Goal: Transaction & Acquisition: Purchase product/service

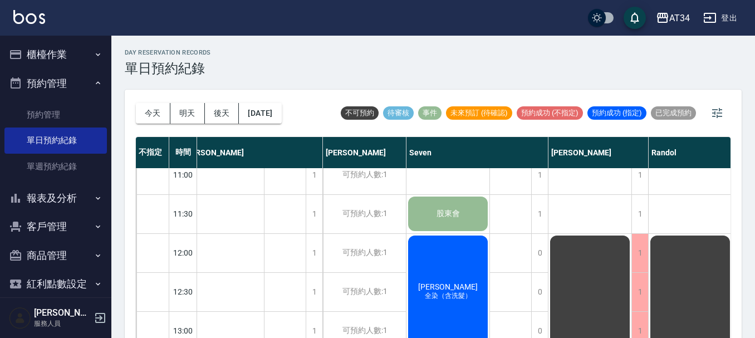
scroll to position [0, 16]
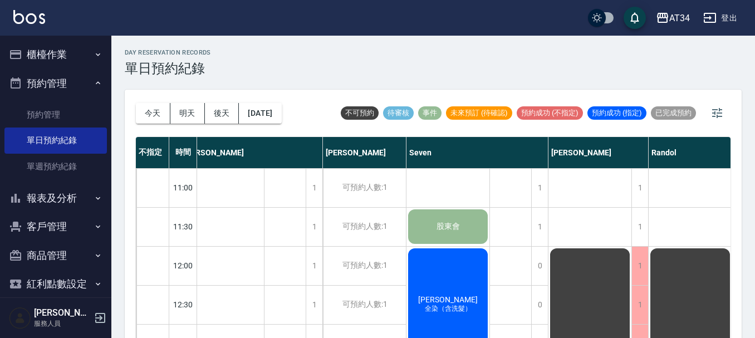
click at [454, 279] on div "蘇映維 全染（含洗髮）" at bounding box center [448, 305] width 83 height 116
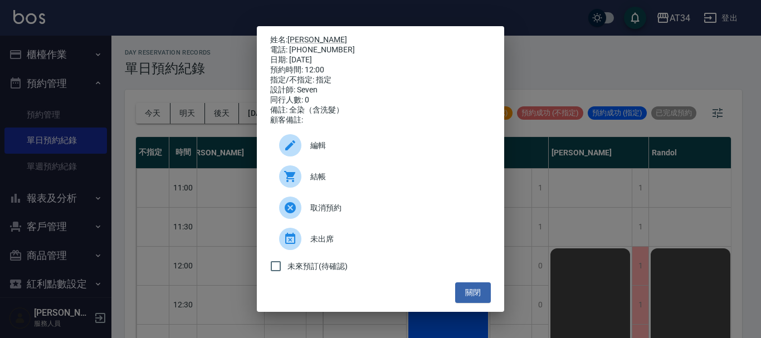
click at [356, 190] on div "結帳" at bounding box center [380, 176] width 221 height 31
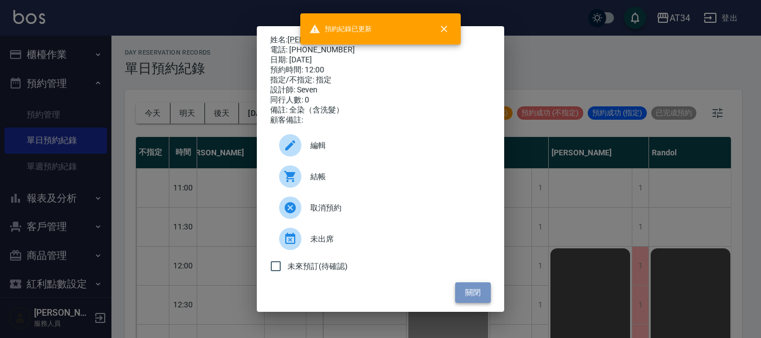
click at [476, 296] on button "關閉" at bounding box center [473, 292] width 36 height 21
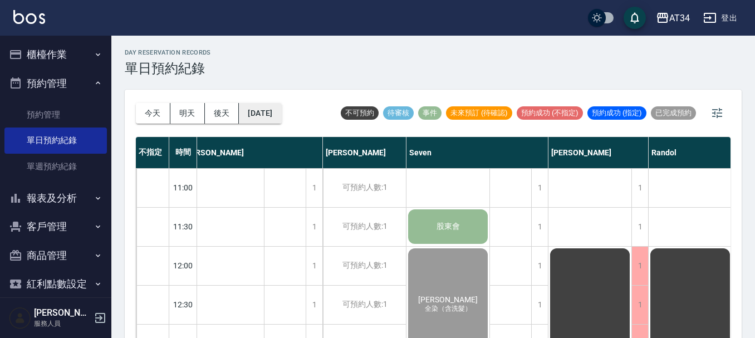
click at [280, 123] on button "2025/09/11" at bounding box center [260, 113] width 42 height 21
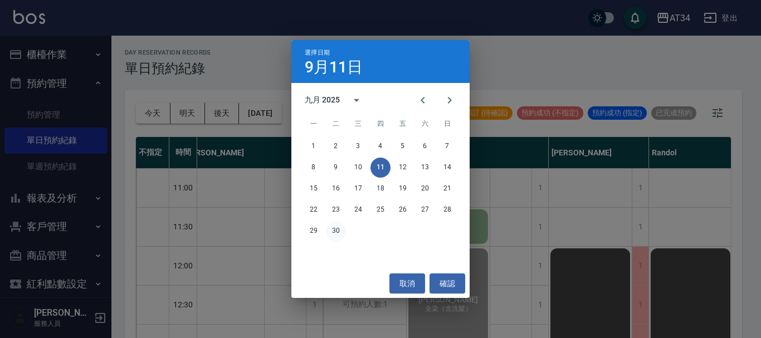
click at [333, 231] on button "30" at bounding box center [336, 231] width 20 height 20
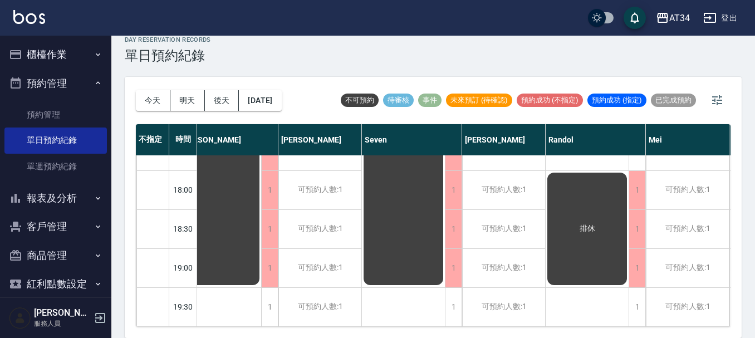
scroll to position [539, 0]
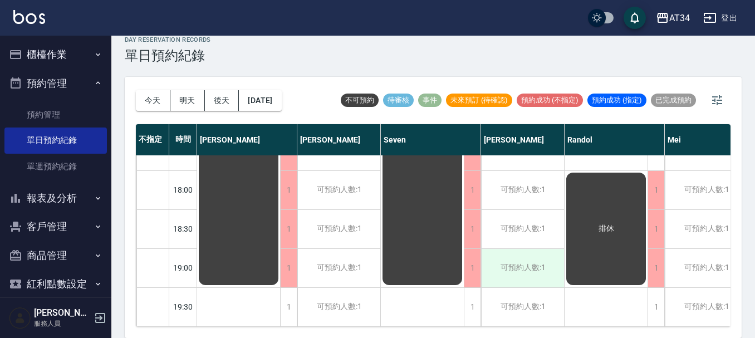
click at [504, 252] on div "可預約人數:1" at bounding box center [522, 268] width 83 height 38
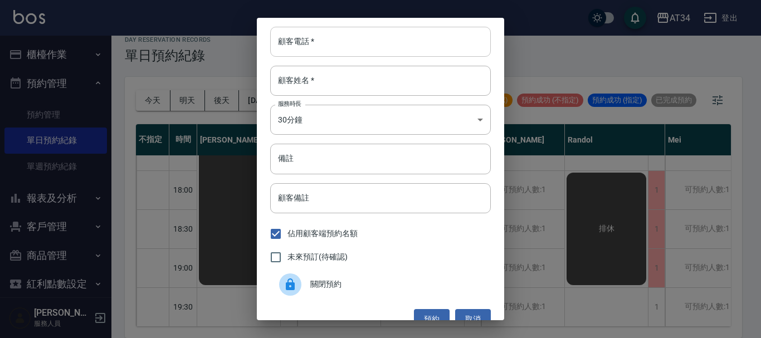
click at [347, 45] on input "顧客電話   *" at bounding box center [380, 42] width 221 height 30
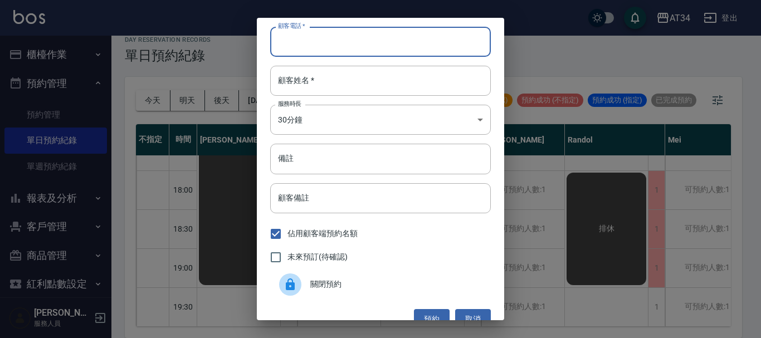
click at [416, 49] on input "顧客電話   *" at bounding box center [380, 42] width 221 height 30
type input "0"
type input "09"
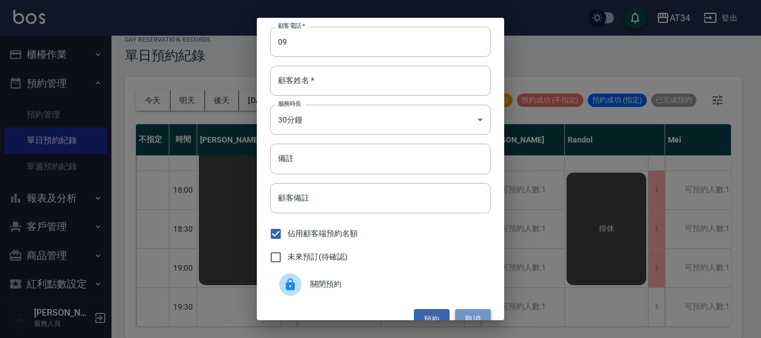
click at [467, 312] on button "取消" at bounding box center [473, 319] width 36 height 21
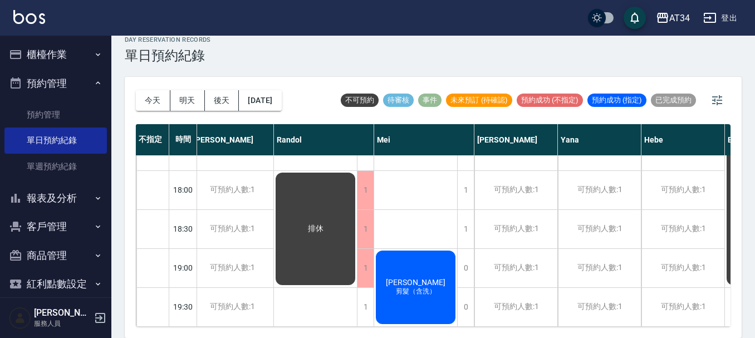
scroll to position [539, 306]
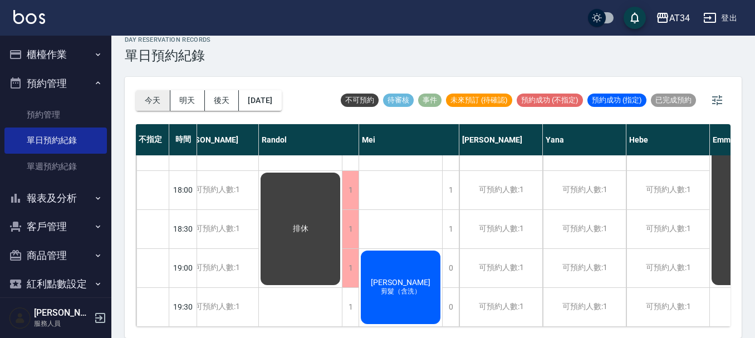
click at [154, 110] on button "今天" at bounding box center [153, 100] width 35 height 21
click at [154, 99] on div at bounding box center [377, 169] width 755 height 338
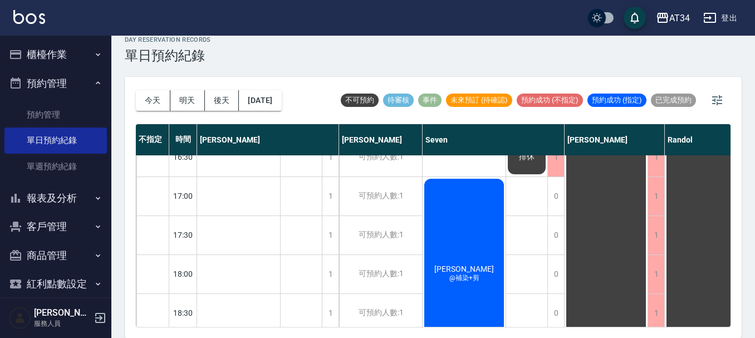
scroll to position [428, 0]
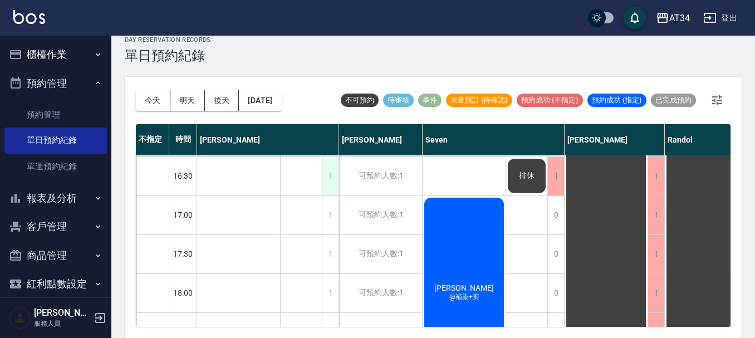
click at [332, 178] on div "1" at bounding box center [330, 176] width 17 height 38
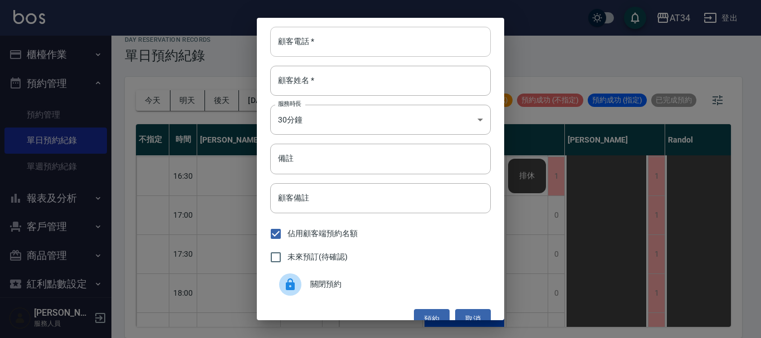
click at [373, 51] on input "顧客電話   *" at bounding box center [380, 42] width 221 height 30
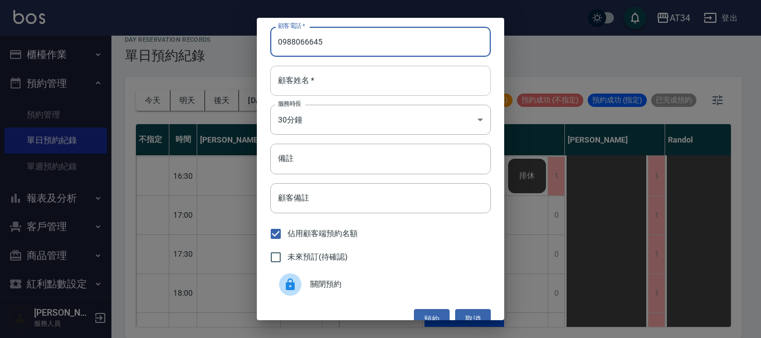
type input "0988066645"
drag, startPoint x: 350, startPoint y: 80, endPoint x: 355, endPoint y: 77, distance: 5.7
click at [350, 80] on input "顧客姓名   *" at bounding box center [380, 81] width 221 height 30
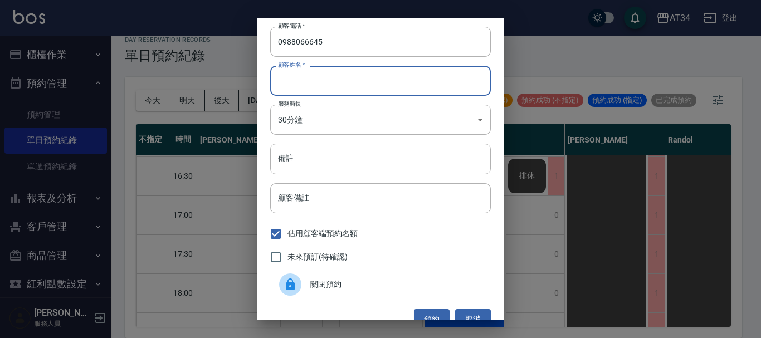
type input "G"
type input "王"
click at [281, 159] on input "備註" at bounding box center [380, 159] width 221 height 30
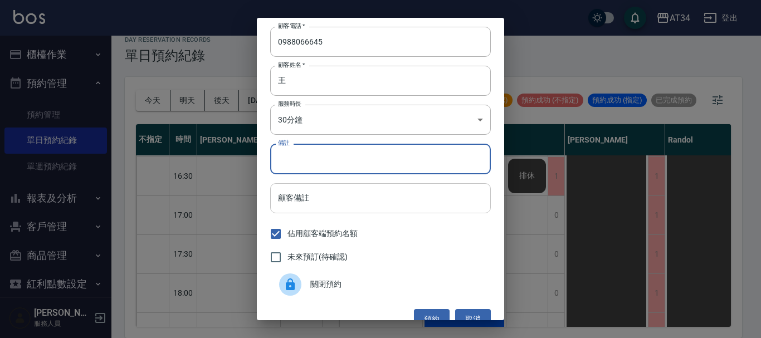
click at [311, 203] on input "顧客備註" at bounding box center [380, 198] width 221 height 30
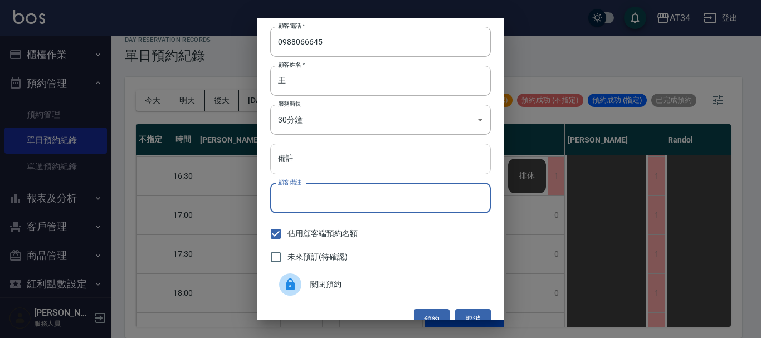
click at [314, 171] on input "備註" at bounding box center [380, 159] width 221 height 30
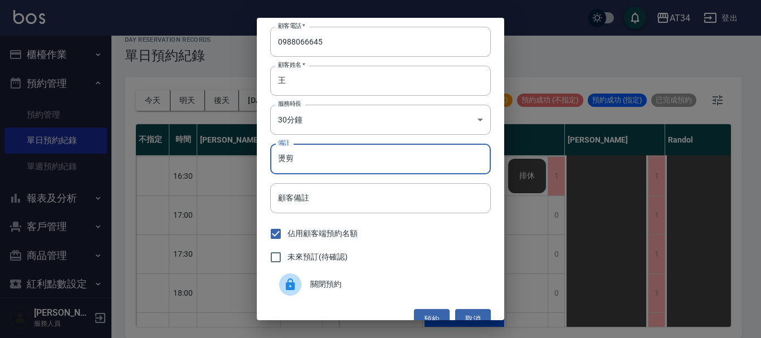
type input "燙剪"
click at [281, 256] on input "未來預訂(待確認)" at bounding box center [275, 257] width 23 height 23
checkbox input "true"
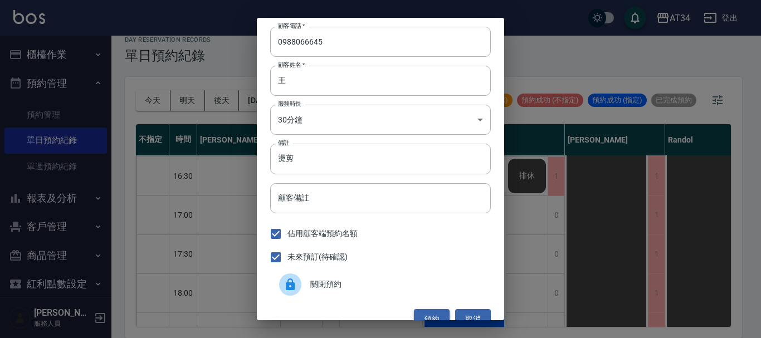
click at [429, 310] on button "預約" at bounding box center [432, 319] width 36 height 21
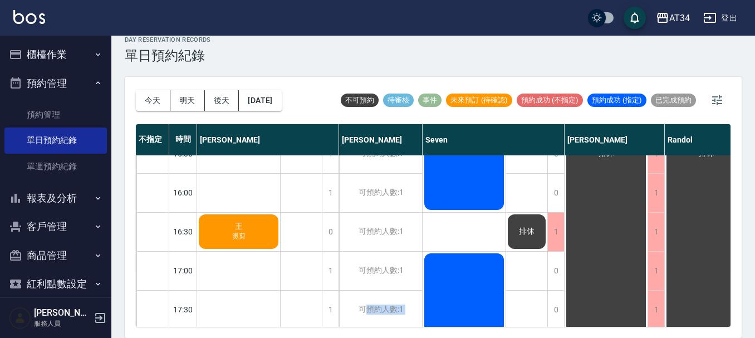
scroll to position [539, 0]
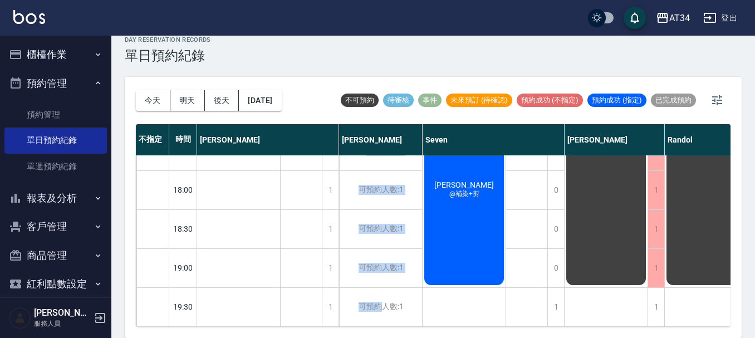
drag, startPoint x: 368, startPoint y: 327, endPoint x: 385, endPoint y: 324, distance: 17.0
click at [385, 324] on div "今天 明天 後天 2025/09/11 不可預約 待審核 事件 未來預訂 (待確認) 預約成功 (不指定) 預約成功 (指定) 已完成預約 不指定 時間 Gi…" at bounding box center [433, 207] width 617 height 261
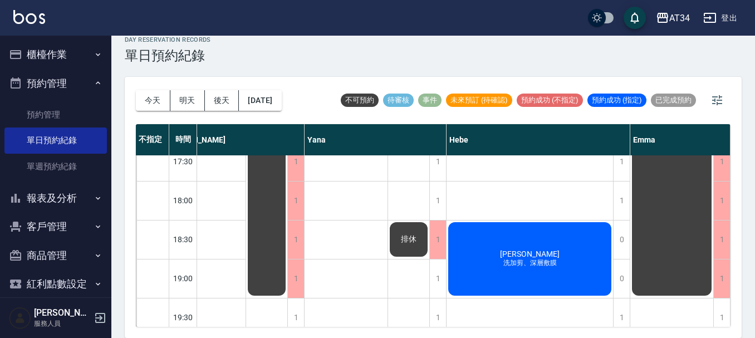
scroll to position [539, 708]
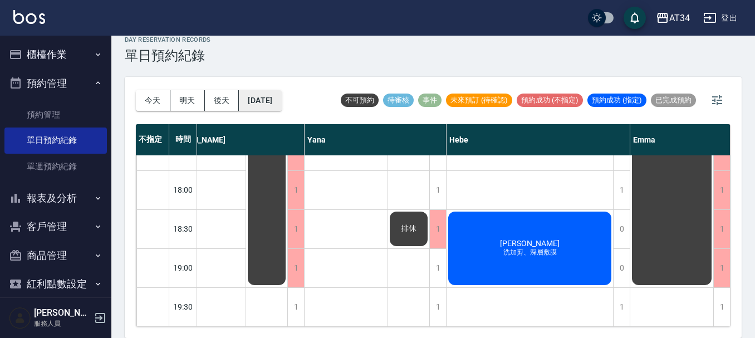
click at [281, 98] on button "[DATE]" at bounding box center [260, 100] width 42 height 21
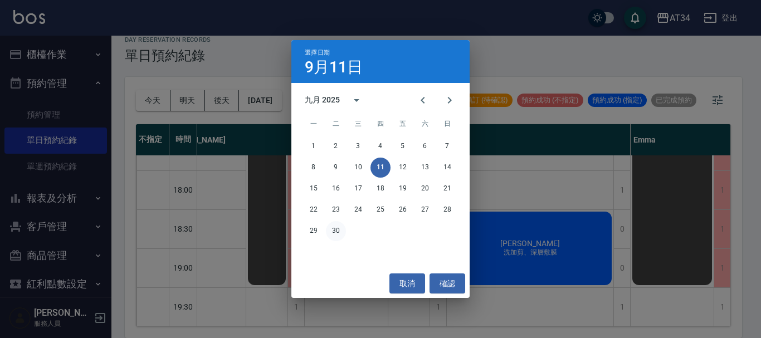
click at [338, 233] on button "30" at bounding box center [336, 231] width 20 height 20
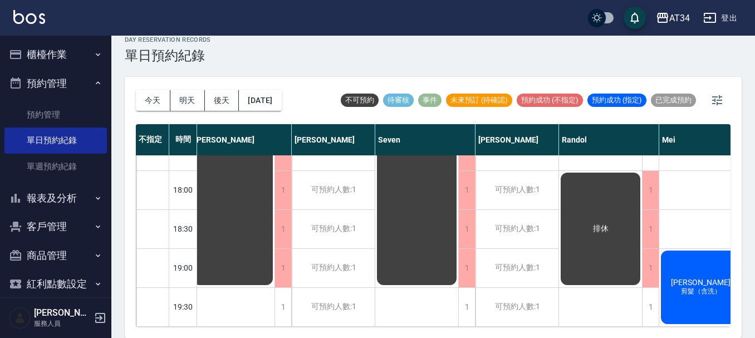
scroll to position [539, 59]
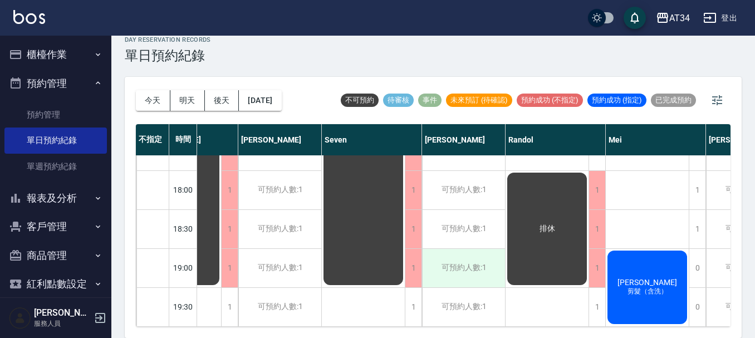
click at [453, 257] on div "可預約人數:1" at bounding box center [463, 268] width 83 height 38
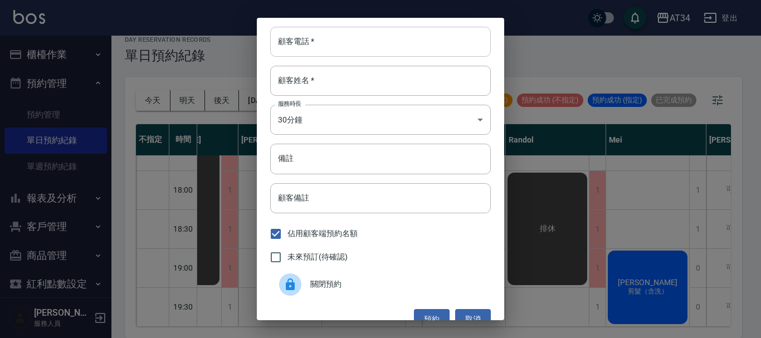
click at [389, 45] on input "顧客電話   *" at bounding box center [380, 42] width 221 height 30
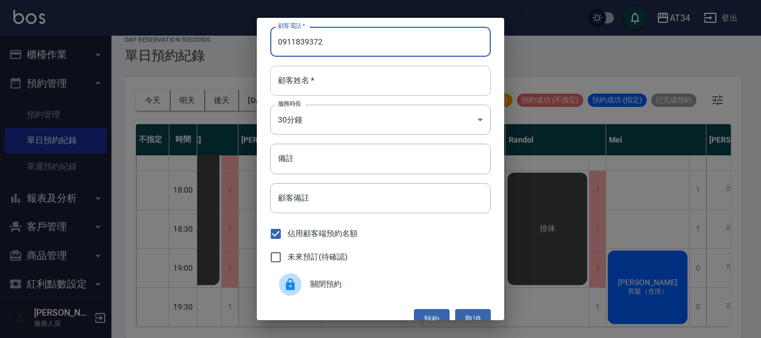
type input "0911839372"
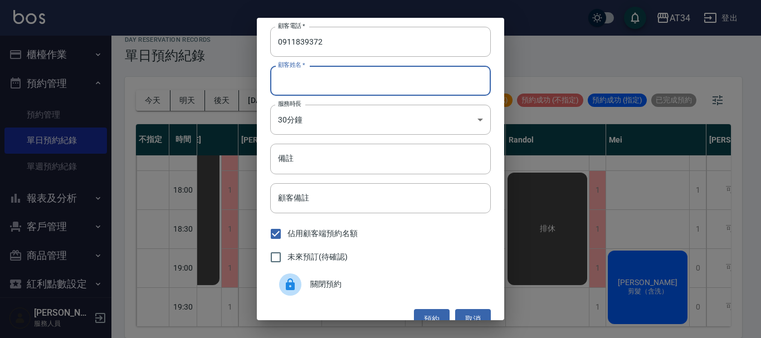
drag, startPoint x: 371, startPoint y: 80, endPoint x: 378, endPoint y: 90, distance: 11.3
click at [371, 80] on input "顧客姓名   *" at bounding box center [380, 81] width 221 height 30
type input "J"
type input "ㄨ"
type input "王"
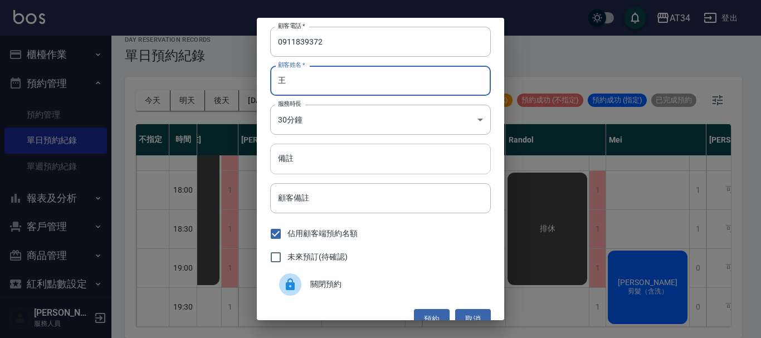
click at [361, 158] on input "備註" at bounding box center [380, 159] width 221 height 30
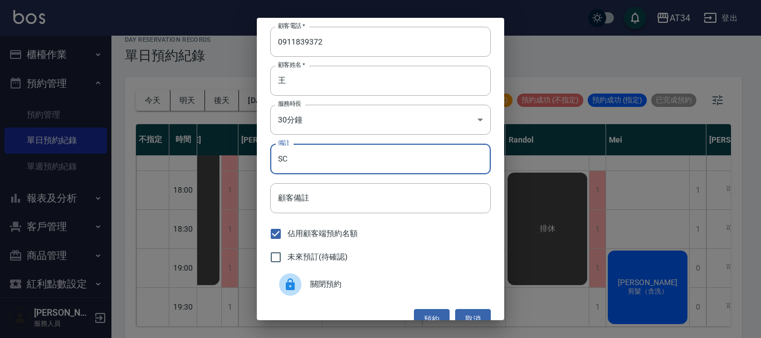
type input "SC"
click at [302, 261] on span "未來預訂(待確認)" at bounding box center [317, 257] width 60 height 12
click at [287, 261] on input "未來預訂(待確認)" at bounding box center [275, 257] width 23 height 23
checkbox input "true"
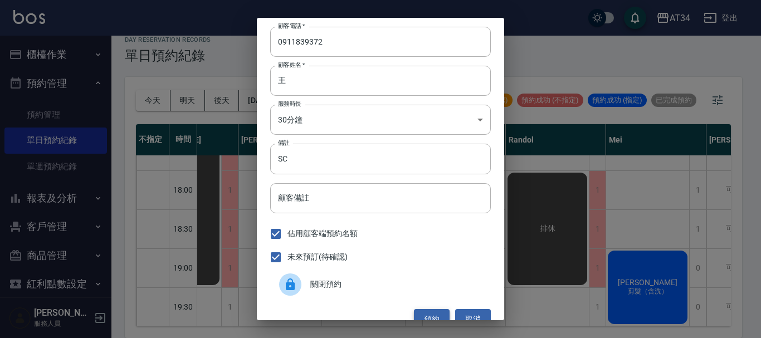
click at [424, 312] on button "預約" at bounding box center [432, 319] width 36 height 21
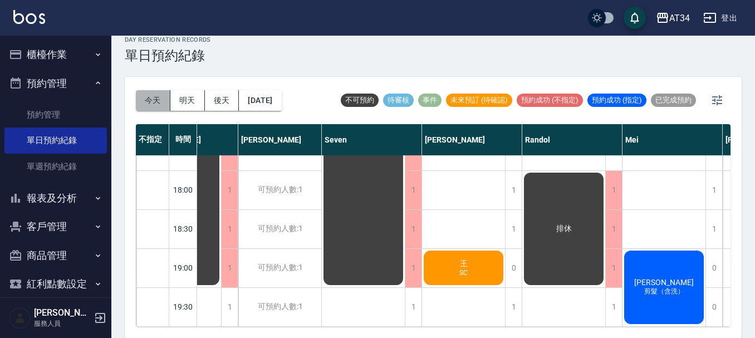
click at [150, 100] on button "今天" at bounding box center [153, 100] width 35 height 21
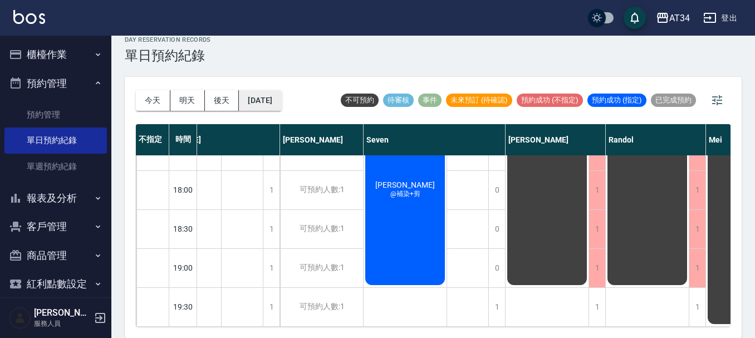
click at [263, 102] on button "[DATE]" at bounding box center [260, 100] width 42 height 21
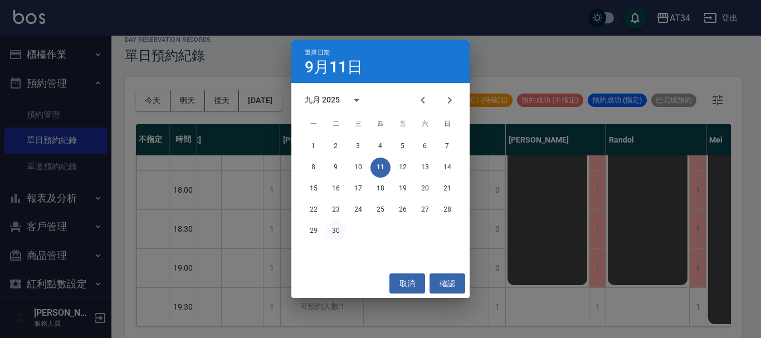
click at [341, 233] on button "30" at bounding box center [336, 231] width 20 height 20
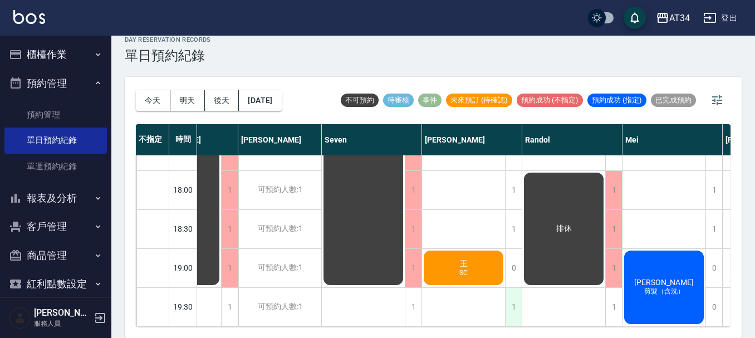
click at [517, 299] on div "1" at bounding box center [513, 307] width 17 height 38
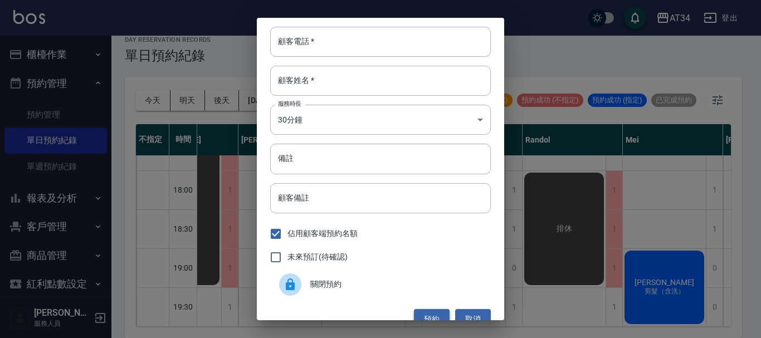
click at [429, 310] on button "預約" at bounding box center [432, 319] width 36 height 21
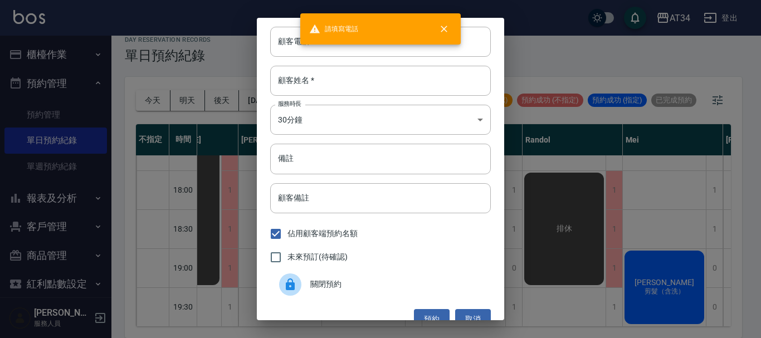
drag, startPoint x: 428, startPoint y: 311, endPoint x: 446, endPoint y: 311, distance: 17.8
click at [428, 311] on button "預約" at bounding box center [432, 319] width 36 height 21
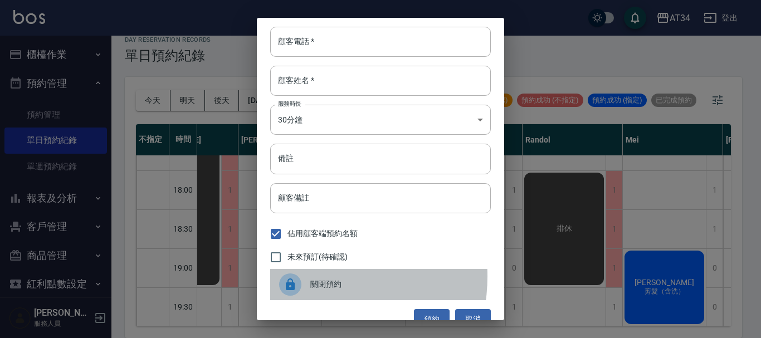
click at [304, 276] on div at bounding box center [294, 284] width 31 height 22
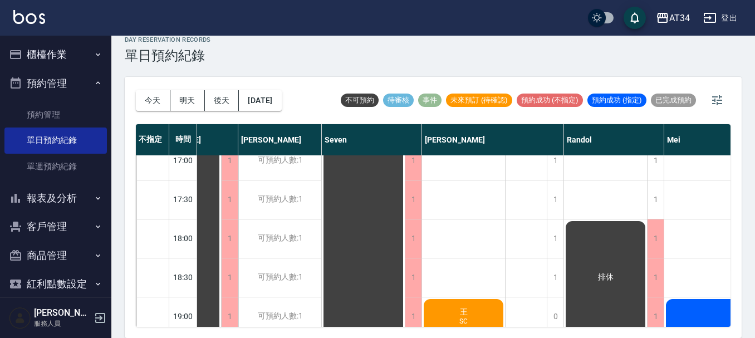
scroll to position [539, 59]
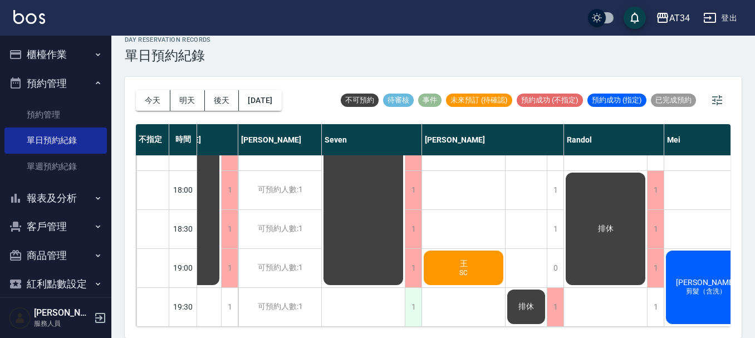
click at [418, 297] on div "1" at bounding box center [413, 307] width 17 height 38
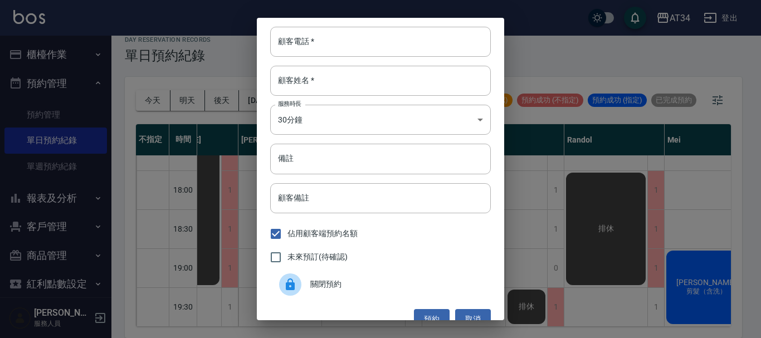
click at [316, 277] on div "關閉預約" at bounding box center [380, 284] width 221 height 31
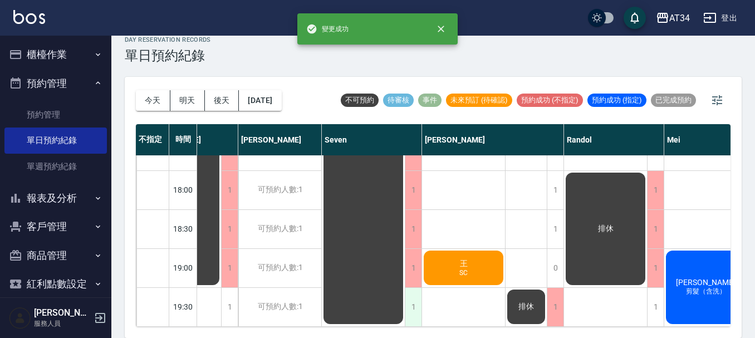
click at [417, 302] on div "1" at bounding box center [413, 307] width 17 height 38
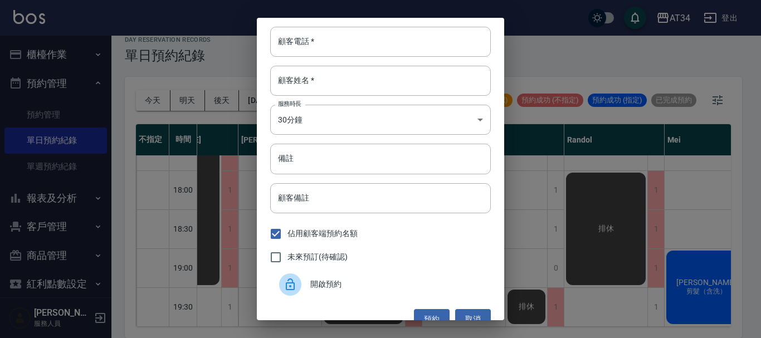
click at [324, 286] on span "開啟預約" at bounding box center [396, 284] width 172 height 12
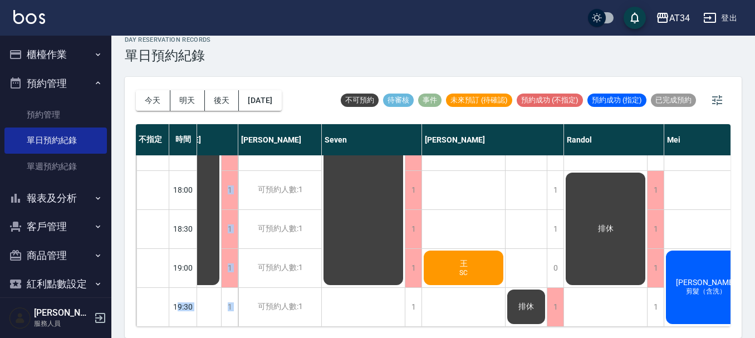
drag, startPoint x: 179, startPoint y: 299, endPoint x: 213, endPoint y: 305, distance: 35.2
click at [152, 96] on button "今天" at bounding box center [153, 100] width 35 height 21
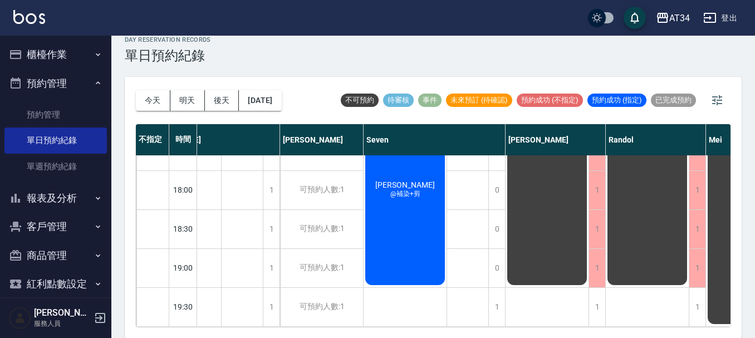
click at [73, 217] on button "客戶管理" at bounding box center [55, 226] width 102 height 29
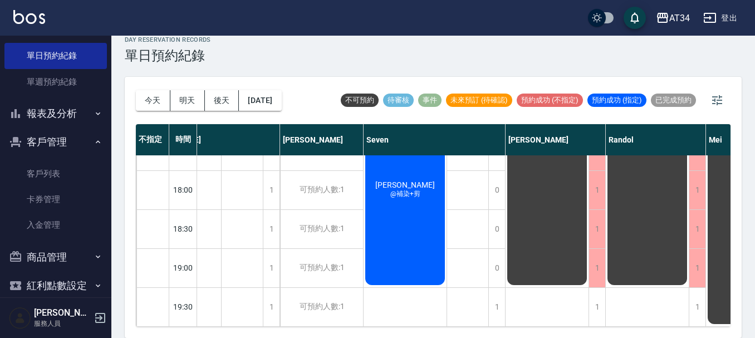
scroll to position [111, 0]
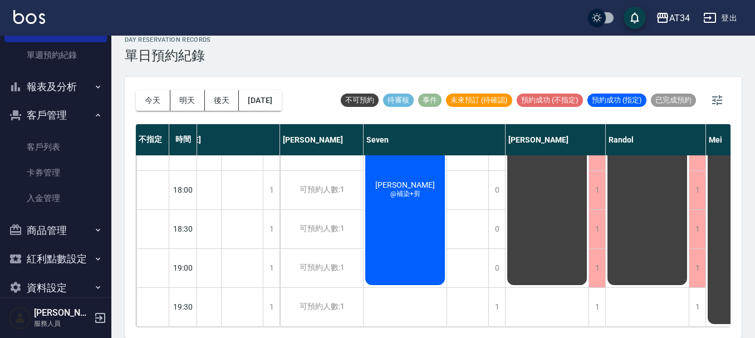
click at [55, 230] on button "商品管理" at bounding box center [55, 230] width 102 height 29
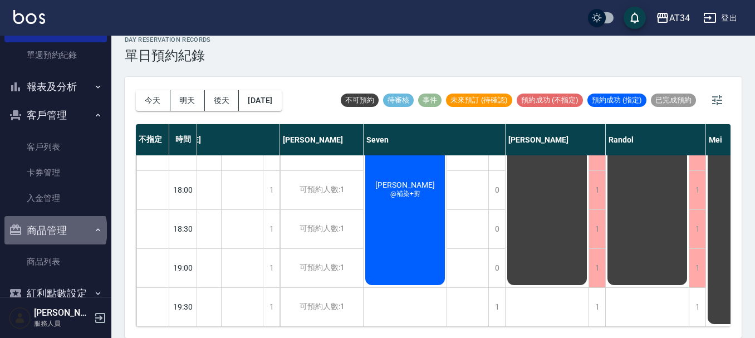
click at [55, 230] on button "商品管理" at bounding box center [55, 230] width 102 height 29
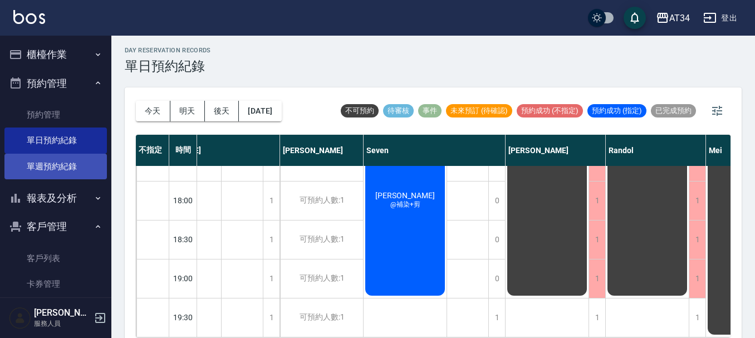
scroll to position [0, 0]
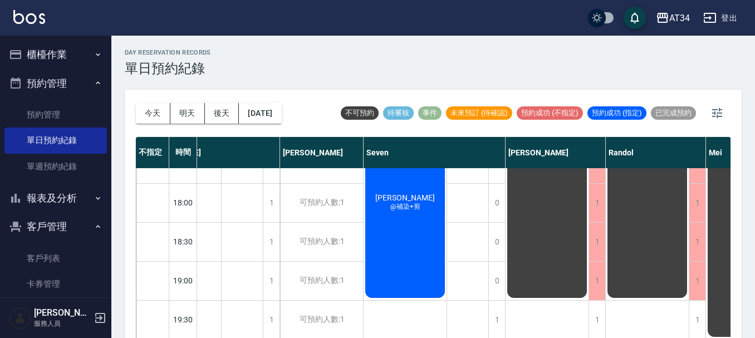
click at [63, 53] on button "櫃檯作業" at bounding box center [55, 54] width 102 height 29
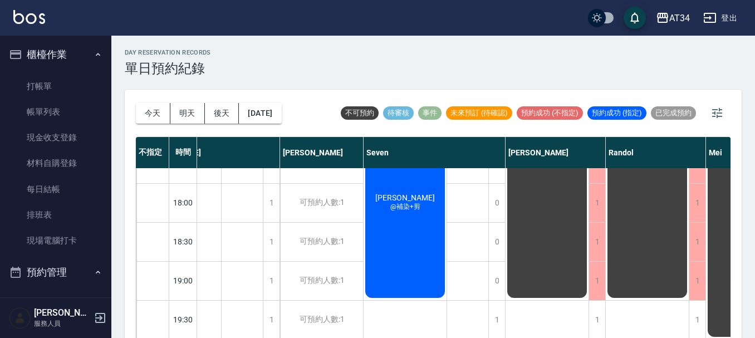
click at [64, 49] on button "櫃檯作業" at bounding box center [55, 54] width 102 height 29
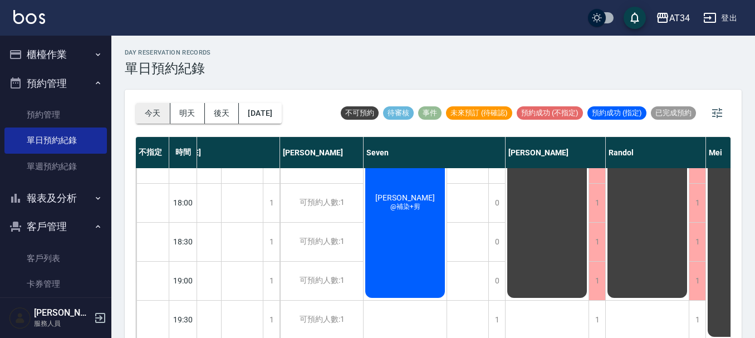
click at [150, 105] on button "今天" at bounding box center [153, 113] width 35 height 21
click at [267, 102] on div "今天 明天 後天 2025/09/11" at bounding box center [209, 113] width 146 height 47
click at [265, 105] on button "[DATE]" at bounding box center [260, 113] width 42 height 21
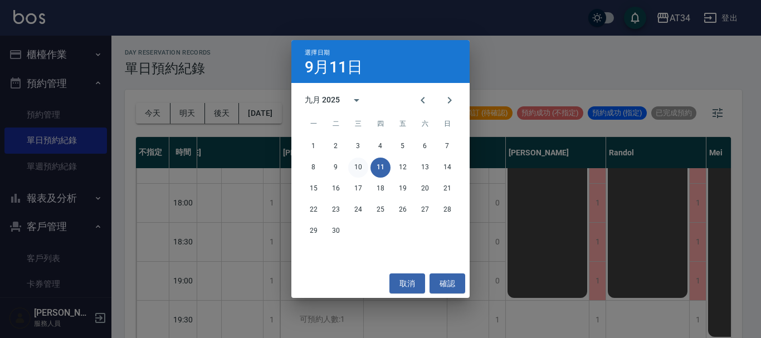
click at [363, 165] on button "10" at bounding box center [358, 168] width 20 height 20
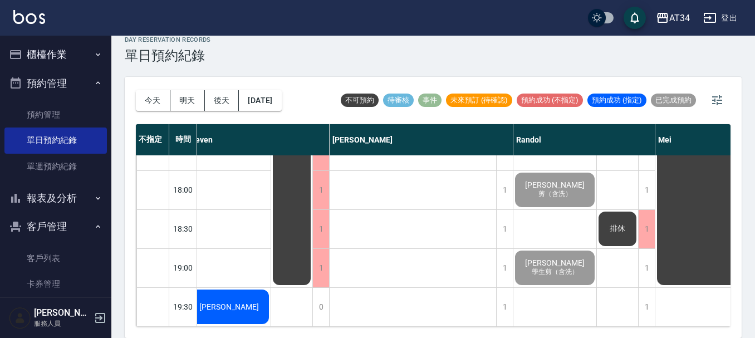
scroll to position [539, 0]
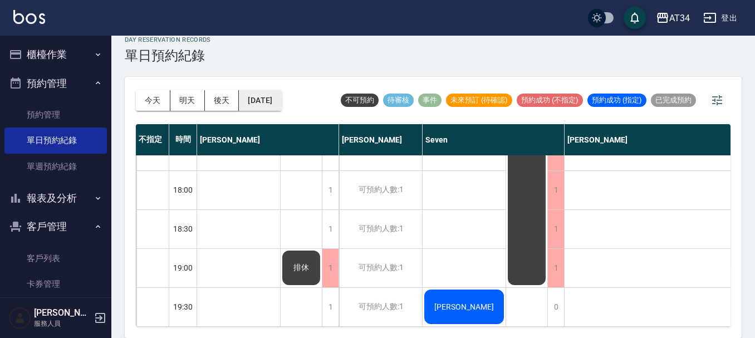
click at [255, 102] on button "[DATE]" at bounding box center [260, 100] width 42 height 21
click at [268, 92] on button "[DATE]" at bounding box center [260, 100] width 42 height 21
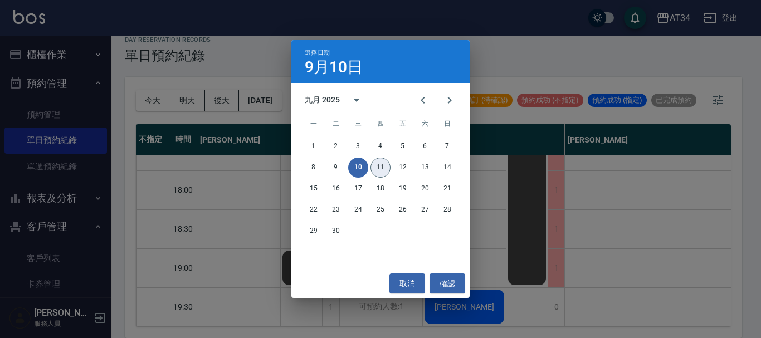
click at [378, 169] on button "11" at bounding box center [380, 168] width 20 height 20
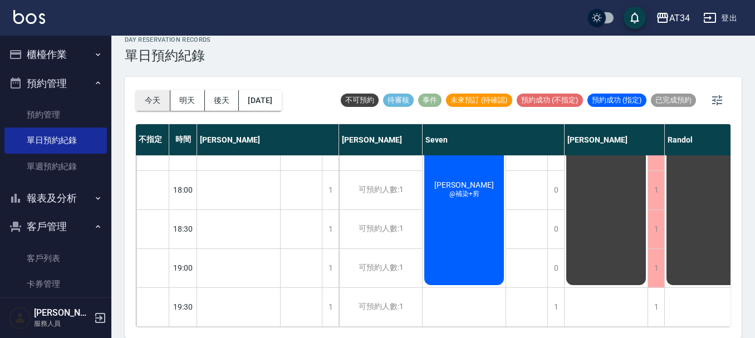
click at [158, 102] on button "今天" at bounding box center [153, 100] width 35 height 21
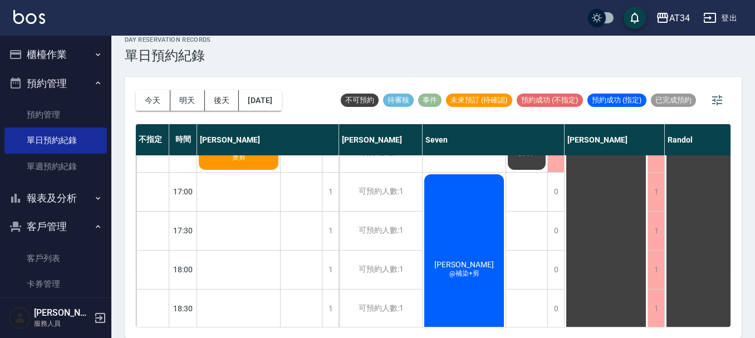
scroll to position [372, 0]
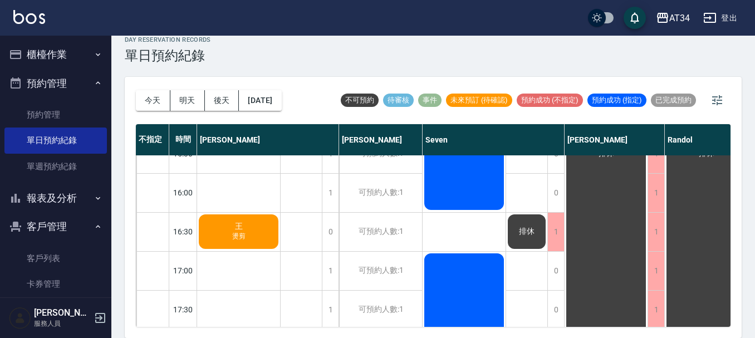
drag, startPoint x: 262, startPoint y: 337, endPoint x: 286, endPoint y: 337, distance: 23.9
click at [286, 337] on div "今天 明天 後天 2025/09/11 不可預約 待審核 事件 未來預訂 (待確認) 預約成功 (不指定) 預約成功 (指定) 已完成預約 不指定 時間 Gi…" at bounding box center [433, 207] width 617 height 261
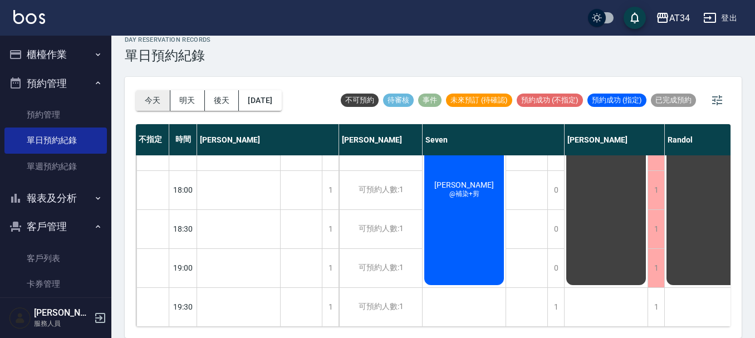
click at [152, 96] on button "今天" at bounding box center [153, 100] width 35 height 21
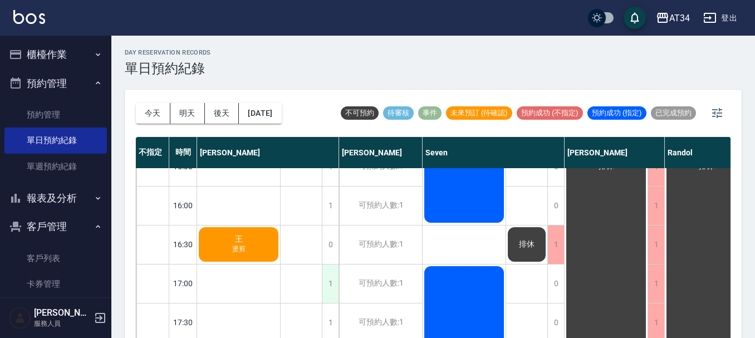
click at [333, 297] on div "1" at bounding box center [330, 284] width 17 height 38
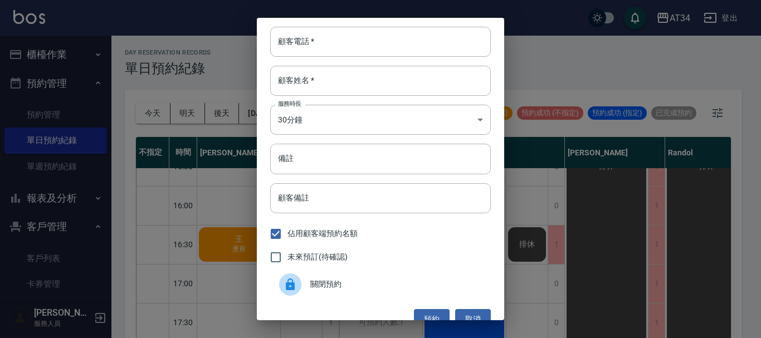
click at [333, 289] on span "關閉預約" at bounding box center [396, 284] width 172 height 12
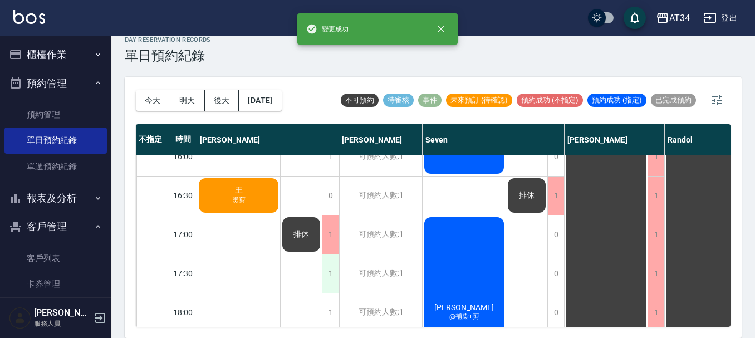
scroll to position [428, 0]
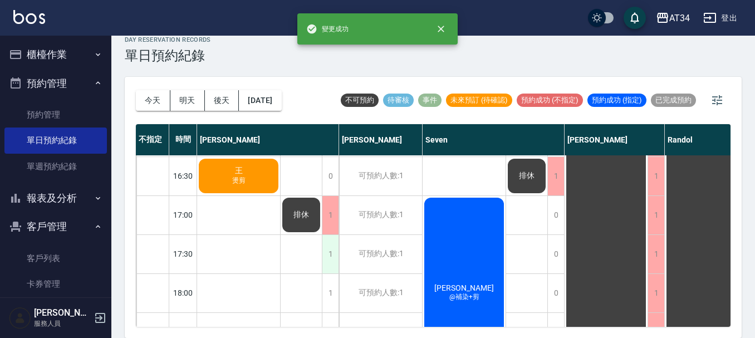
click at [336, 260] on div "1" at bounding box center [330, 254] width 17 height 38
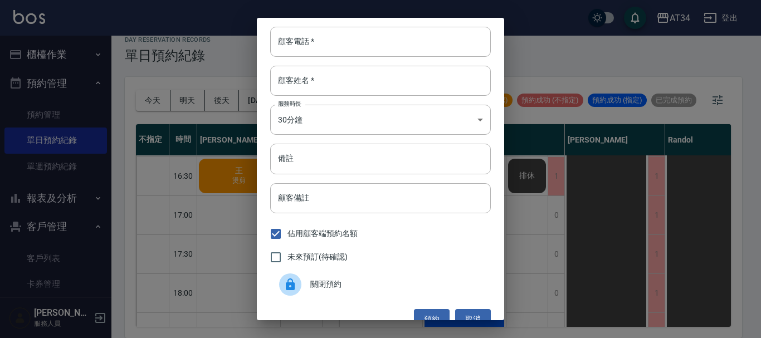
click at [325, 287] on span "關閉預約" at bounding box center [396, 284] width 172 height 12
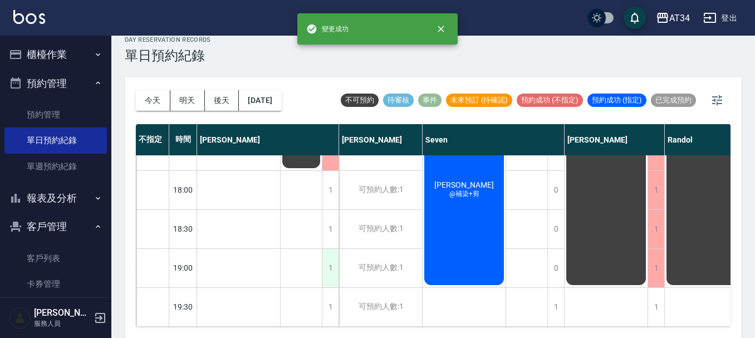
scroll to position [539, 0]
click at [330, 201] on div "1" at bounding box center [330, 190] width 17 height 38
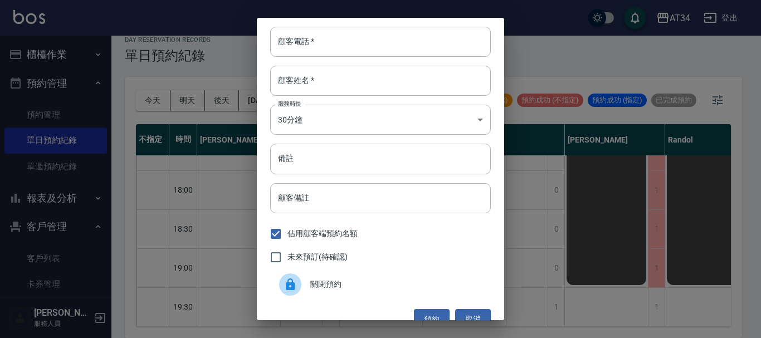
click at [324, 282] on span "關閉預約" at bounding box center [396, 284] width 172 height 12
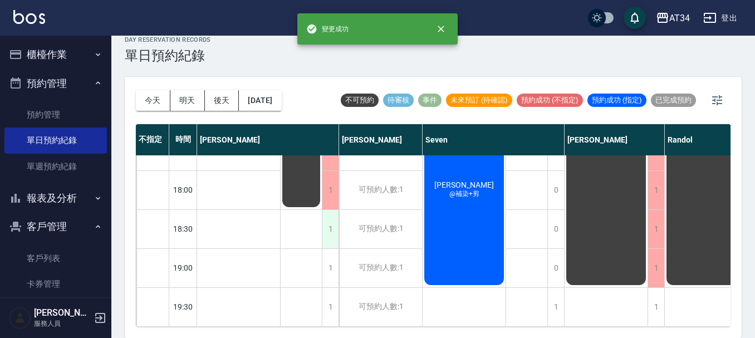
click at [335, 231] on div "1" at bounding box center [330, 229] width 17 height 38
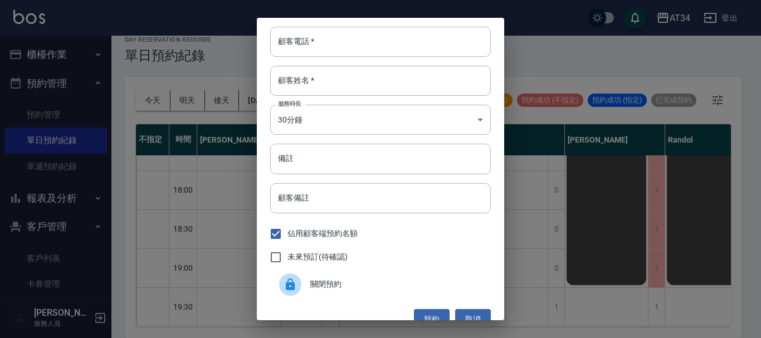
click at [331, 287] on span "關閉預約" at bounding box center [396, 284] width 172 height 12
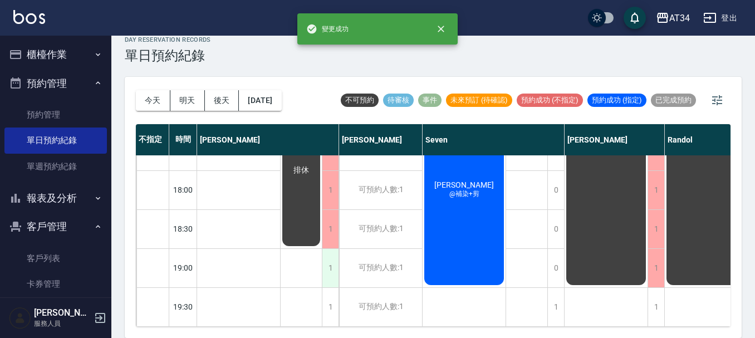
click at [331, 260] on div "1" at bounding box center [330, 268] width 17 height 38
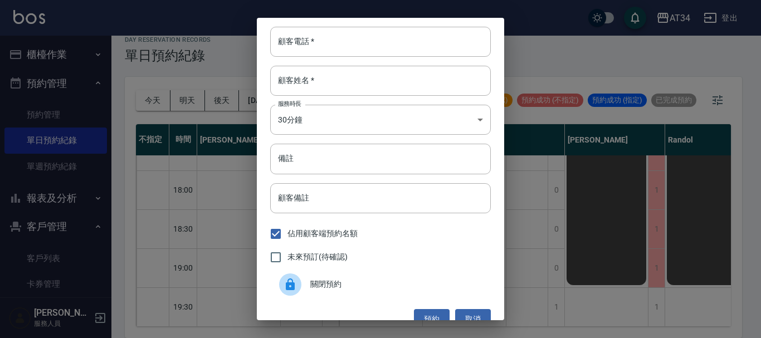
click at [331, 285] on span "關閉預約" at bounding box center [396, 284] width 172 height 12
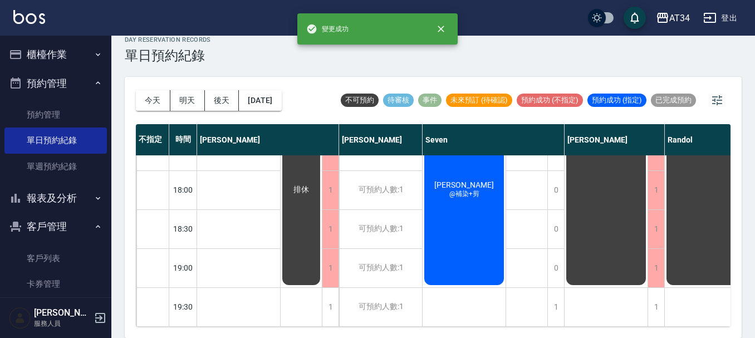
click at [331, 288] on div "1" at bounding box center [330, 307] width 17 height 38
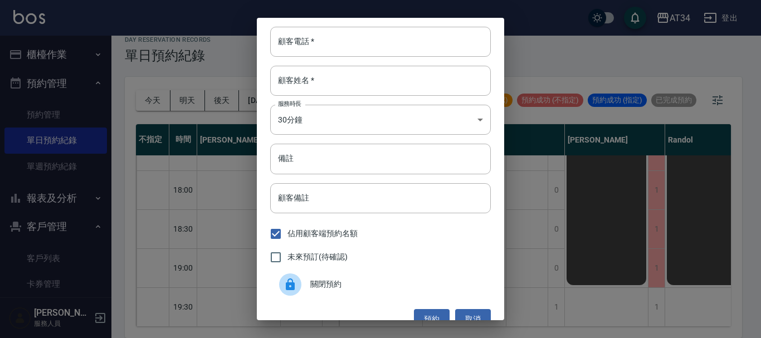
click at [332, 286] on span "關閉預約" at bounding box center [396, 284] width 172 height 12
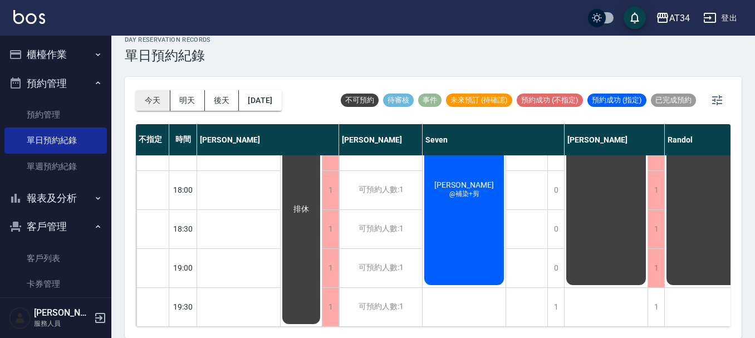
click at [149, 101] on button "今天" at bounding box center [153, 100] width 35 height 21
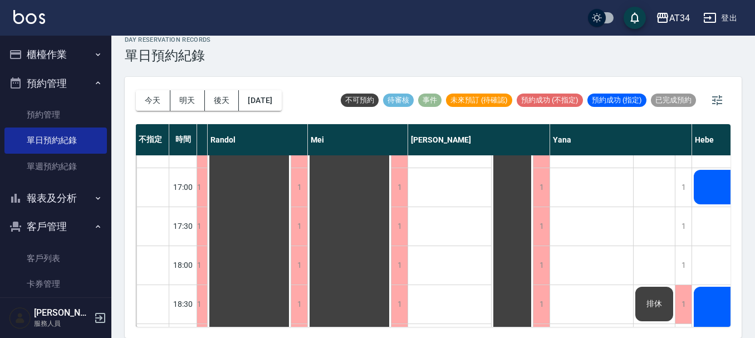
scroll to position [539, 457]
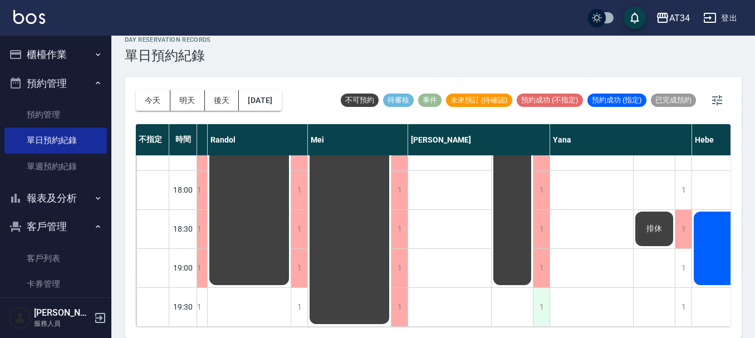
click at [543, 306] on div "1" at bounding box center [541, 307] width 17 height 38
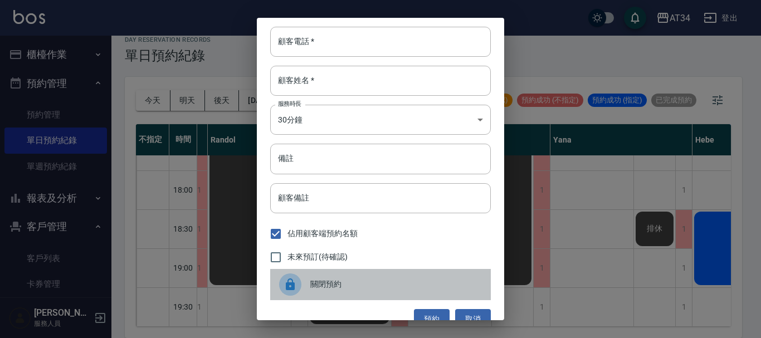
click at [383, 286] on span "關閉預約" at bounding box center [396, 284] width 172 height 12
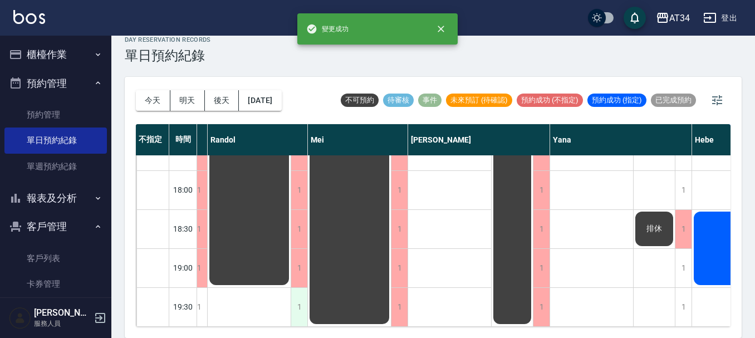
click at [299, 292] on div "1" at bounding box center [299, 307] width 17 height 38
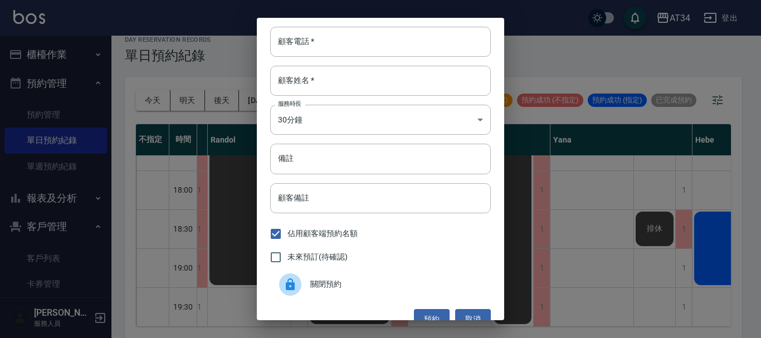
click at [226, 292] on div "顧客電話   * 顧客電話   * 顧客姓名   * 顧客姓名   * 服務時長 30分鐘 1 服務時長 備註 備註 顧客備註 顧客備註 佔用顧客端預約名額 …" at bounding box center [380, 169] width 761 height 338
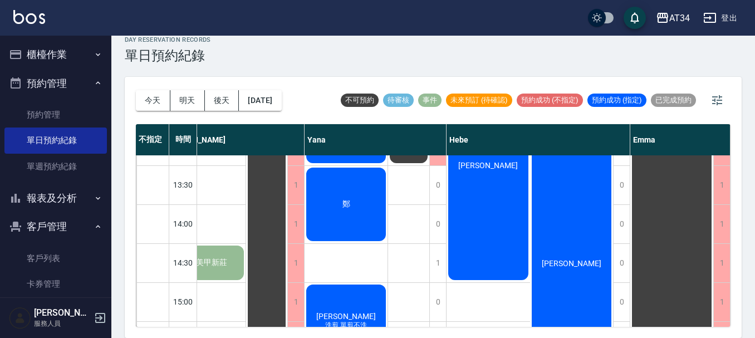
scroll to position [167, 708]
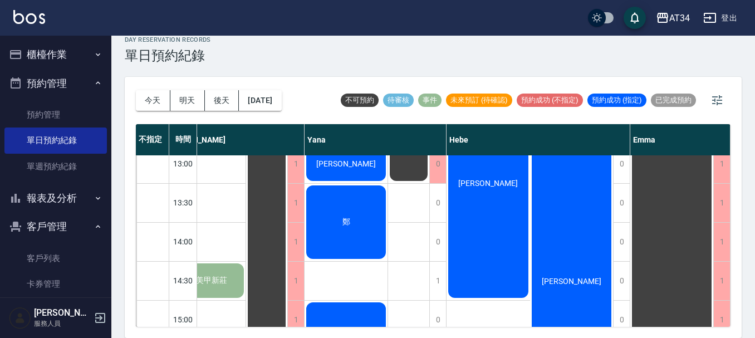
click at [340, 220] on span "鄭" at bounding box center [346, 222] width 12 height 10
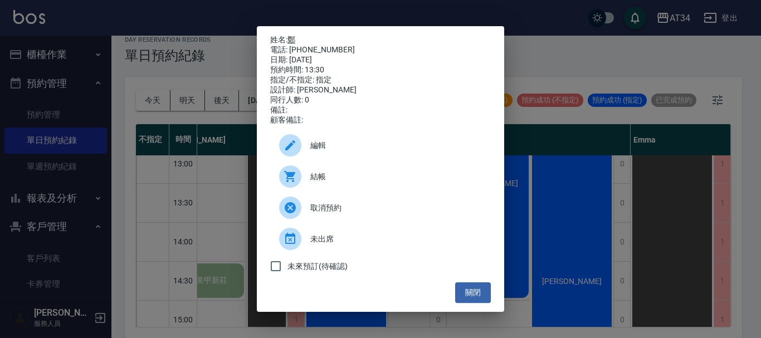
click at [294, 40] on link "鄭" at bounding box center [291, 39] width 8 height 9
click at [480, 299] on button "關閉" at bounding box center [473, 292] width 36 height 21
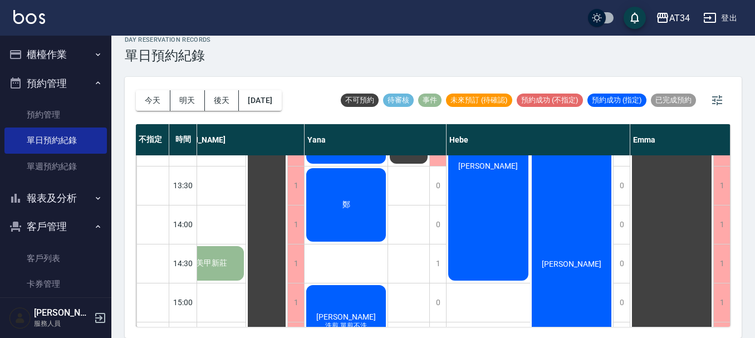
scroll to position [167, 703]
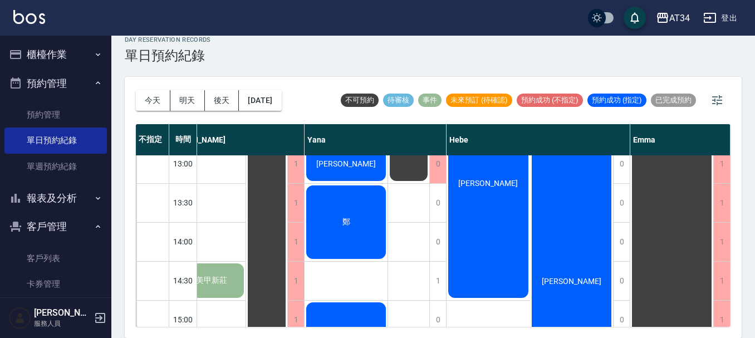
click at [344, 159] on span "林惠萍" at bounding box center [346, 163] width 64 height 9
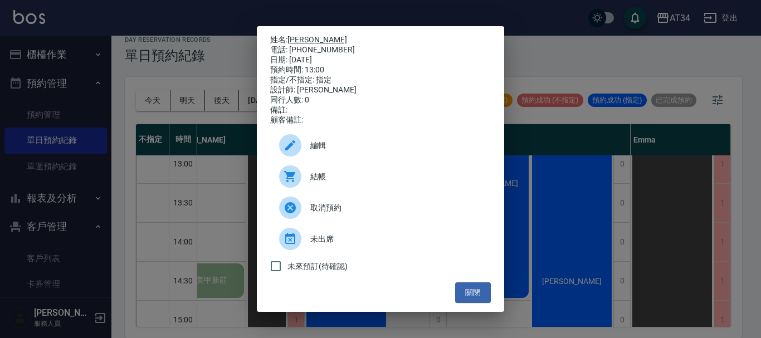
click at [298, 35] on link "林惠萍" at bounding box center [317, 39] width 60 height 9
click at [468, 302] on button "關閉" at bounding box center [473, 292] width 36 height 21
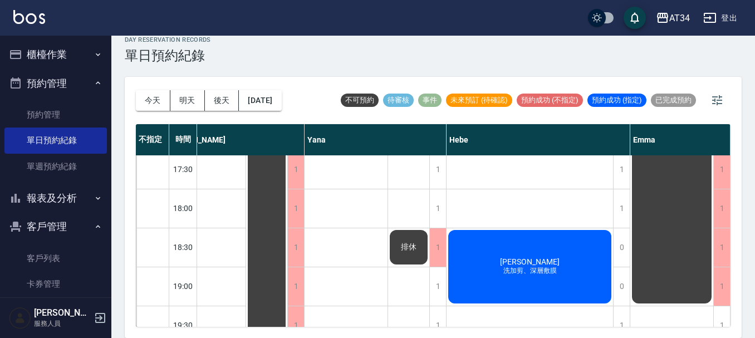
scroll to position [539, 703]
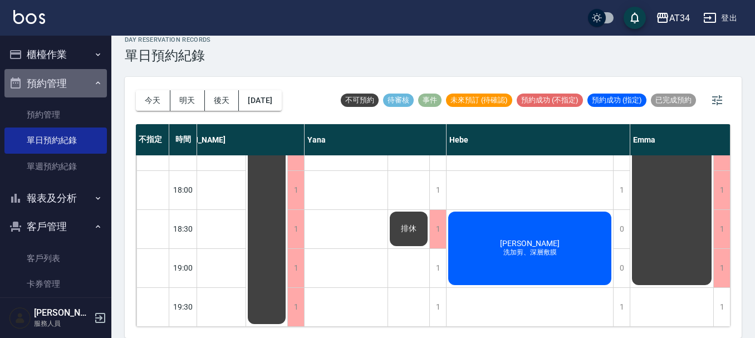
click at [71, 81] on button "預約管理" at bounding box center [55, 83] width 102 height 29
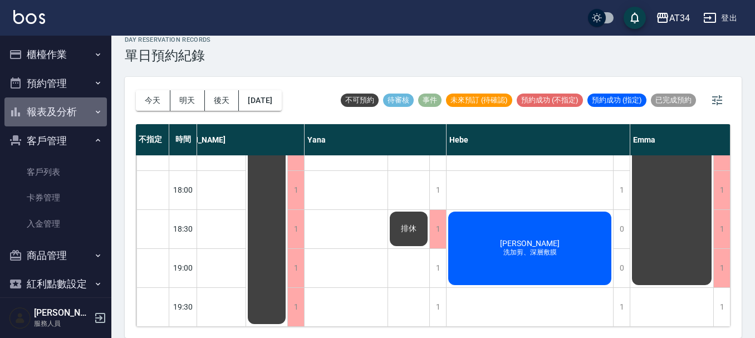
click at [61, 111] on button "報表及分析" at bounding box center [55, 111] width 102 height 29
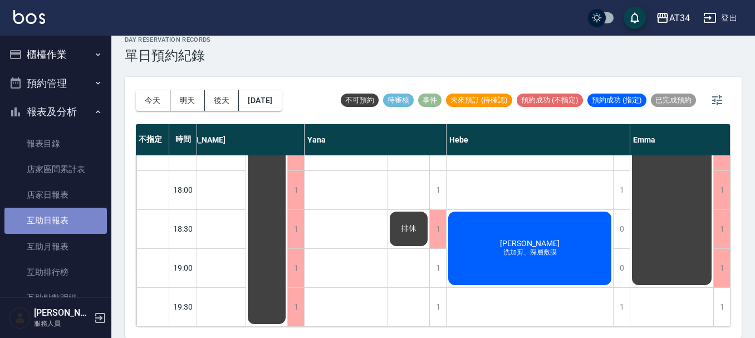
click at [57, 228] on link "互助日報表" at bounding box center [55, 221] width 102 height 26
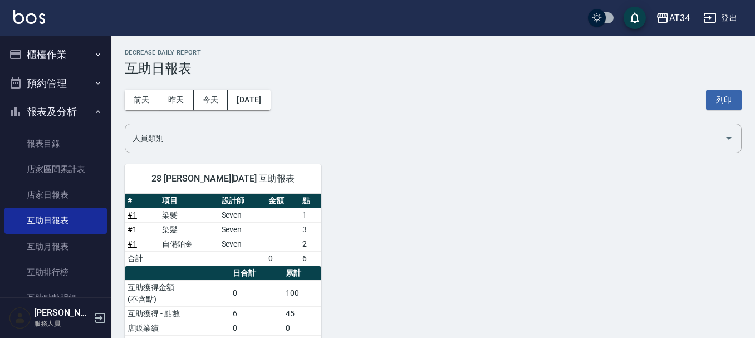
click at [56, 109] on button "報表及分析" at bounding box center [55, 111] width 102 height 29
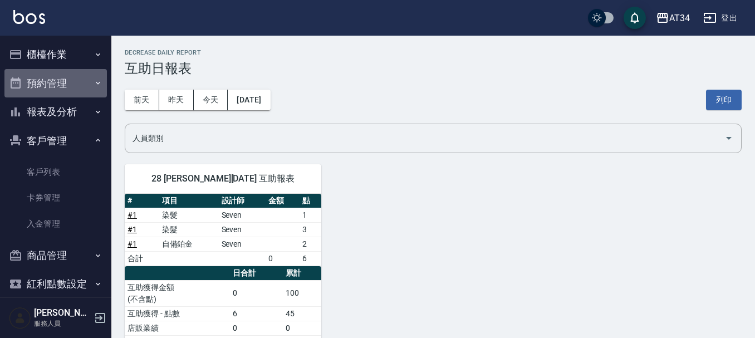
click at [63, 82] on button "預約管理" at bounding box center [55, 83] width 102 height 29
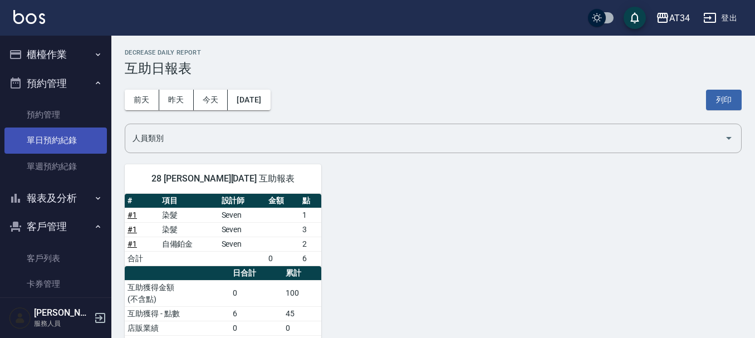
click at [72, 144] on link "單日預約紀錄" at bounding box center [55, 141] width 102 height 26
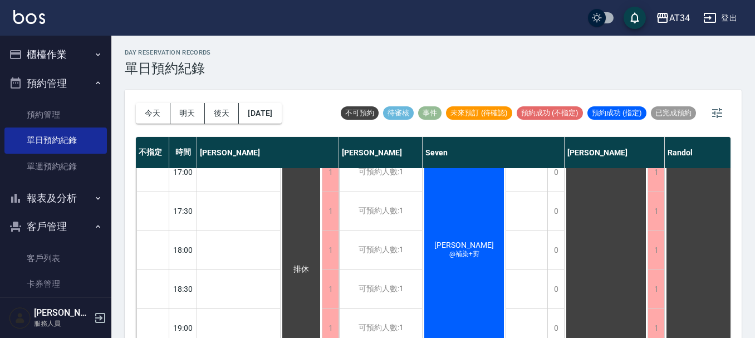
scroll to position [316, 0]
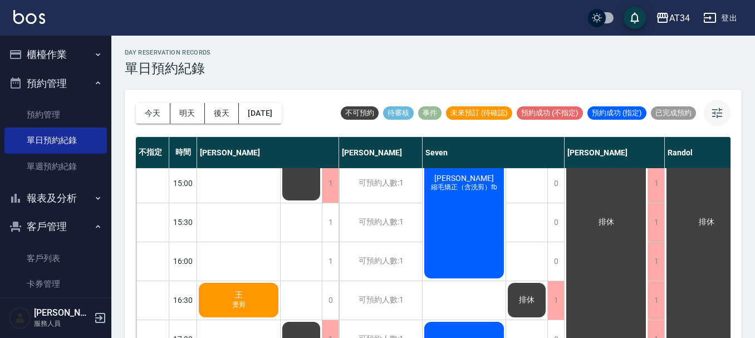
click at [710, 115] on button "button" at bounding box center [717, 113] width 27 height 27
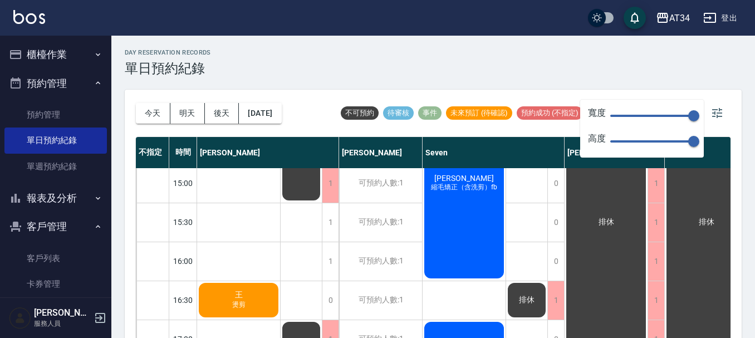
click at [646, 112] on span "150" at bounding box center [652, 115] width 84 height 17
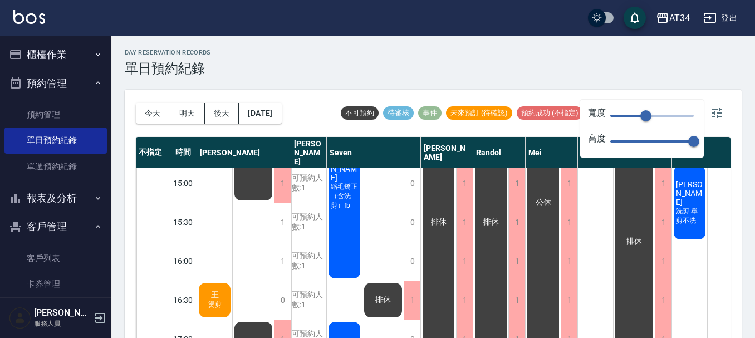
click at [623, 114] on span "64" at bounding box center [652, 115] width 84 height 17
type input "23"
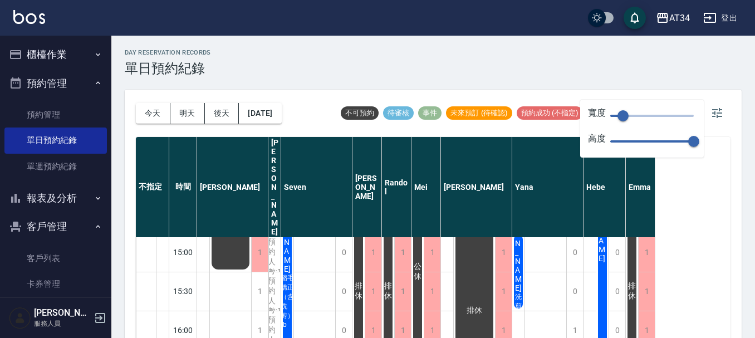
click at [643, 74] on div "day Reservation records 單日預約紀錄" at bounding box center [433, 62] width 617 height 27
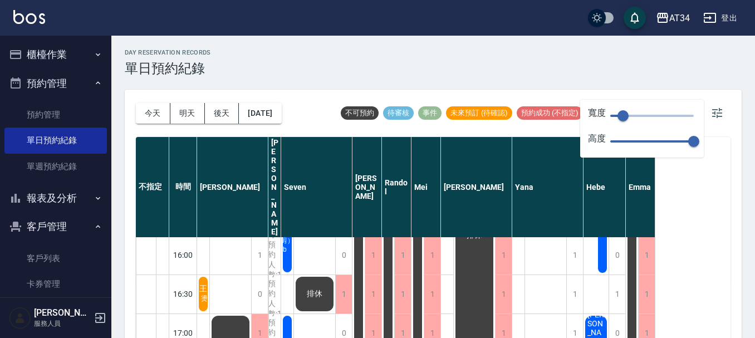
scroll to position [428, 0]
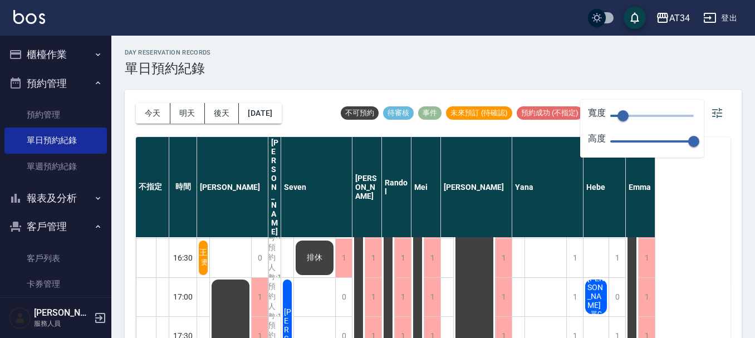
click at [553, 54] on div "day Reservation records 單日預約紀錄" at bounding box center [433, 62] width 617 height 27
click at [717, 111] on icon "button" at bounding box center [717, 112] width 13 height 13
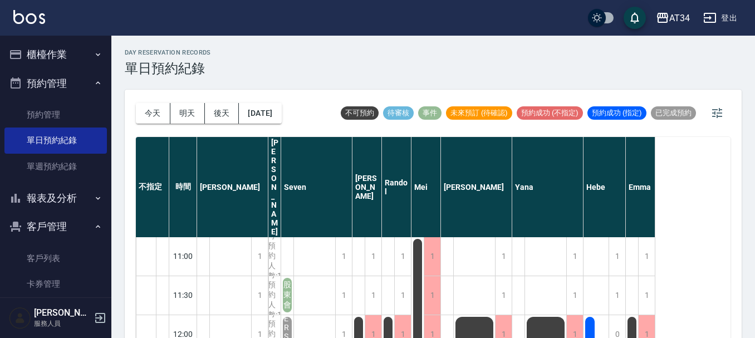
scroll to position [0, 0]
click at [192, 118] on button "明天" at bounding box center [187, 113] width 35 height 21
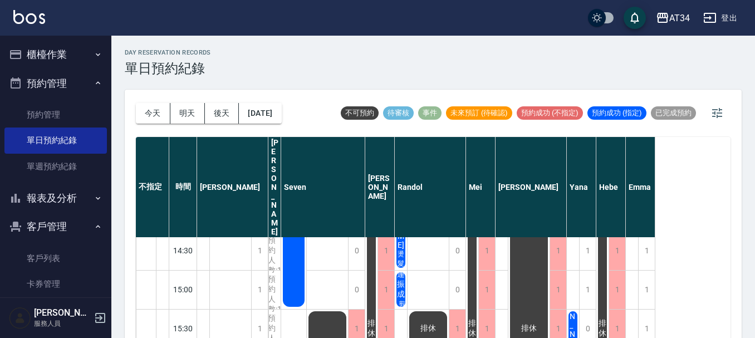
scroll to position [278, 0]
click at [162, 119] on button "今天" at bounding box center [153, 113] width 35 height 21
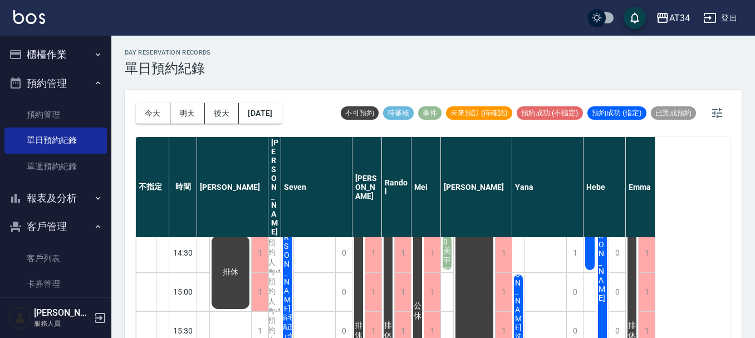
scroll to position [278, 0]
click at [281, 111] on button "2025/09/11" at bounding box center [260, 113] width 42 height 21
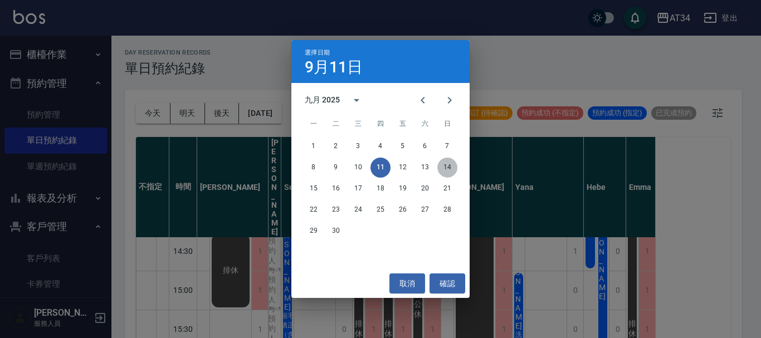
click at [449, 167] on button "14" at bounding box center [447, 168] width 20 height 20
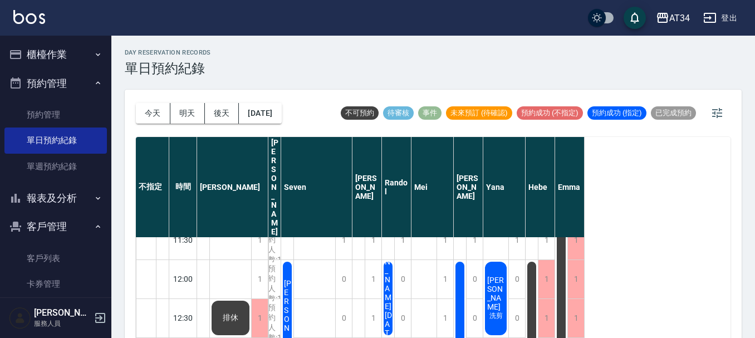
scroll to position [111, 0]
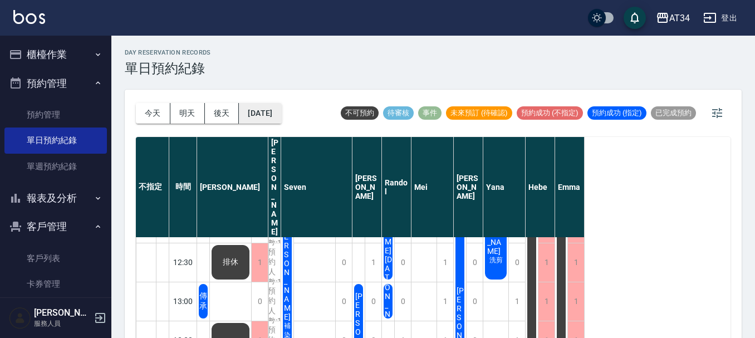
click at [281, 110] on button "2025/09/14" at bounding box center [260, 113] width 42 height 21
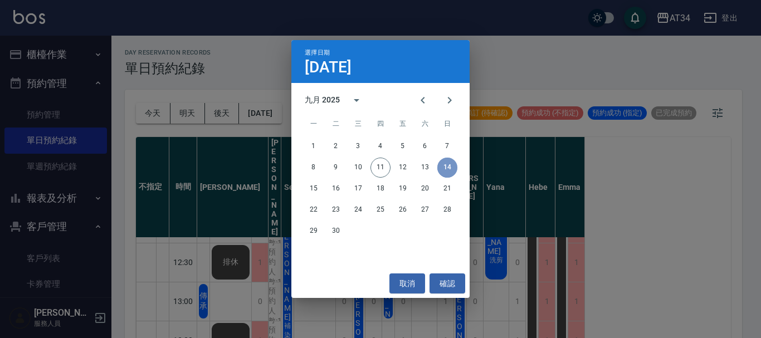
click at [450, 164] on button "14" at bounding box center [447, 168] width 20 height 20
click at [638, 261] on div "選擇日期 9月14日 九月 2025 一 二 三 四 五 六 日 1 2 3 4 5 6 7 8 9 10 11 12 13 14 15 16 17 18 1…" at bounding box center [380, 169] width 761 height 338
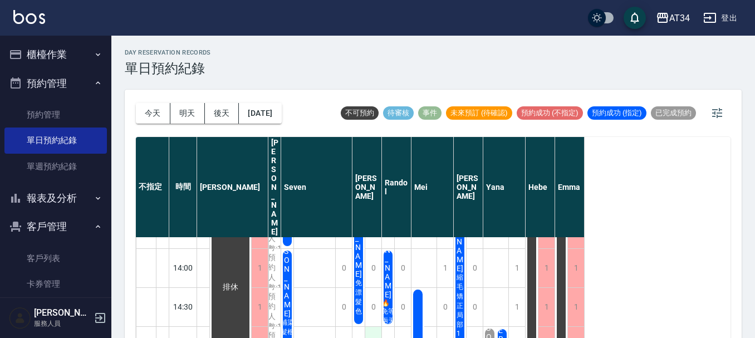
scroll to position [278, 0]
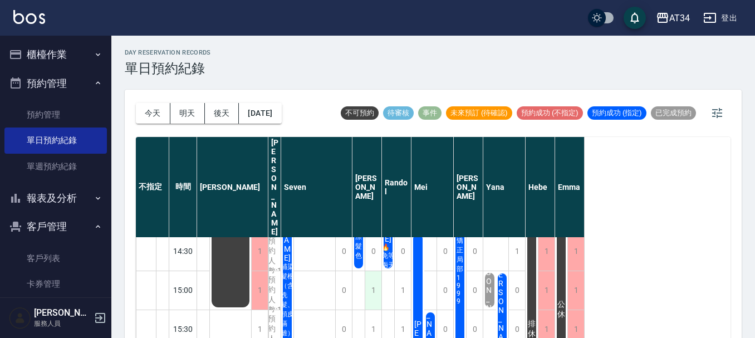
click at [376, 271] on div "1" at bounding box center [373, 290] width 17 height 38
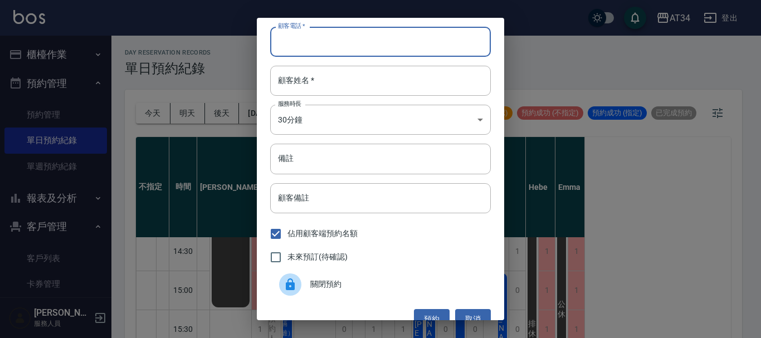
click at [314, 36] on input "顧客電話   *" at bounding box center [380, 42] width 221 height 30
type input "0928879330"
click at [349, 90] on input "顧客姓名   *" at bounding box center [380, 81] width 221 height 30
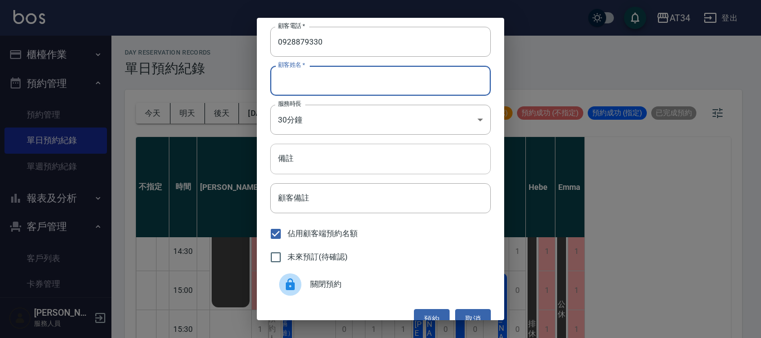
click at [371, 165] on input "備註" at bounding box center [380, 159] width 221 height 30
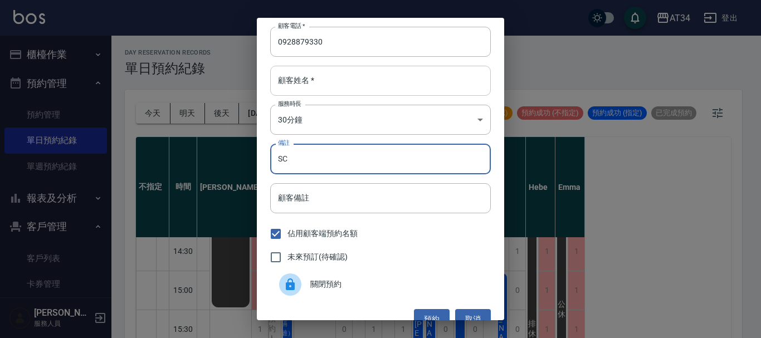
type input "SC"
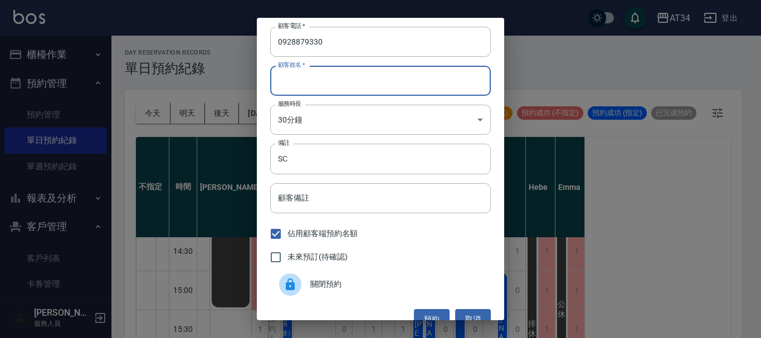
click at [298, 73] on div "顧客姓名   * 顧客姓名   *" at bounding box center [380, 81] width 221 height 30
type input "林S"
click at [274, 261] on input "未來預訂(待確認)" at bounding box center [275, 257] width 23 height 23
checkbox input "true"
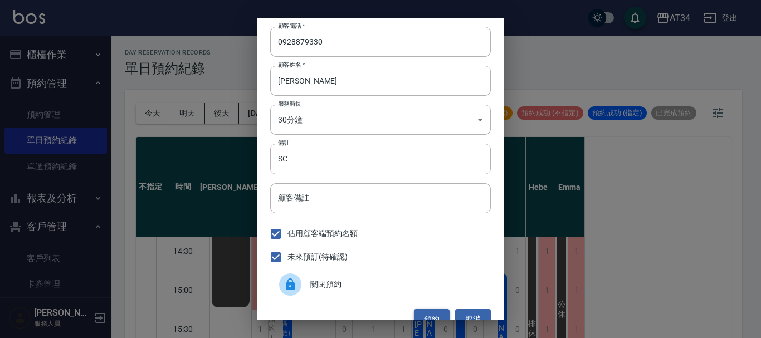
click at [430, 310] on button "預約" at bounding box center [432, 319] width 36 height 21
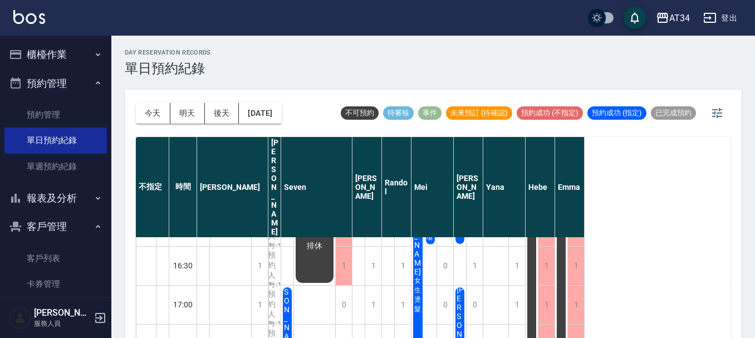
scroll to position [223, 0]
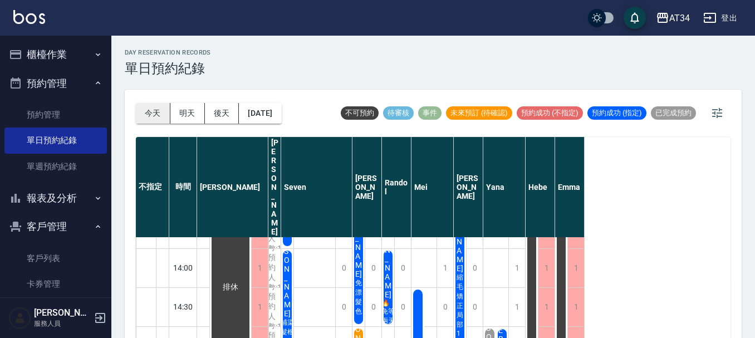
click at [162, 113] on button "今天" at bounding box center [153, 113] width 35 height 21
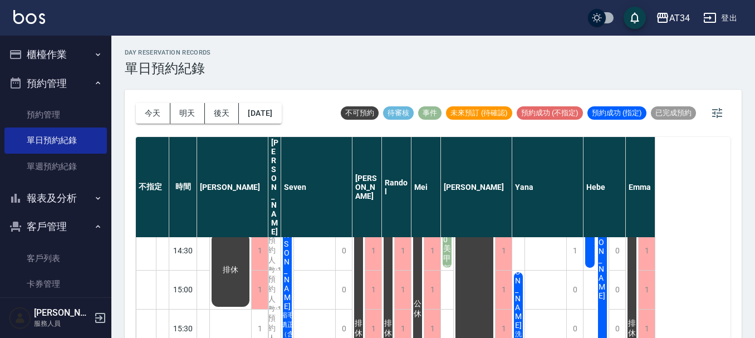
scroll to position [278, 0]
click at [287, 311] on span "縮毛矯正（含洗剪）fb" at bounding box center [287, 338] width 18 height 55
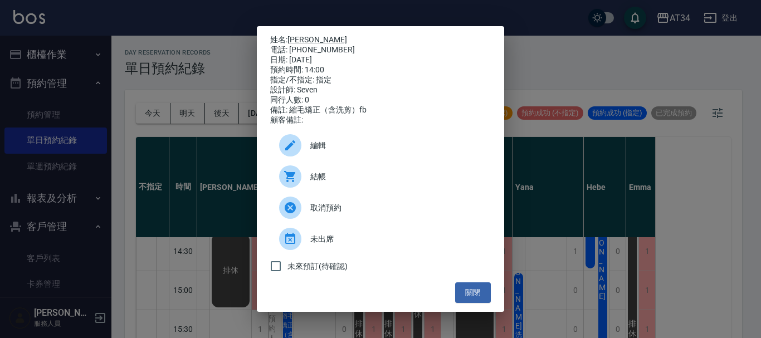
click at [339, 180] on span "結帳" at bounding box center [396, 177] width 172 height 12
click at [461, 295] on button "關閉" at bounding box center [473, 292] width 36 height 21
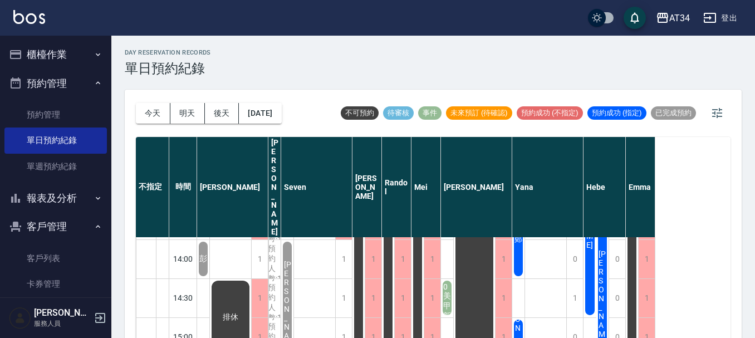
scroll to position [223, 0]
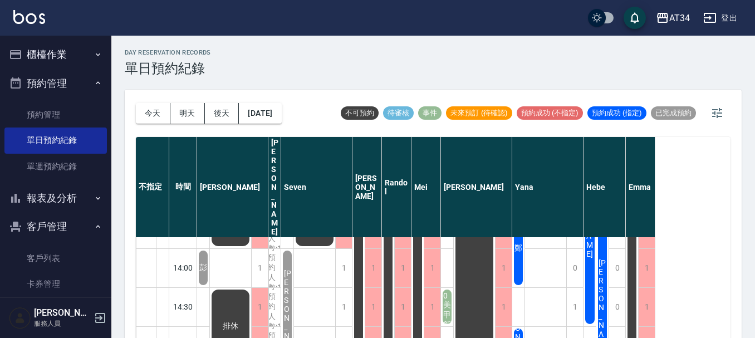
click at [35, 65] on button "櫃檯作業" at bounding box center [55, 54] width 102 height 29
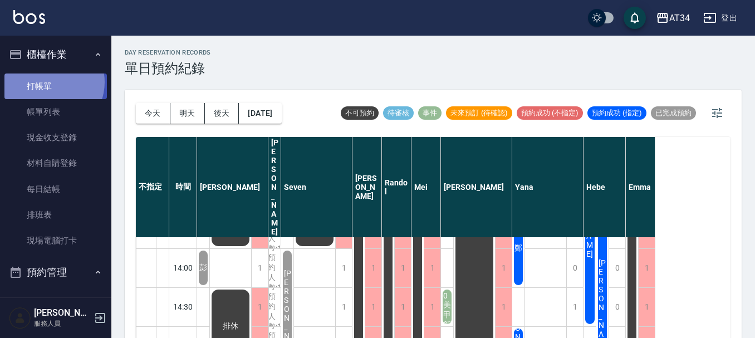
click at [49, 82] on link "打帳單" at bounding box center [55, 87] width 102 height 26
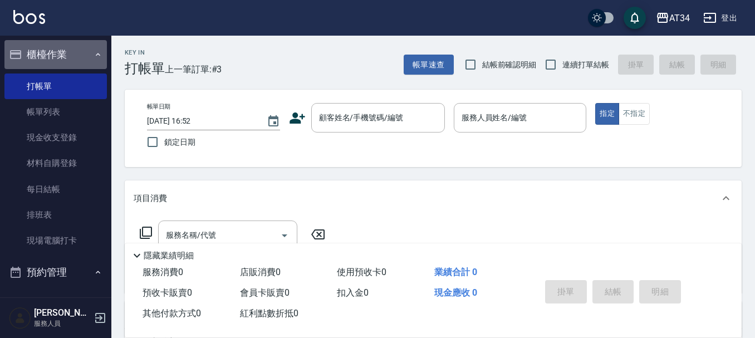
click at [64, 45] on button "櫃檯作業" at bounding box center [55, 54] width 102 height 29
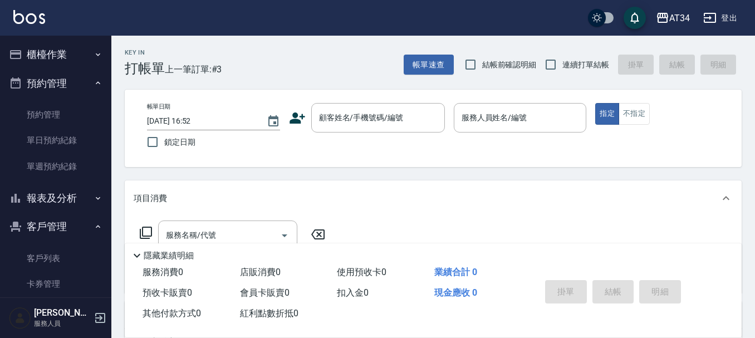
click at [63, 45] on button "櫃檯作業" at bounding box center [55, 54] width 102 height 29
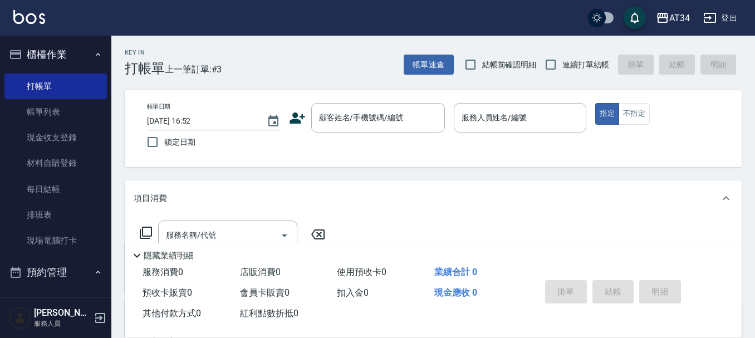
click at [61, 52] on button "櫃檯作業" at bounding box center [55, 54] width 102 height 29
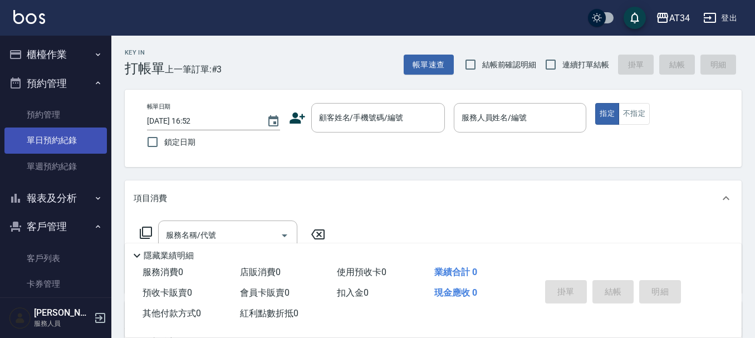
click at [70, 133] on link "單日預約紀錄" at bounding box center [55, 141] width 102 height 26
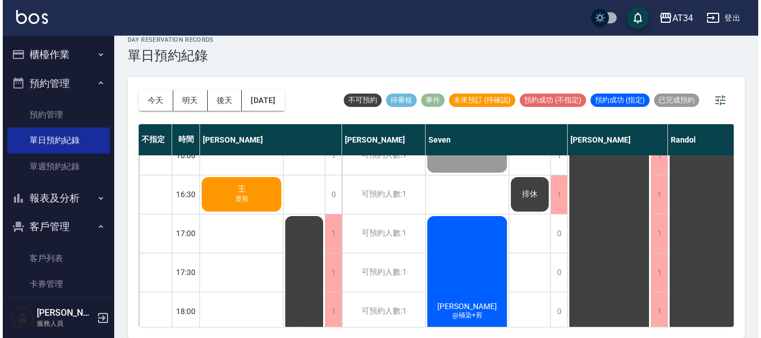
scroll to position [390, 0]
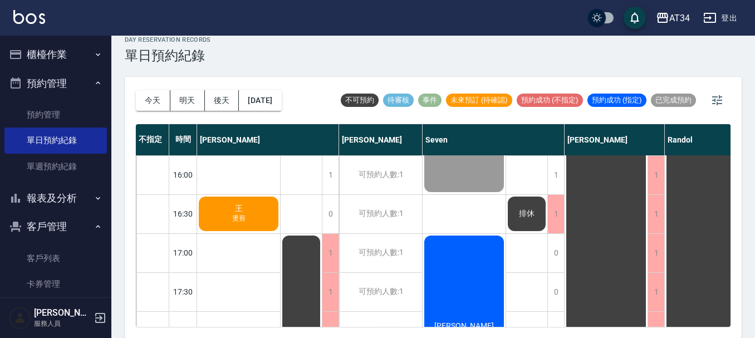
click at [237, 212] on span "王" at bounding box center [239, 209] width 12 height 10
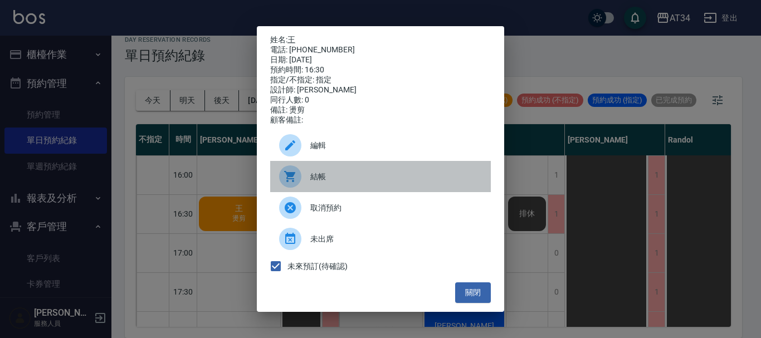
click at [329, 178] on span "結帳" at bounding box center [396, 177] width 172 height 12
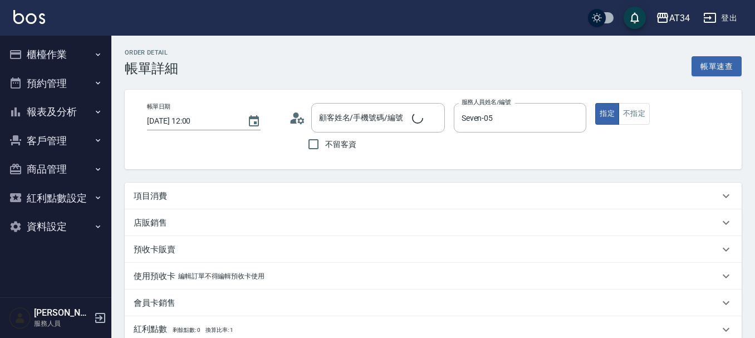
type input "[PERSON_NAME]/0977218199/0977218199"
click at [202, 199] on div "項目消費" at bounding box center [427, 196] width 586 height 12
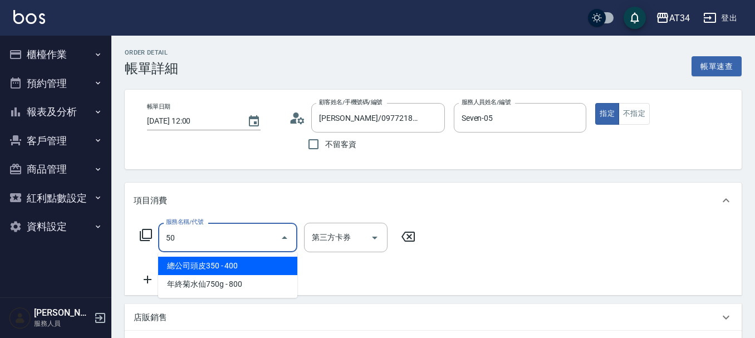
type input "501"
type input "100"
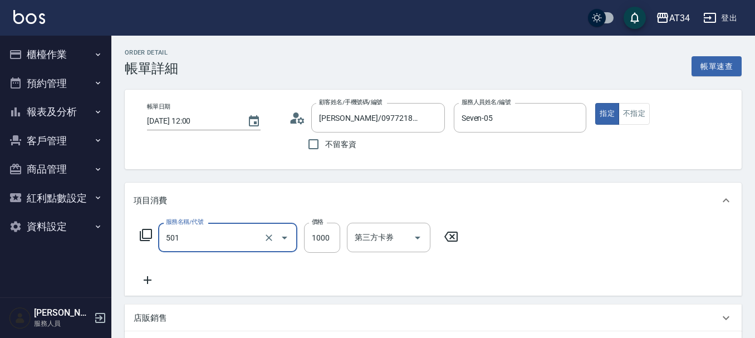
type input "染髮(501)"
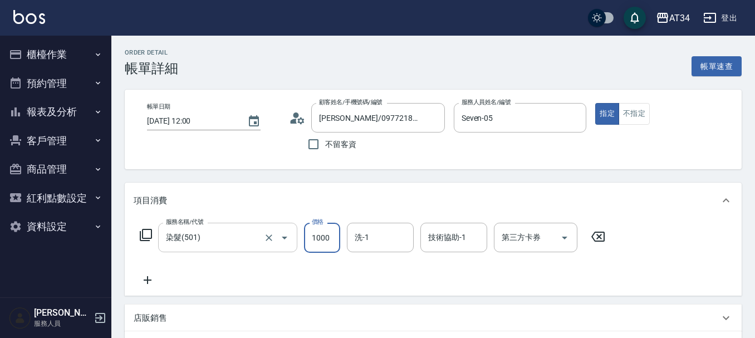
type input "2"
type input "0"
type input "25"
type input "20"
type input "2550"
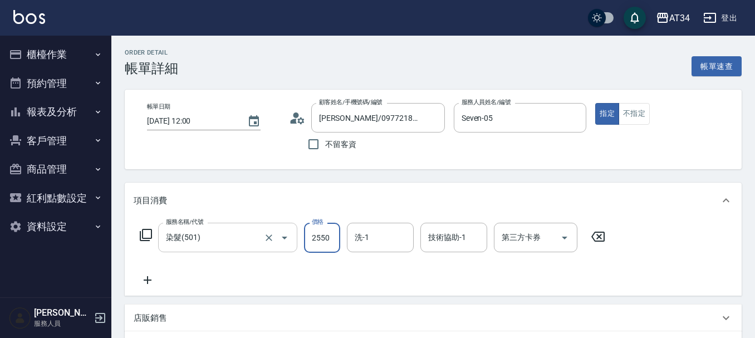
type input "250"
type input "2550"
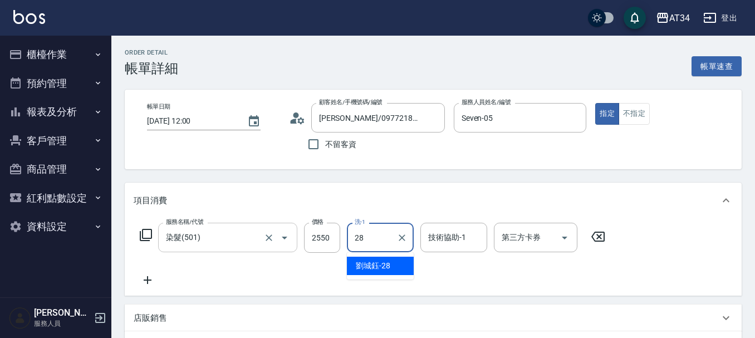
type input "劉城鈺-28"
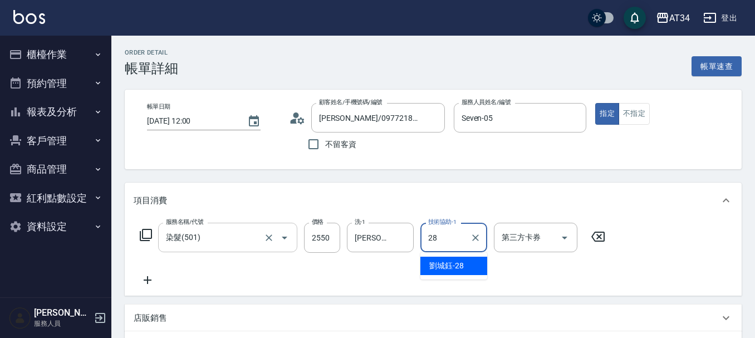
type input "劉城鈺-28"
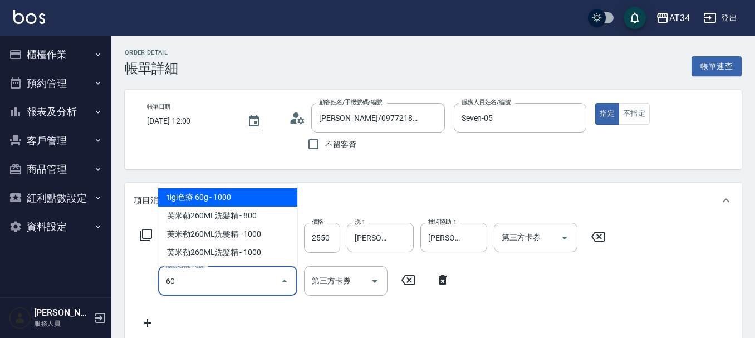
type input "602"
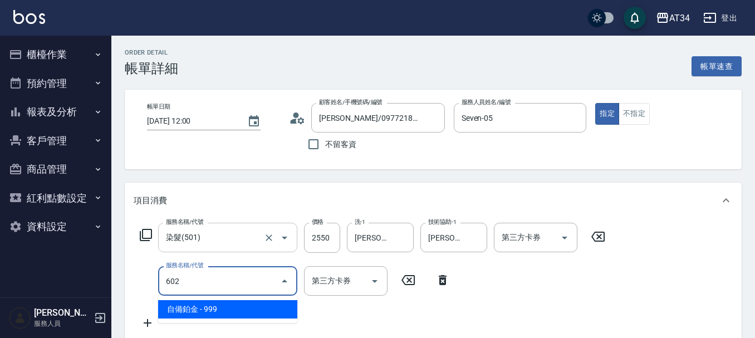
type input "350"
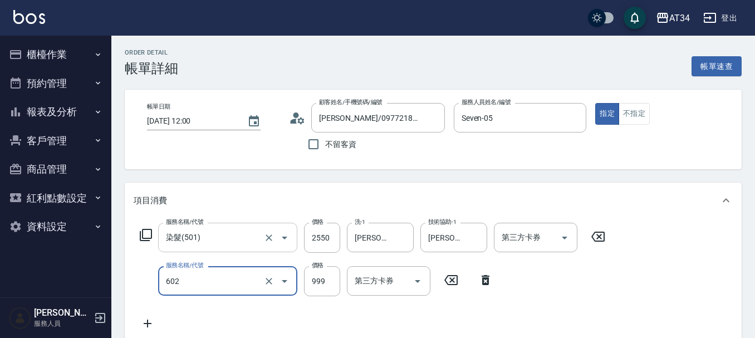
type input "自備鉑金(602)"
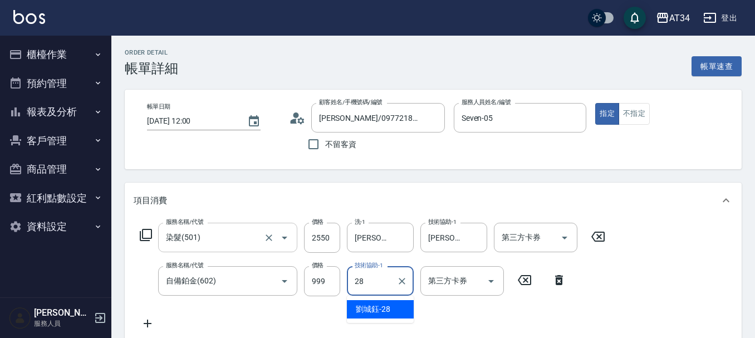
type input "劉城鈺-28"
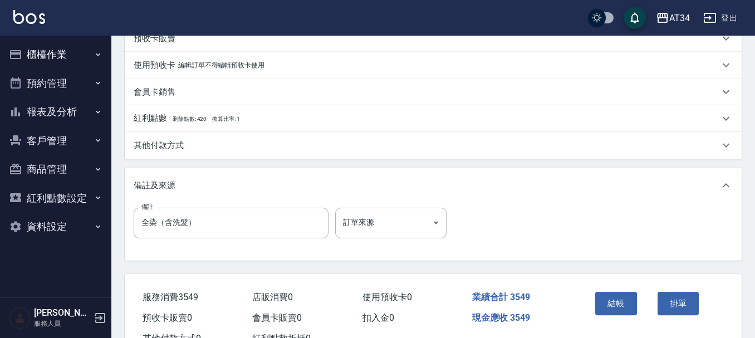
scroll to position [390, 0]
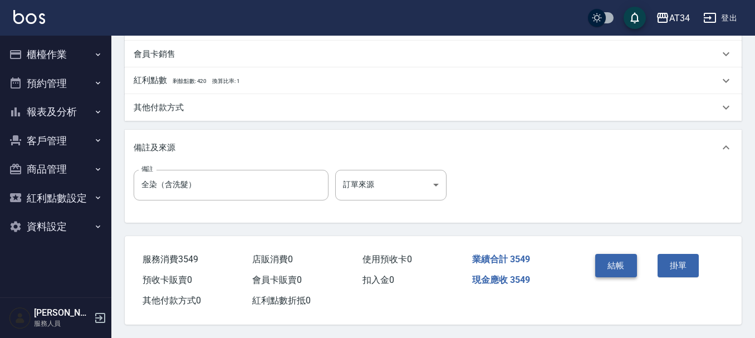
click at [621, 265] on button "結帳" at bounding box center [616, 265] width 42 height 23
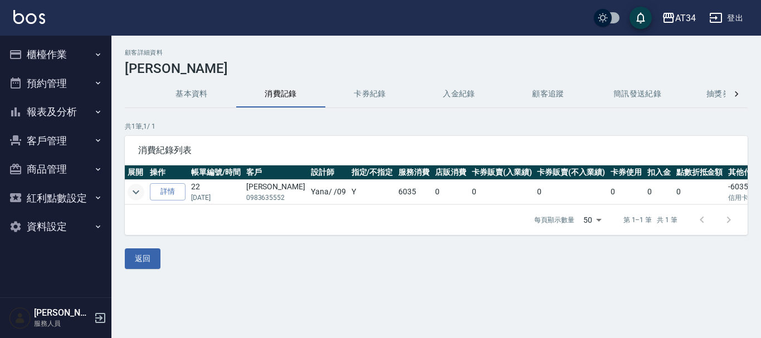
click at [130, 193] on icon "expand row" at bounding box center [135, 191] width 13 height 13
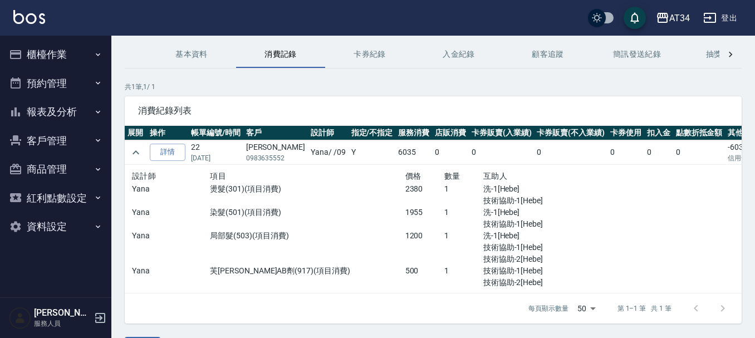
scroll to position [20, 0]
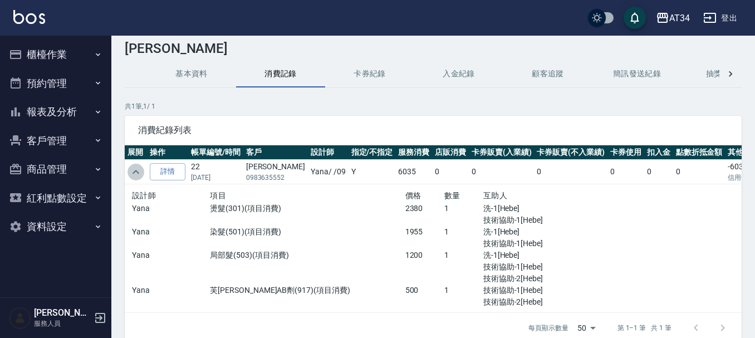
click at [135, 180] on button "expand row" at bounding box center [136, 172] width 17 height 17
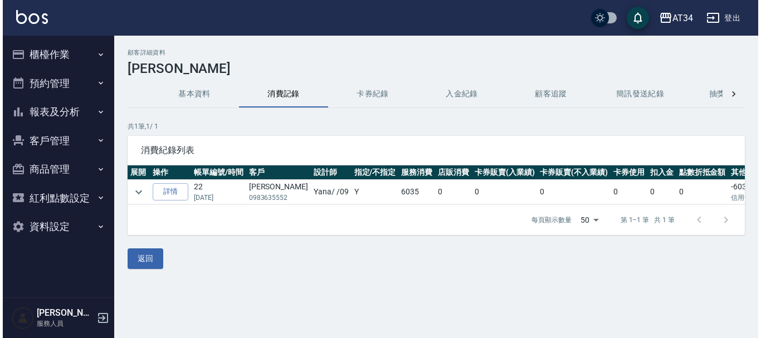
scroll to position [0, 0]
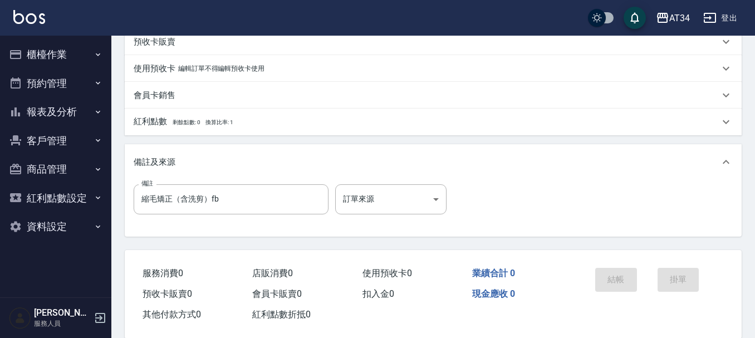
scroll to position [227, 0]
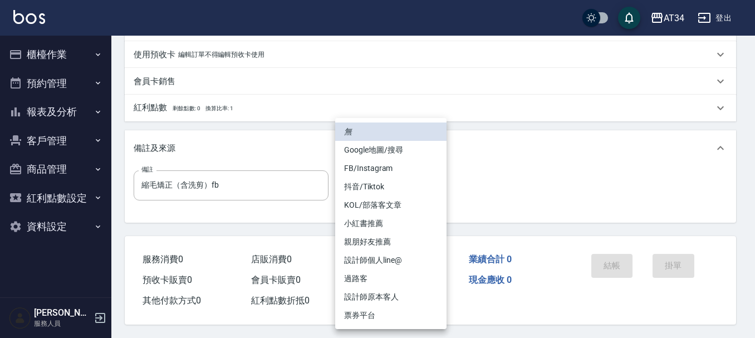
click at [405, 181] on body "AT34 登出 櫃檯作業 打帳單 帳單列表 現金收支登錄 材料自購登錄 每日結帳 排班表 現場電腦打卡 預約管理 預約管理 單日預約紀錄 單週預約紀錄 報表及…" at bounding box center [377, 58] width 755 height 560
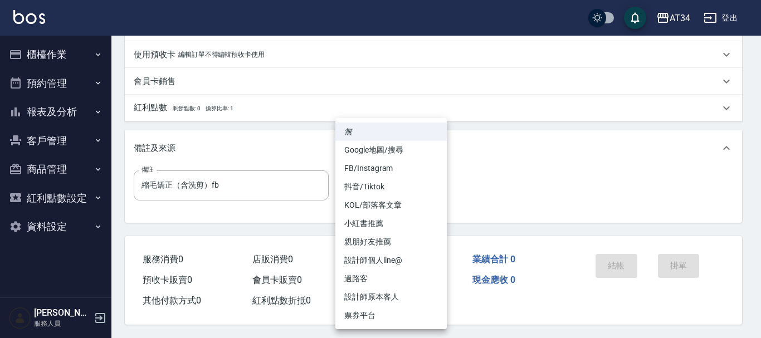
click at [498, 162] on div at bounding box center [380, 169] width 761 height 338
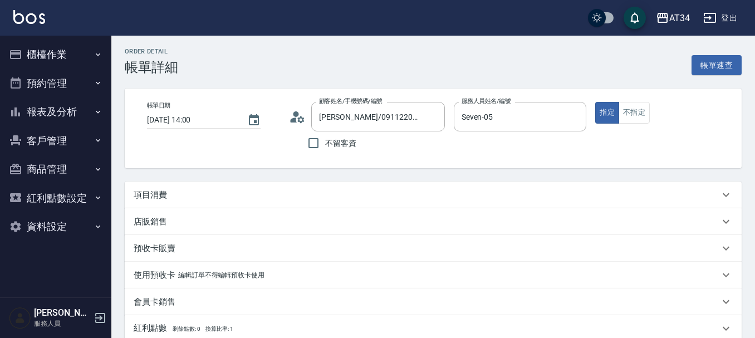
scroll to position [0, 0]
click at [169, 206] on div "項目消費" at bounding box center [433, 196] width 617 height 27
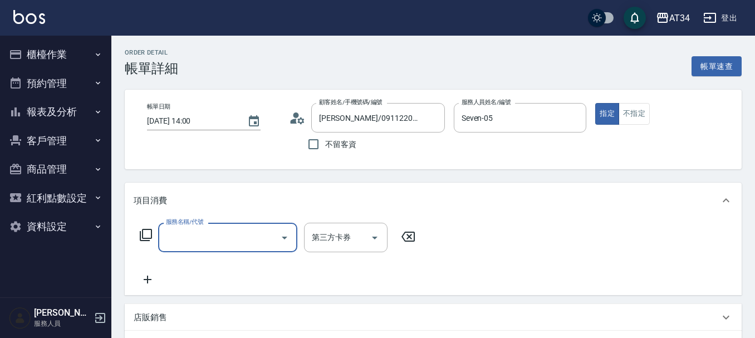
click at [246, 245] on input "服務名稱/代號" at bounding box center [219, 237] width 113 height 19
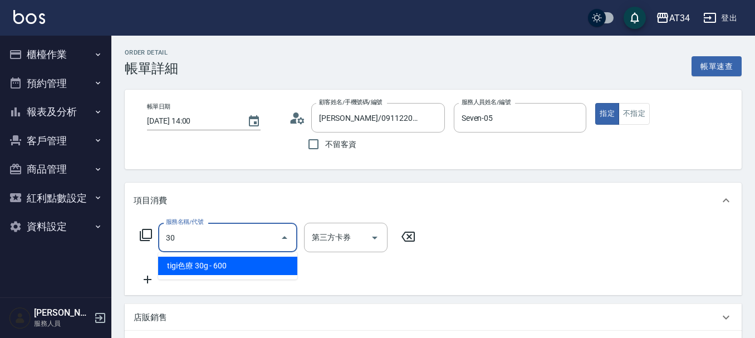
type input "301"
type input "150"
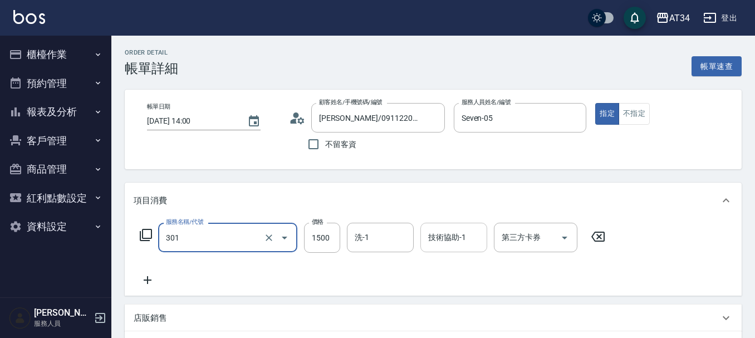
type input "燙髮(301)"
click at [452, 241] on div "技術協助-1 技術協助-1" at bounding box center [454, 238] width 67 height 30
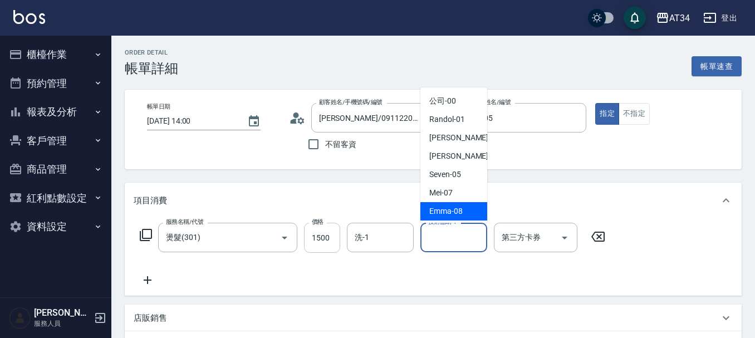
click at [328, 236] on input "1500" at bounding box center [322, 238] width 36 height 30
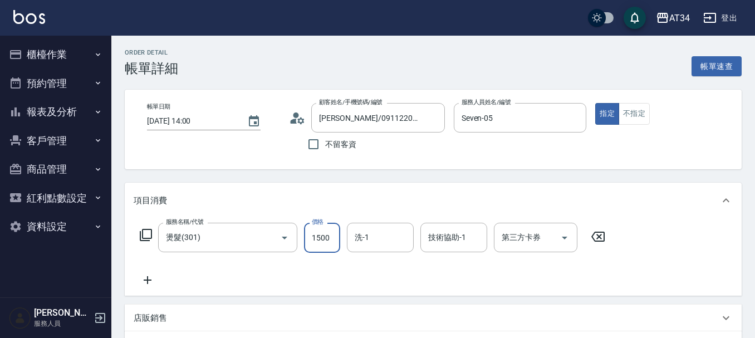
type input "2"
type input "0"
type input "255"
type input "20"
type input "2550"
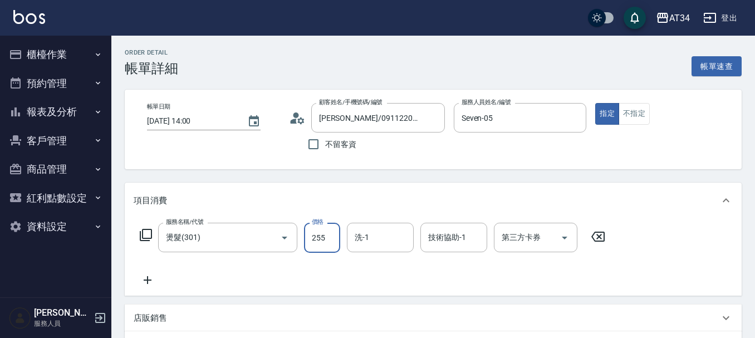
type input "250"
type input "2550"
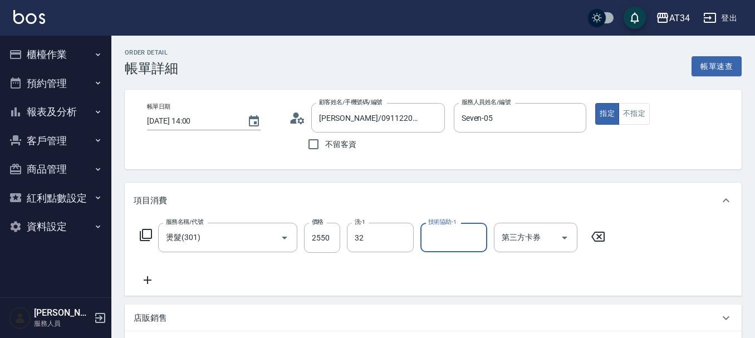
type input "阿源-32"
click at [149, 285] on icon at bounding box center [148, 279] width 28 height 13
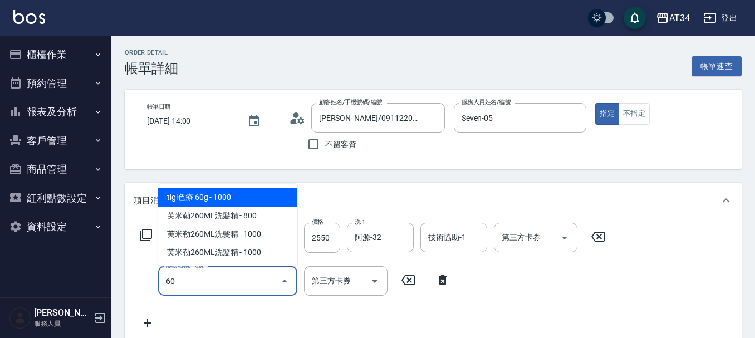
type input "602"
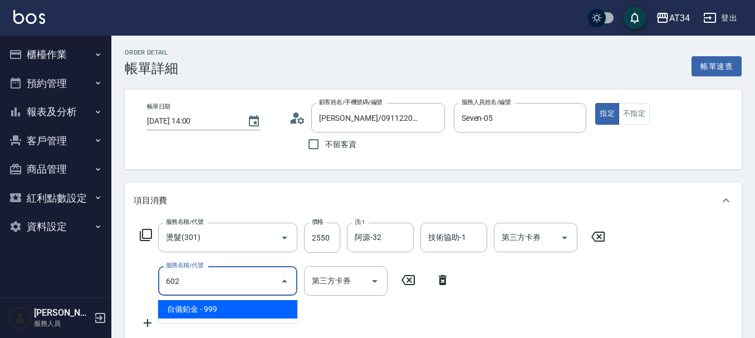
type input "350"
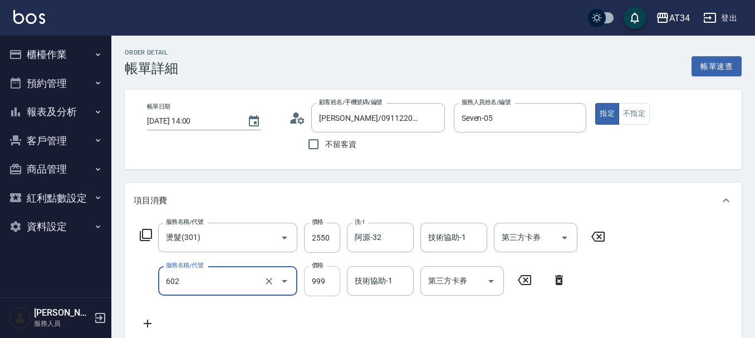
type input "自備鉑金(602)"
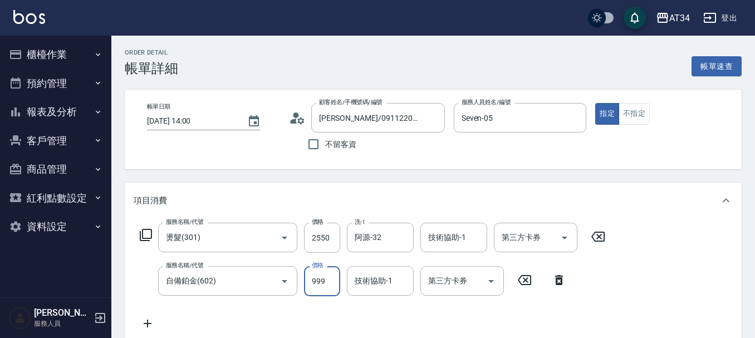
click at [323, 286] on input "999" at bounding box center [322, 281] width 36 height 30
type input "1"
type input "250"
type input "153"
type input "270"
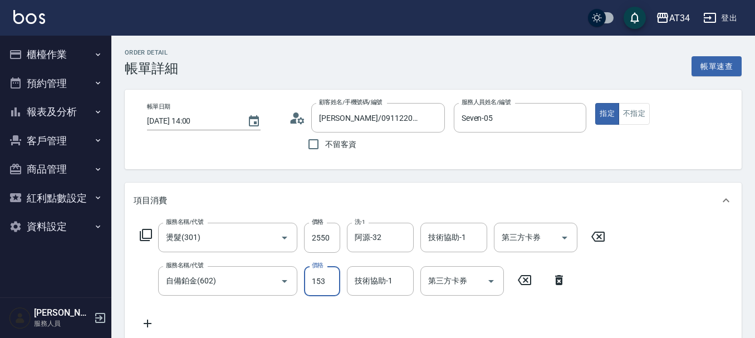
type input "1530"
type input "400"
type input "1530"
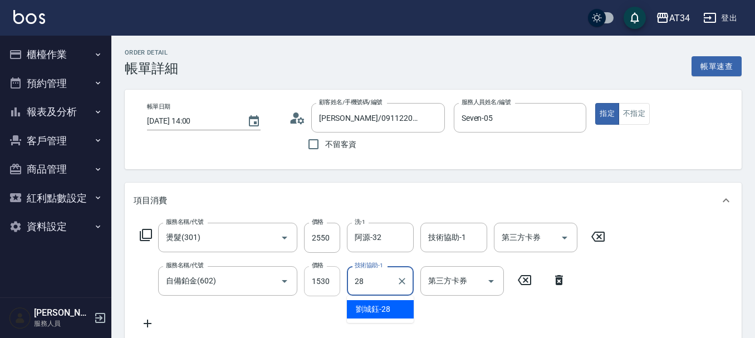
type input "[PERSON_NAME]-28"
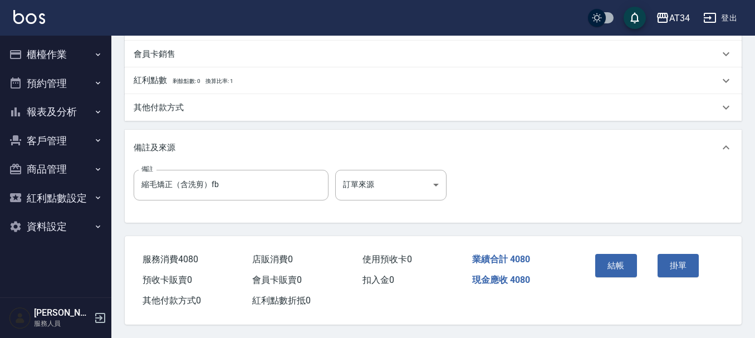
scroll to position [393, 0]
click at [618, 262] on button "結帳" at bounding box center [616, 265] width 42 height 23
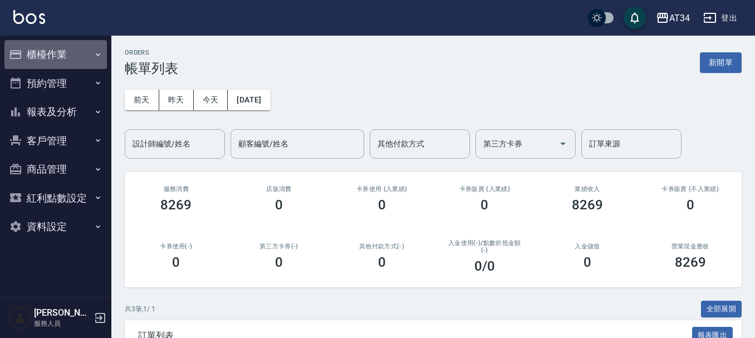
click at [42, 51] on button "櫃檯作業" at bounding box center [55, 54] width 102 height 29
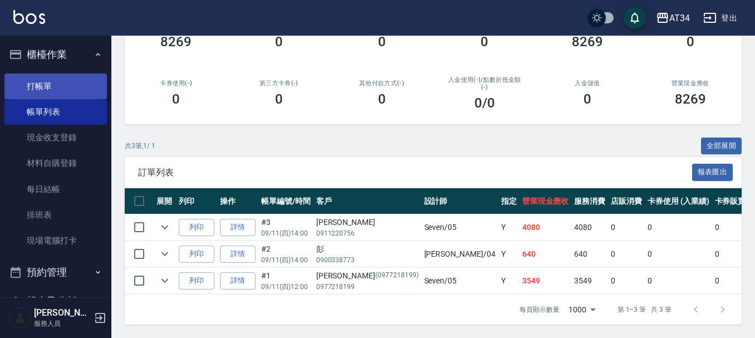
click at [46, 91] on link "打帳單" at bounding box center [55, 87] width 102 height 26
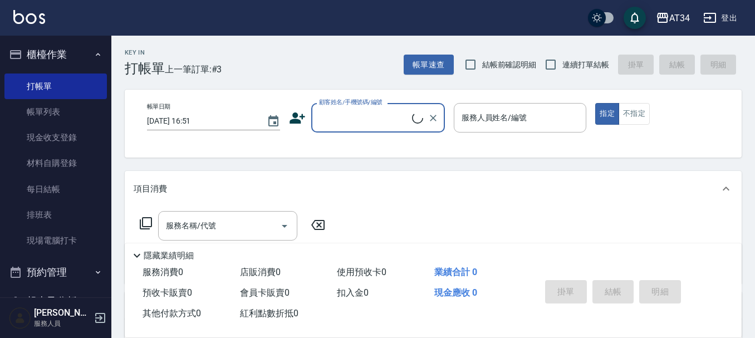
click at [329, 120] on input "顧客姓名/手機號碼/編號" at bounding box center [364, 117] width 96 height 19
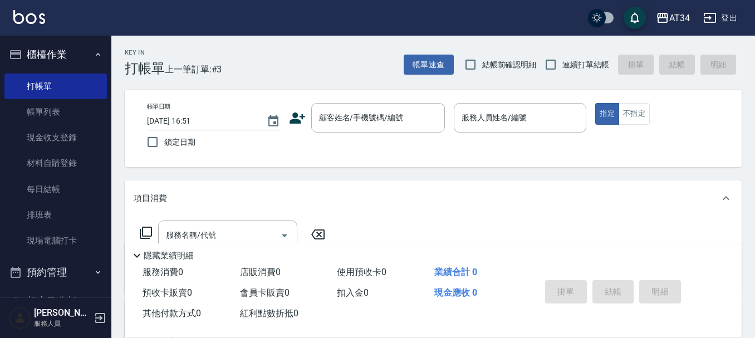
click at [294, 114] on icon at bounding box center [298, 118] width 16 height 11
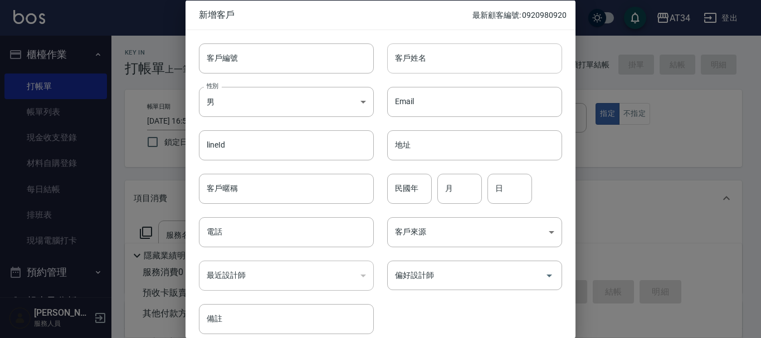
click at [459, 53] on input "客戶姓名" at bounding box center [474, 58] width 175 height 30
type input "X"
click at [463, 53] on input "客戶姓名" at bounding box center [474, 58] width 175 height 30
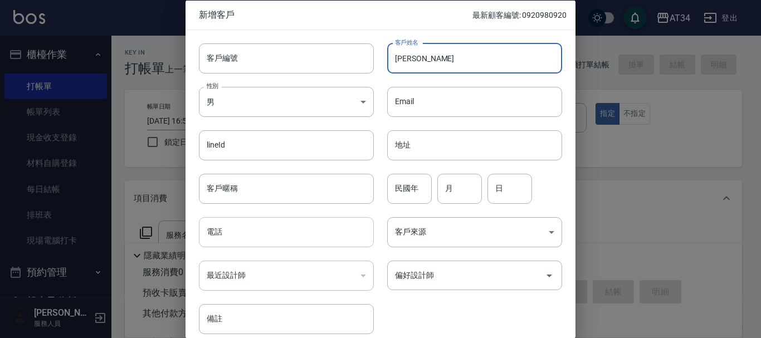
type input "劉柏廷"
click at [255, 239] on input "電話" at bounding box center [286, 232] width 175 height 30
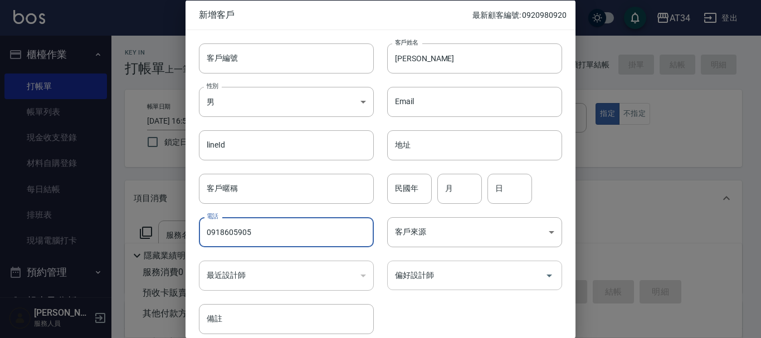
type input "0918605905"
click at [420, 283] on input "偏好設計師" at bounding box center [466, 275] width 148 height 19
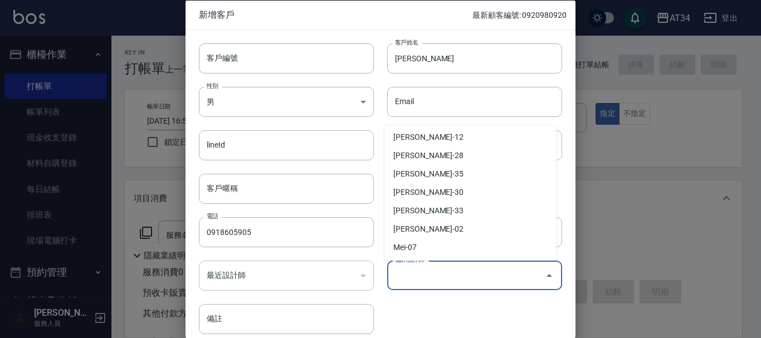
scroll to position [111, 0]
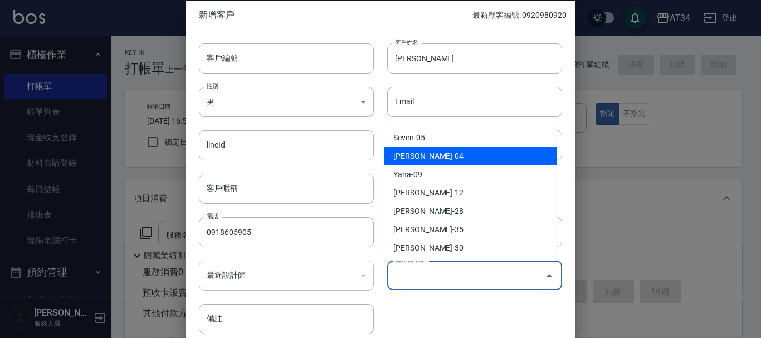
click at [413, 164] on li "Gina-04" at bounding box center [470, 156] width 172 height 18
type input "[PERSON_NAME]"
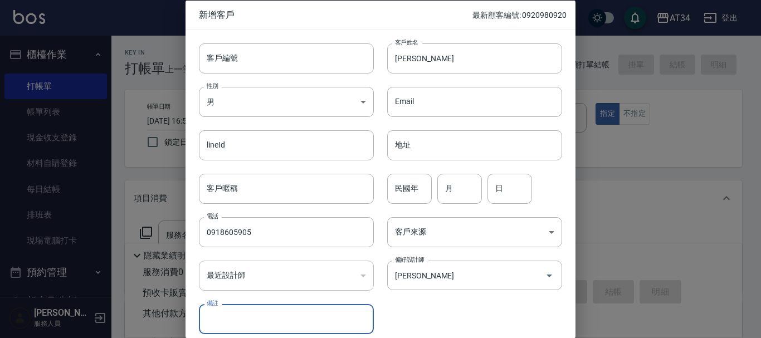
click at [448, 181] on input "月" at bounding box center [459, 188] width 45 height 30
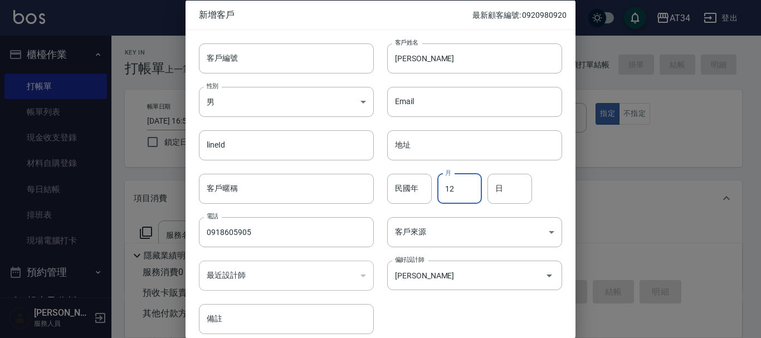
type input "12"
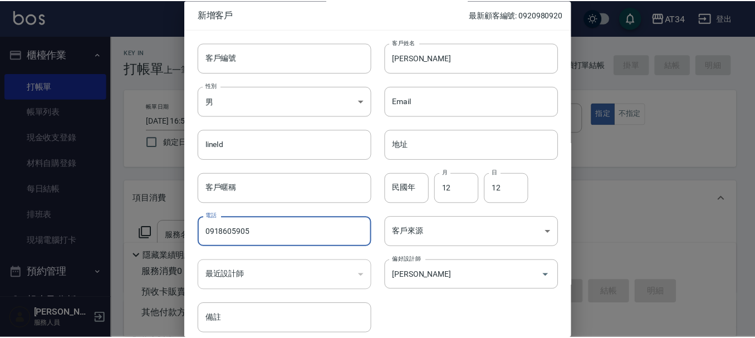
scroll to position [48, 0]
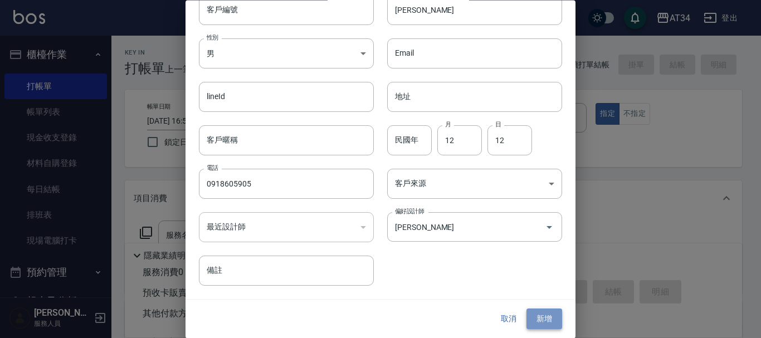
click at [537, 316] on button "新增" at bounding box center [544, 319] width 36 height 21
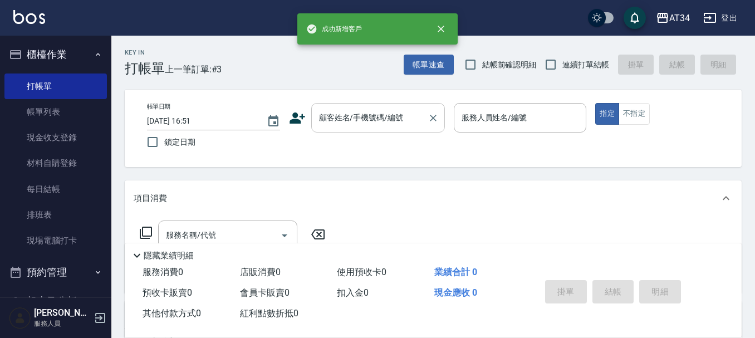
click at [351, 124] on input "顧客姓名/手機號碼/編號" at bounding box center [369, 117] width 107 height 19
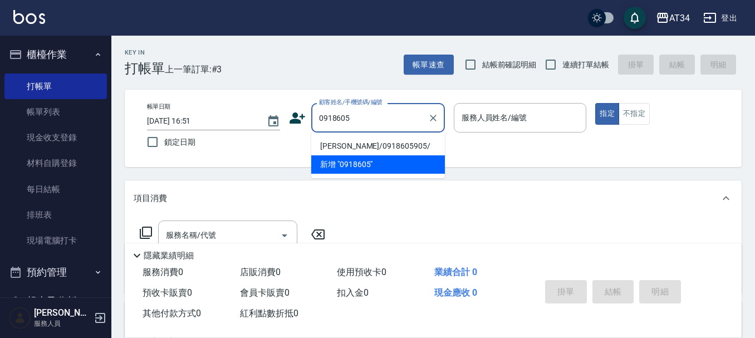
click at [354, 143] on li "劉柏廷/0918605905/" at bounding box center [378, 146] width 134 height 18
type input "劉柏廷/0918605905/"
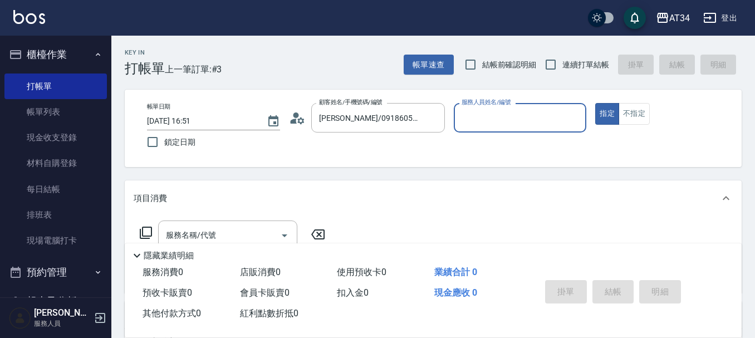
type input "Gina-04"
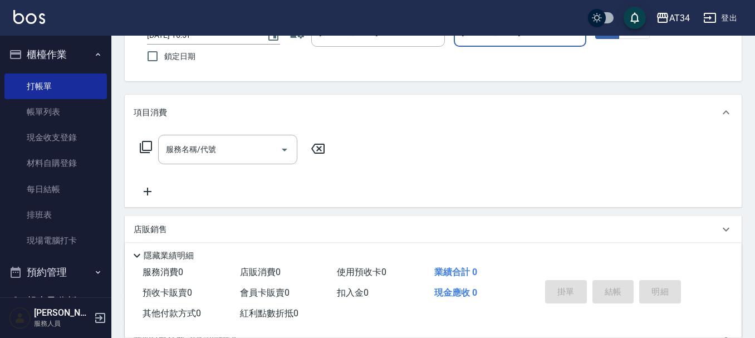
scroll to position [111, 0]
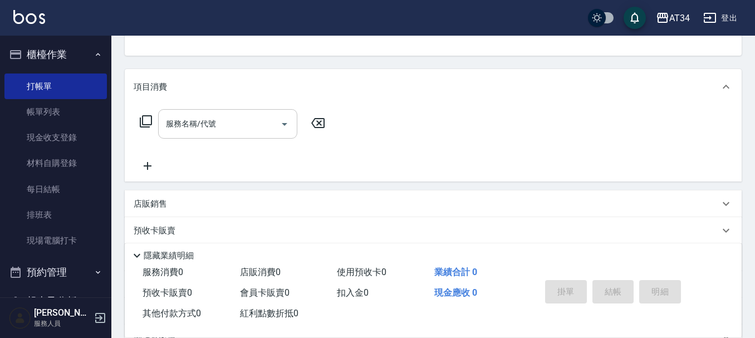
click at [214, 130] on input "服務名稱/代號" at bounding box center [219, 123] width 113 height 19
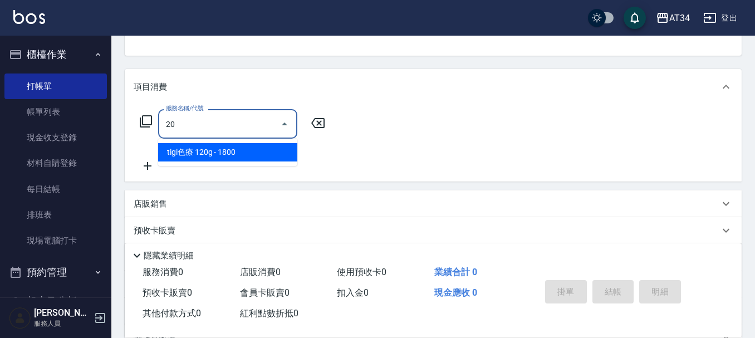
type input "201"
type input "30"
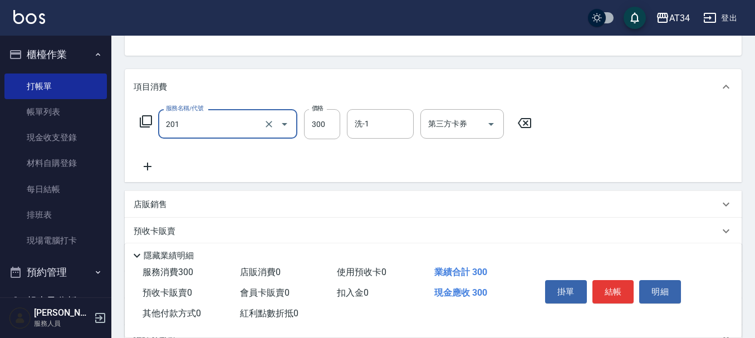
type input "洗髮(201)"
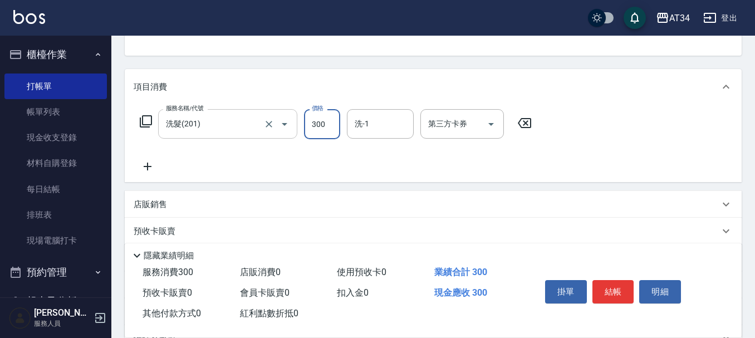
type input "0"
type input "200"
type input "20"
type input "200"
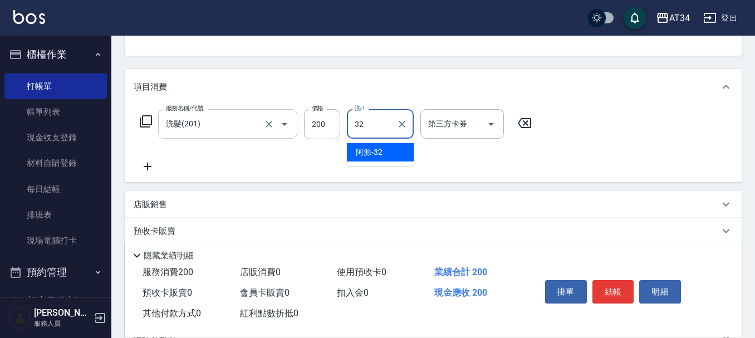
type input "阿源-32"
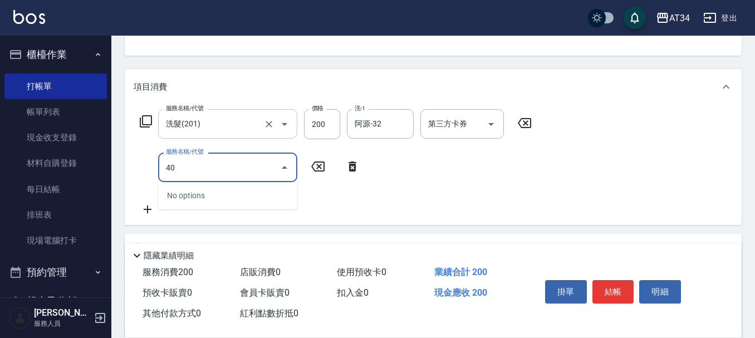
type input "401"
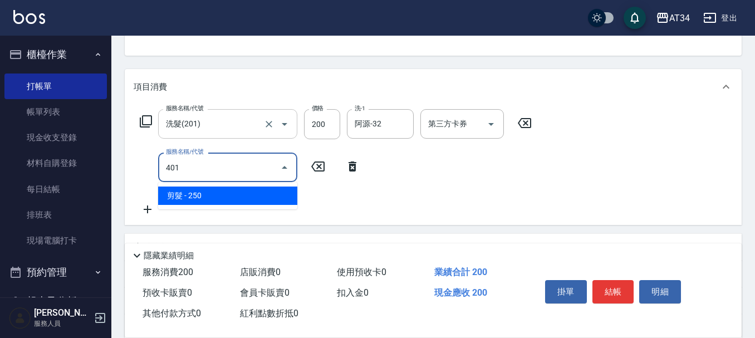
type input "40"
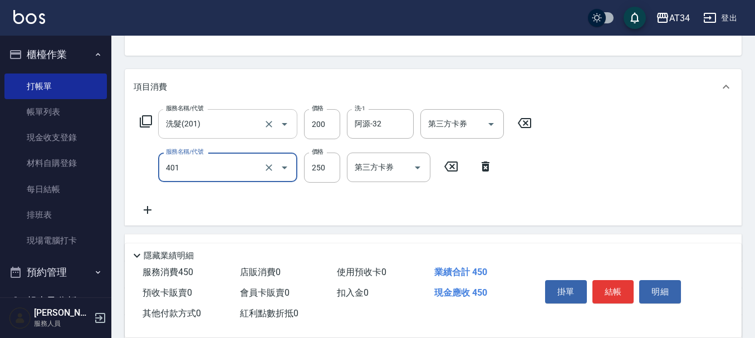
type input "剪髮(401)"
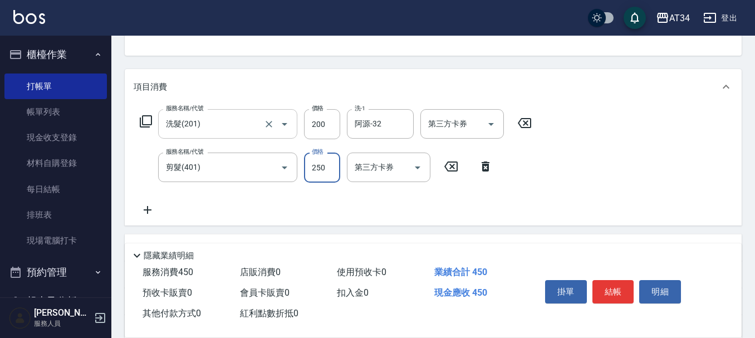
type input "20"
type input "299"
type input "40"
type input "299"
click at [325, 125] on input "200" at bounding box center [322, 124] width 36 height 30
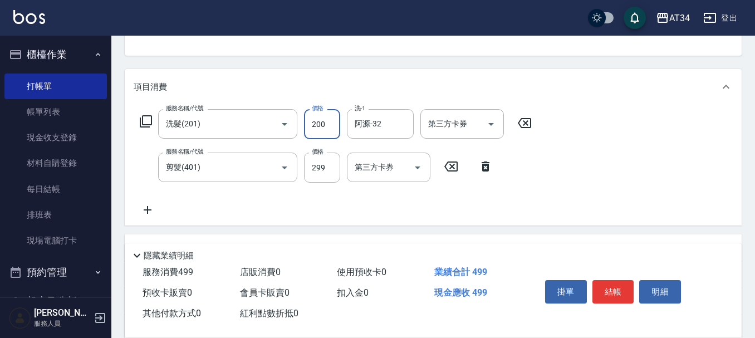
type input "3"
type input "30"
type input "300"
type input "50"
type input "300"
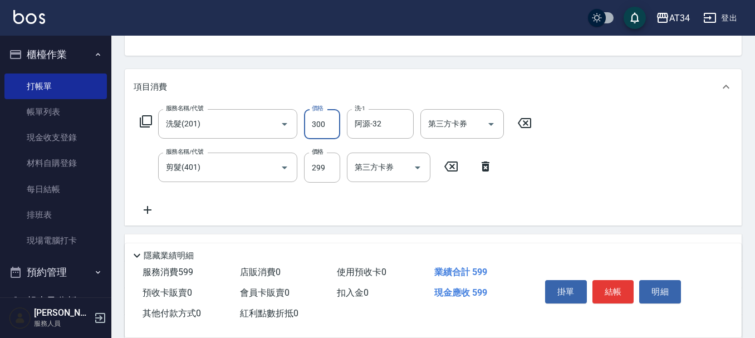
click at [424, 198] on div "服務名稱/代號 洗髮(201) 服務名稱/代號 價格 300 價格 洗-1 阿源-32 洗-1 第三方卡券 第三方卡券 服務名稱/代號 剪髮(401) 服務名…" at bounding box center [336, 162] width 405 height 107
click at [608, 286] on button "結帳" at bounding box center [614, 291] width 42 height 23
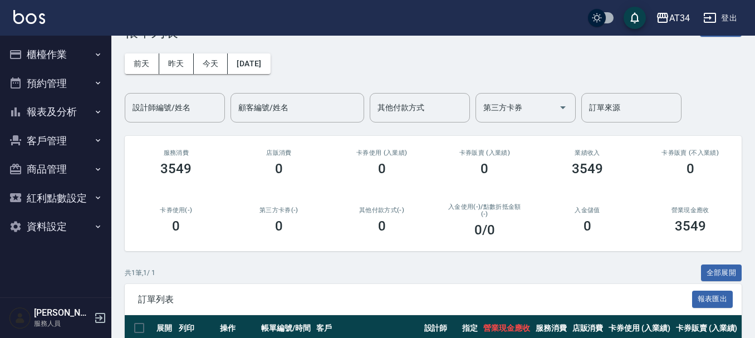
scroll to position [56, 0]
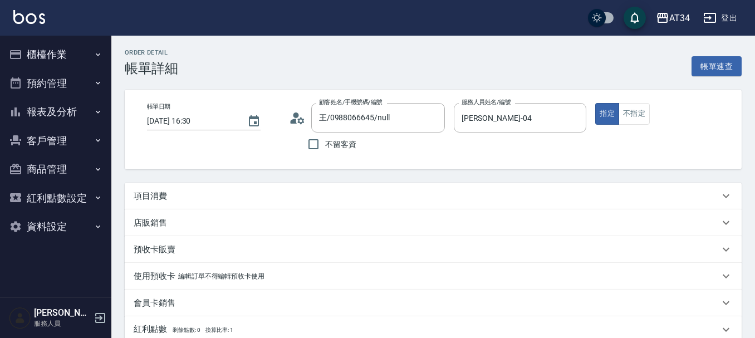
click at [263, 193] on div "項目消費" at bounding box center [427, 196] width 586 height 12
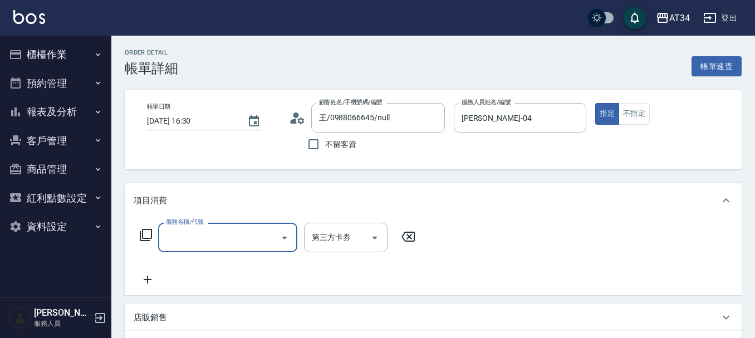
click at [218, 233] on input "服務名稱/代號" at bounding box center [219, 237] width 113 height 19
type input "401"
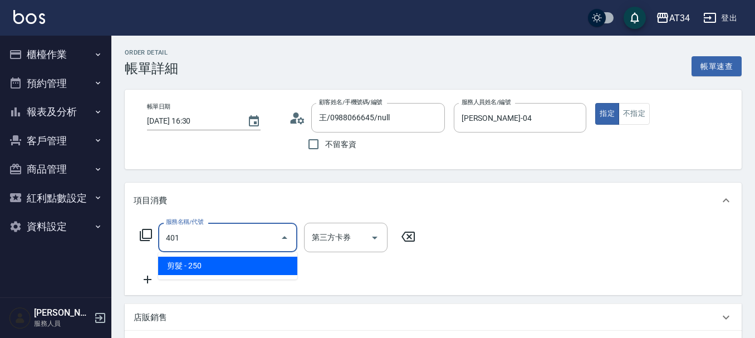
type input "20"
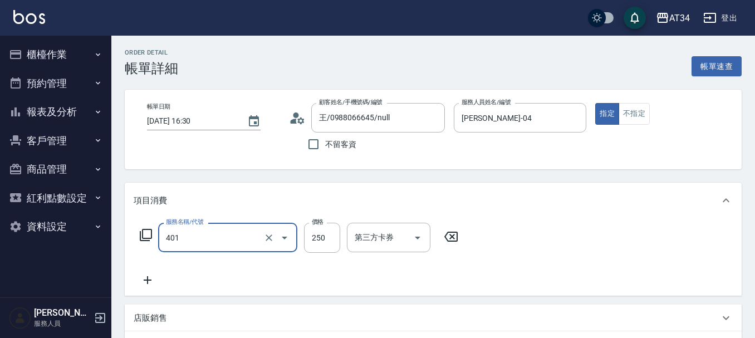
type input "剪髮(401)"
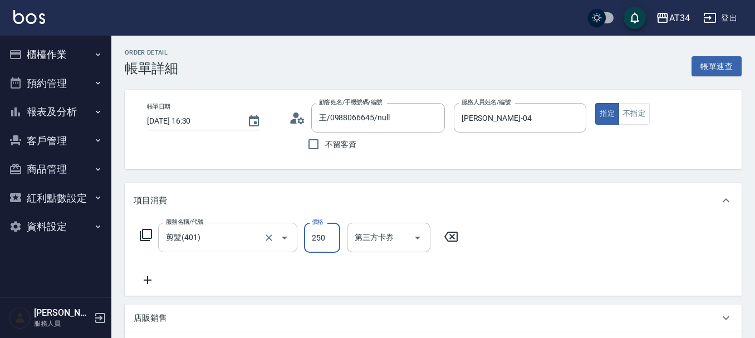
type input "0"
type input "299"
type input "20"
type input "299"
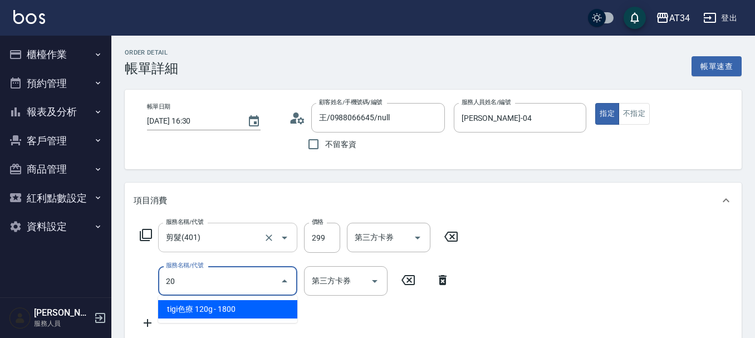
type input "201"
type input "50"
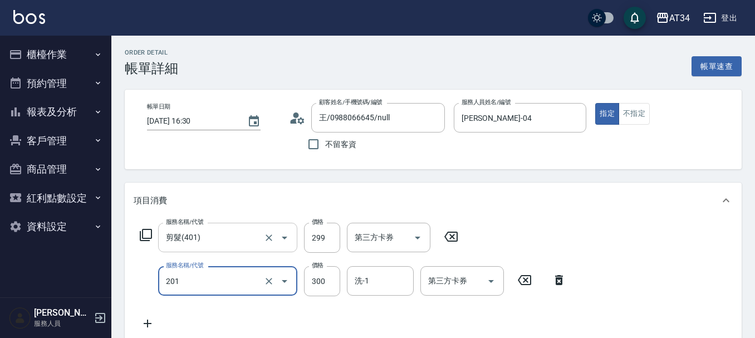
type input "洗髮(201)"
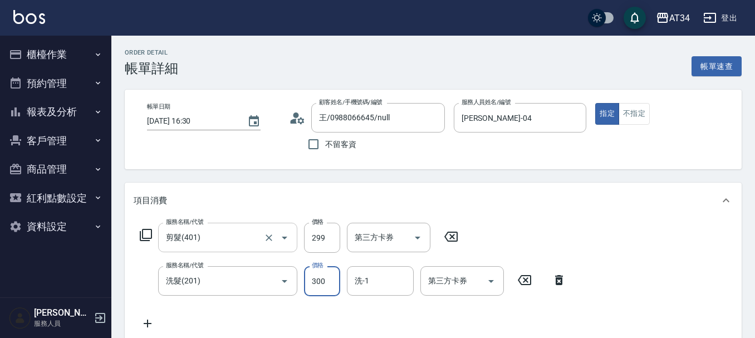
type input "4"
type input "30"
type input "400"
type input "60"
type input "400"
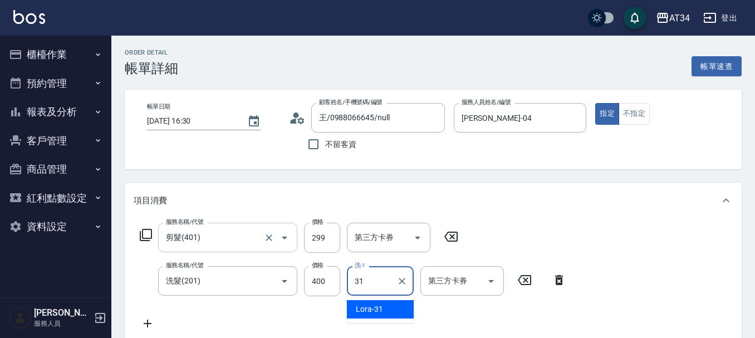
type input "Lora-31"
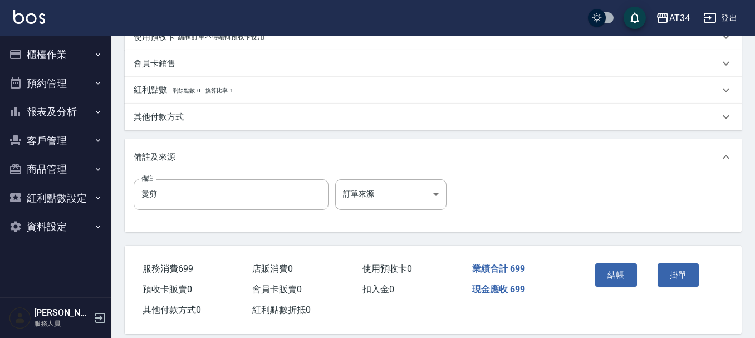
scroll to position [393, 0]
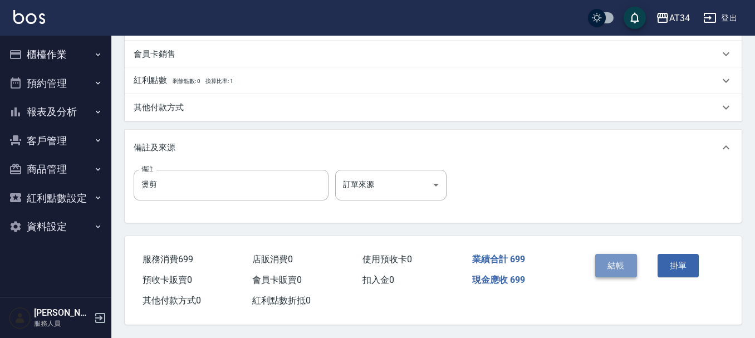
click at [608, 265] on button "結帳" at bounding box center [616, 265] width 42 height 23
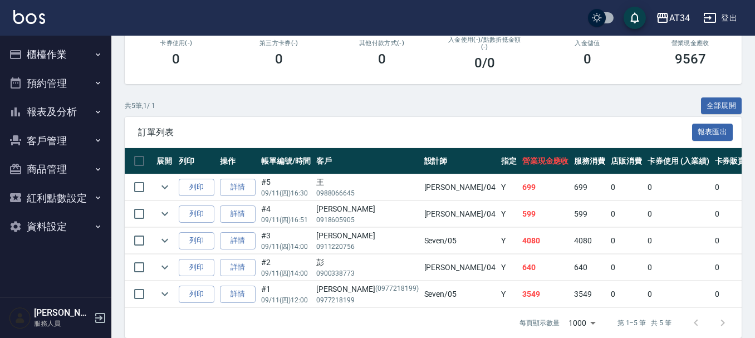
scroll to position [225, 0]
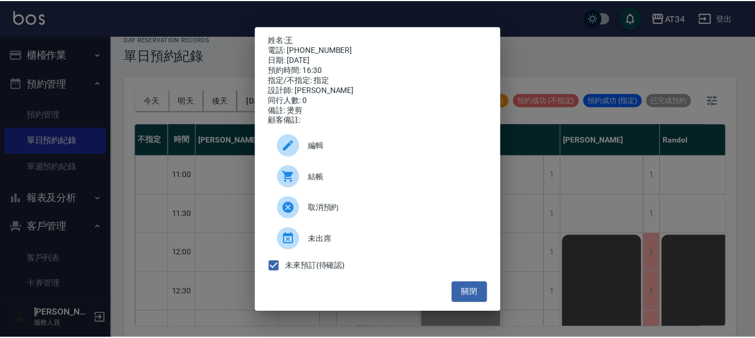
scroll to position [390, 0]
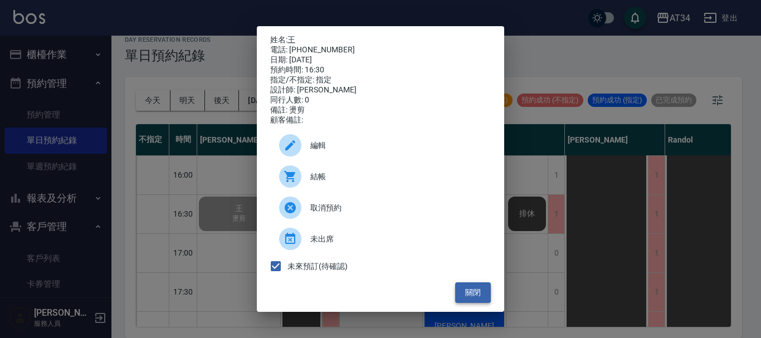
click at [482, 303] on button "關閉" at bounding box center [473, 292] width 36 height 21
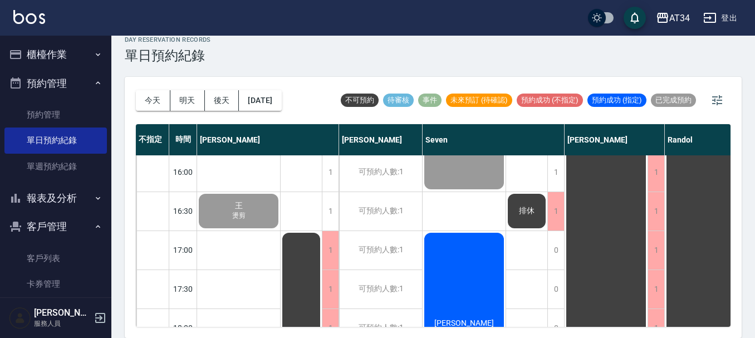
scroll to position [261, 0]
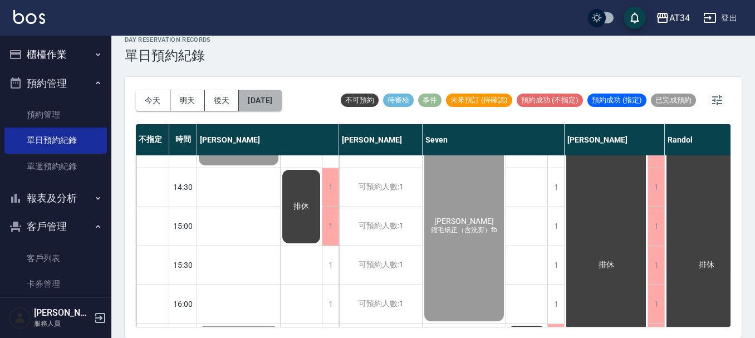
click at [270, 95] on button "[DATE]" at bounding box center [260, 100] width 42 height 21
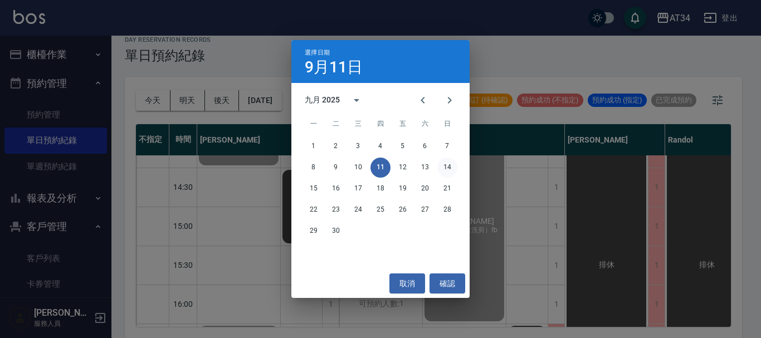
click at [447, 166] on button "14" at bounding box center [447, 168] width 20 height 20
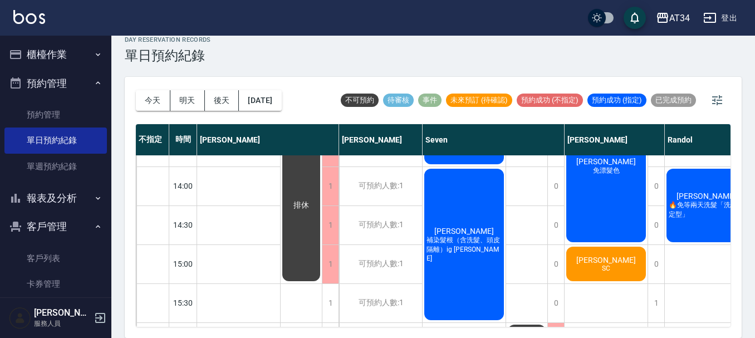
scroll to position [278, 0]
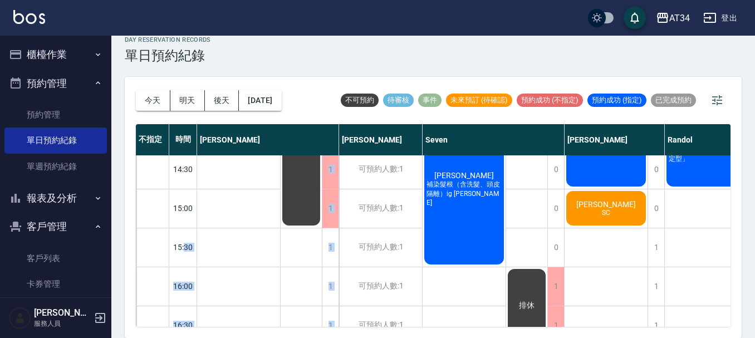
drag, startPoint x: 185, startPoint y: 248, endPoint x: 213, endPoint y: 257, distance: 29.6
click at [223, 256] on div "傳承" at bounding box center [239, 228] width 84 height 702
drag, startPoint x: 176, startPoint y: 245, endPoint x: 196, endPoint y: 246, distance: 20.1
click at [196, 246] on div "15:30" at bounding box center [183, 247] width 28 height 39
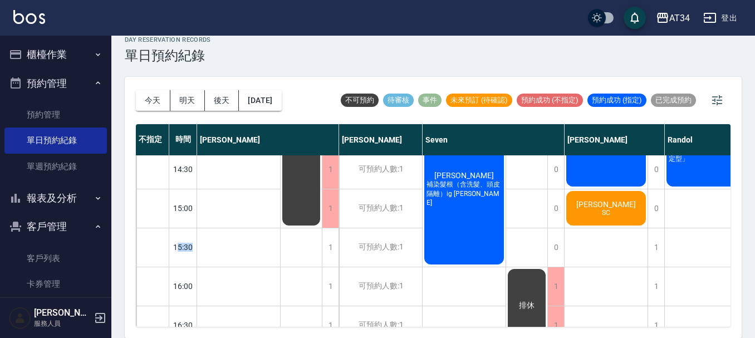
click at [196, 246] on div "15:30" at bounding box center [183, 247] width 28 height 39
drag, startPoint x: 174, startPoint y: 246, endPoint x: 197, endPoint y: 246, distance: 23.4
click at [201, 244] on div "傳承" at bounding box center [239, 228] width 84 height 702
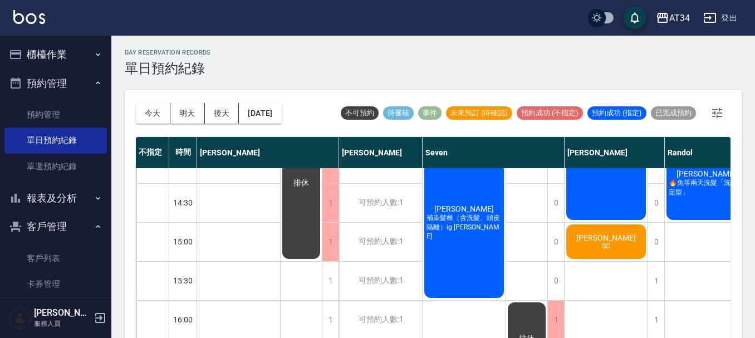
scroll to position [261, 0]
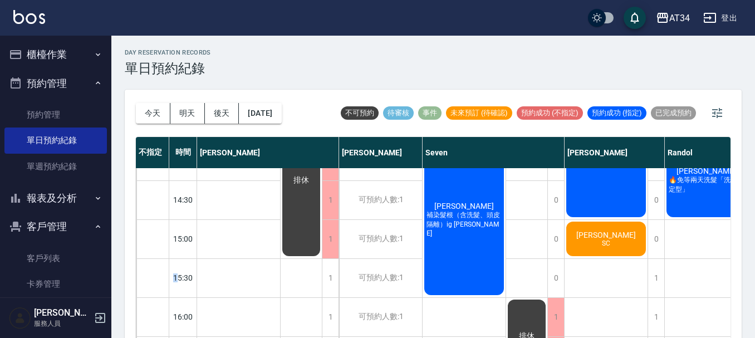
drag, startPoint x: 208, startPoint y: 275, endPoint x: 193, endPoint y: 281, distance: 16.5
click at [193, 281] on div "15:30" at bounding box center [183, 277] width 28 height 39
click at [207, 280] on div "傳承" at bounding box center [239, 259] width 84 height 702
drag, startPoint x: 175, startPoint y: 280, endPoint x: 219, endPoint y: 283, distance: 44.7
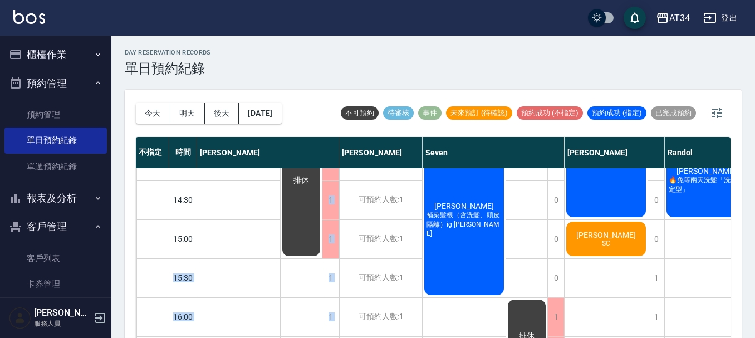
click at [195, 283] on div "15:30" at bounding box center [183, 277] width 28 height 39
click at [327, 285] on div "1" at bounding box center [330, 278] width 17 height 38
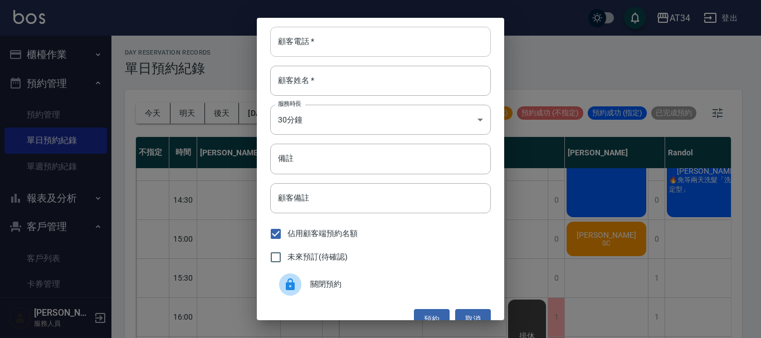
click at [341, 45] on input "顧客電話   *" at bounding box center [380, 42] width 221 height 30
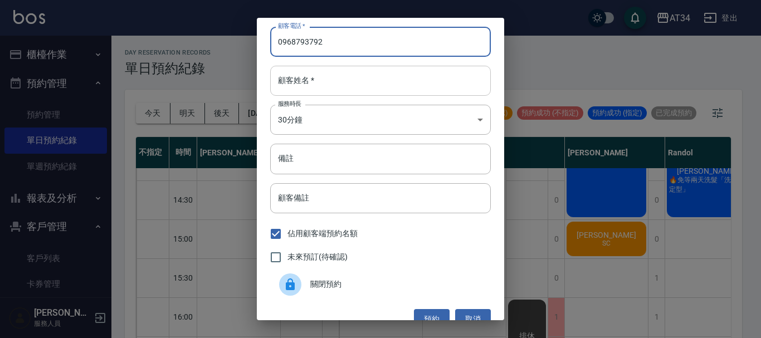
type input "0968793792"
click at [344, 84] on input "顧客姓名   *" at bounding box center [380, 81] width 221 height 30
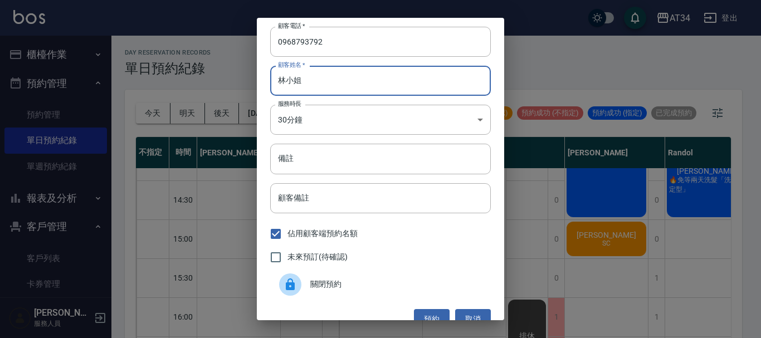
type input "林小姐"
click at [342, 263] on label "未來預訂(待確認)" at bounding box center [306, 257] width 84 height 23
click at [287, 263] on input "未來預訂(待確認)" at bounding box center [275, 257] width 23 height 23
checkbox input "true"
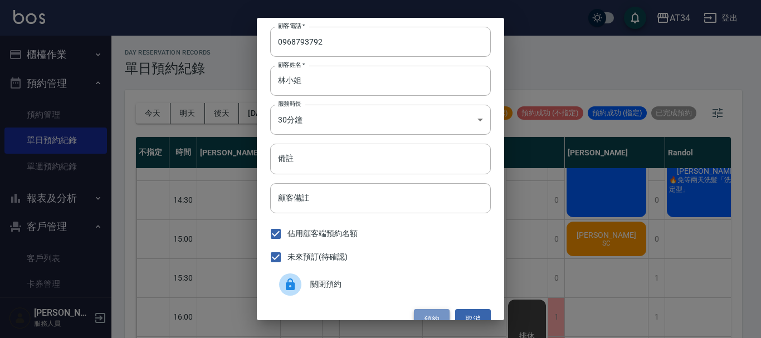
click at [427, 314] on button "預約" at bounding box center [432, 319] width 36 height 21
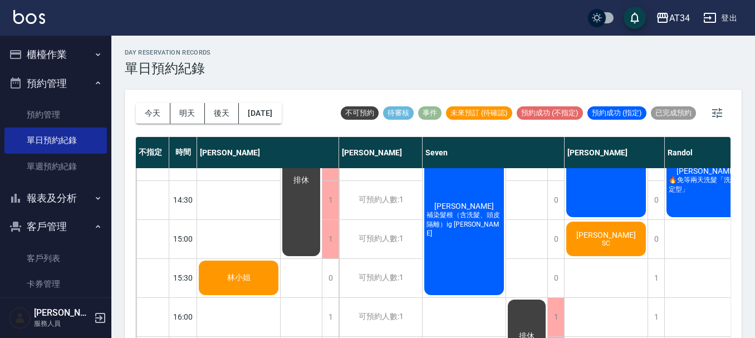
click at [255, 282] on div "林小姐" at bounding box center [238, 278] width 83 height 38
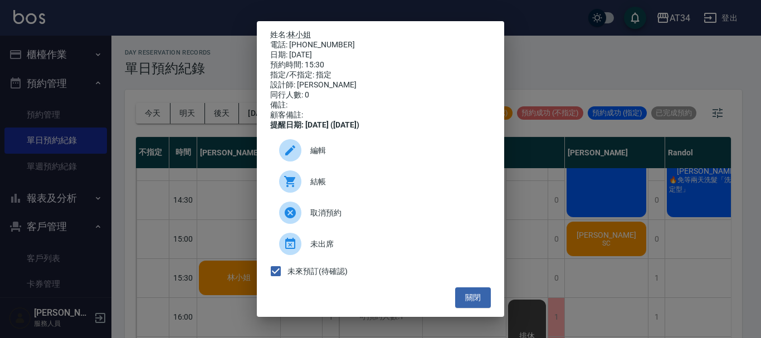
click at [348, 157] on span "編輯" at bounding box center [396, 151] width 172 height 12
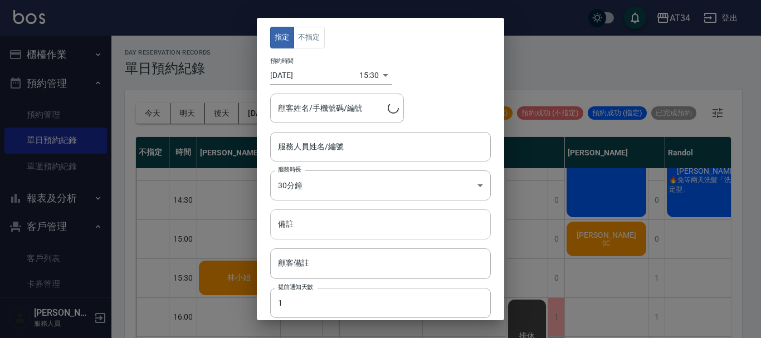
type input "Gina-04"
type input "林小姐/0968793792"
click at [296, 263] on input "顧客備註" at bounding box center [380, 263] width 221 height 30
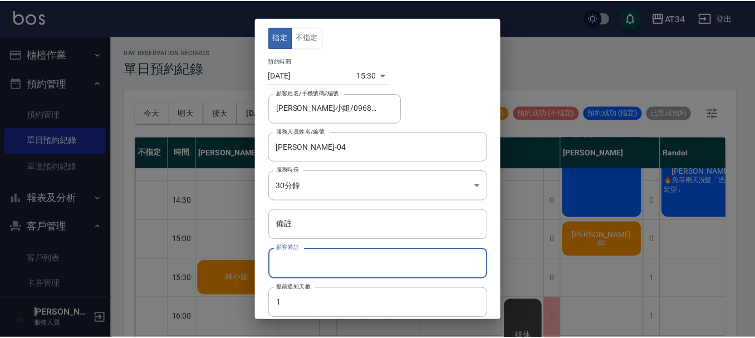
scroll to position [82, 0]
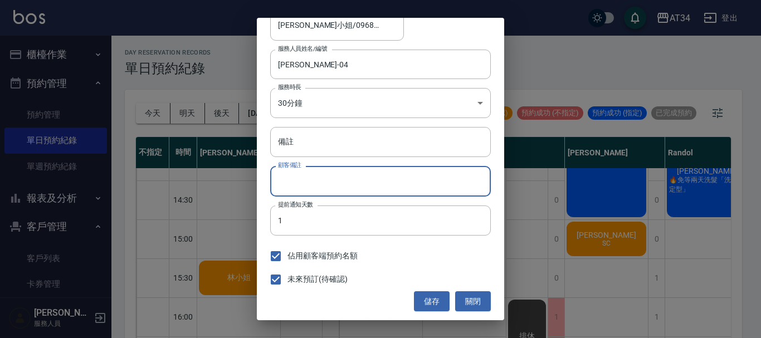
click at [329, 184] on input "顧客備註" at bounding box center [380, 181] width 221 height 30
click at [324, 188] on input "顧客備註" at bounding box center [380, 181] width 221 height 30
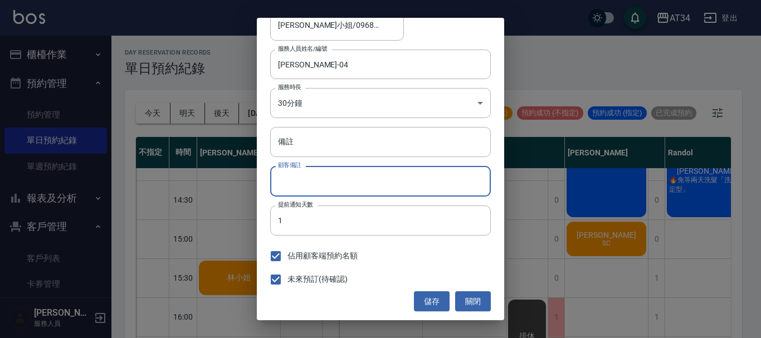
click at [324, 188] on input "顧客備註" at bounding box center [380, 181] width 221 height 30
click at [388, 188] on input "顧客備註" at bounding box center [380, 181] width 221 height 30
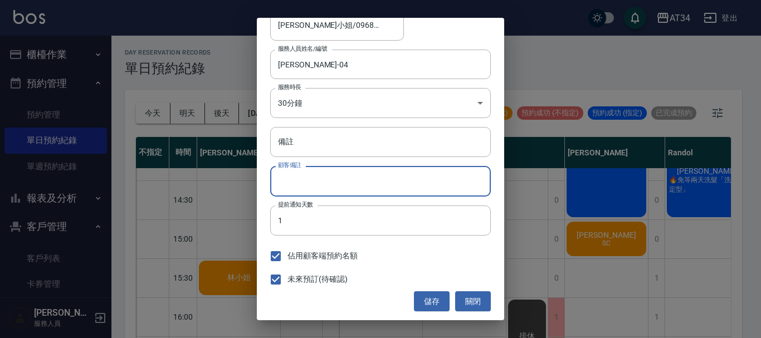
click at [388, 188] on input "顧客備註" at bounding box center [380, 181] width 221 height 30
click at [341, 190] on input "顧客備註" at bounding box center [380, 181] width 221 height 30
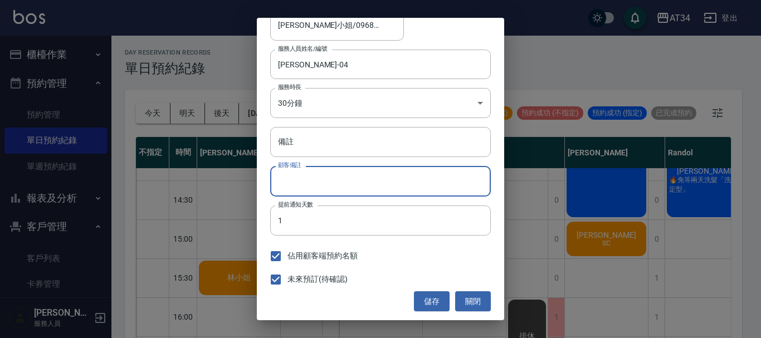
click at [341, 190] on input "顧客備註" at bounding box center [380, 181] width 221 height 30
drag, startPoint x: 341, startPoint y: 190, endPoint x: 334, endPoint y: 192, distance: 7.9
click at [341, 190] on input "顧客備註" at bounding box center [380, 181] width 221 height 30
click at [321, 159] on div "指定 不指定 預約時間 2025/09/14 15:30 1757835000000 顧客姓名/手機號碼/編號 林小姐/0968793792 顧客姓名/手機號…" at bounding box center [380, 169] width 247 height 302
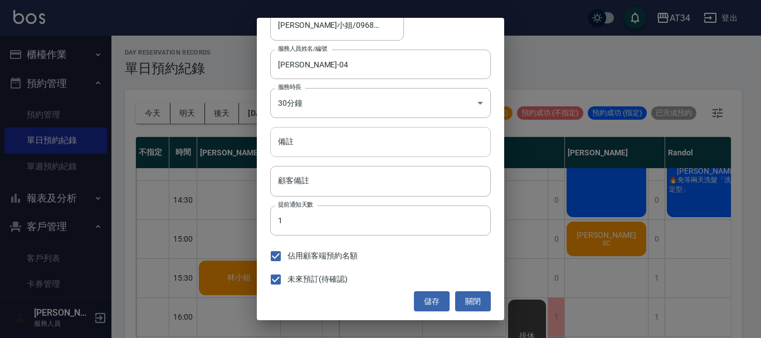
click at [322, 154] on input "備註" at bounding box center [380, 142] width 221 height 30
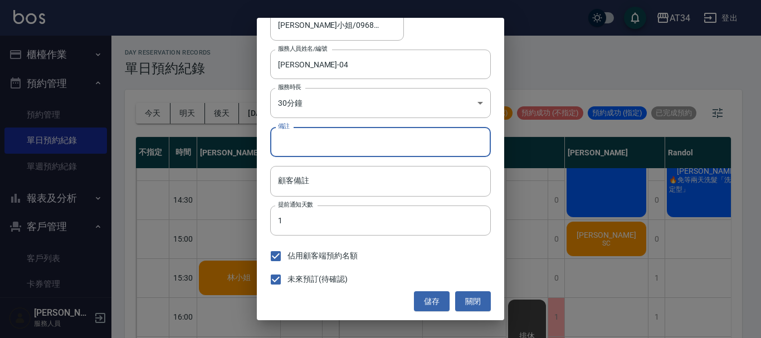
type input "ㄉ"
type input "解"
type input "剪"
click at [426, 307] on button "儲存" at bounding box center [432, 301] width 36 height 21
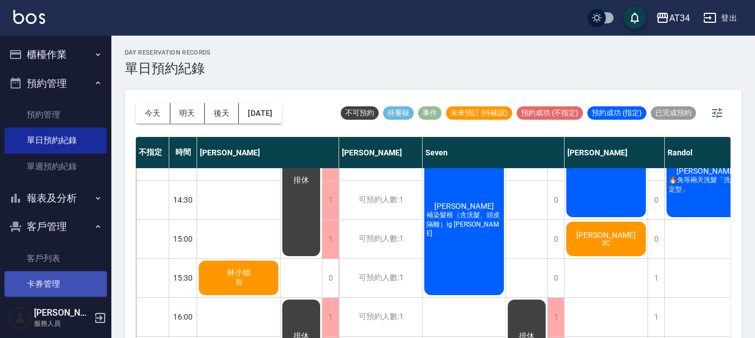
click at [69, 285] on link "卡券管理" at bounding box center [55, 284] width 102 height 26
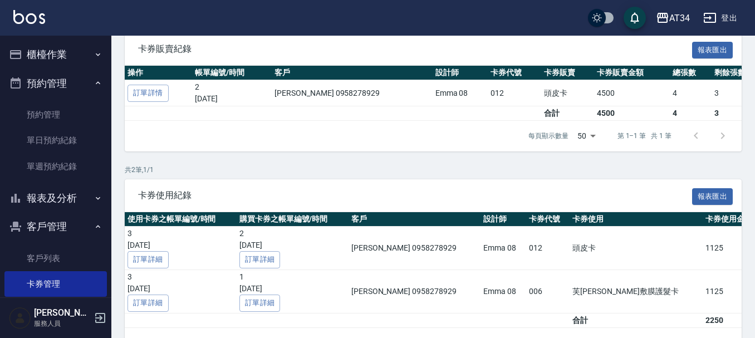
scroll to position [179, 0]
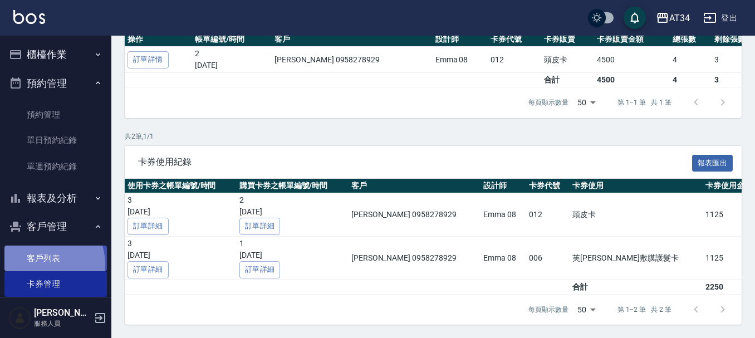
click at [42, 265] on link "客戶列表" at bounding box center [55, 259] width 102 height 26
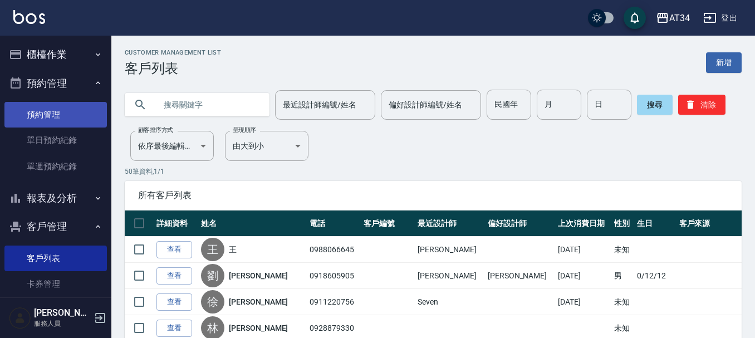
click at [79, 118] on link "預約管理" at bounding box center [55, 115] width 102 height 26
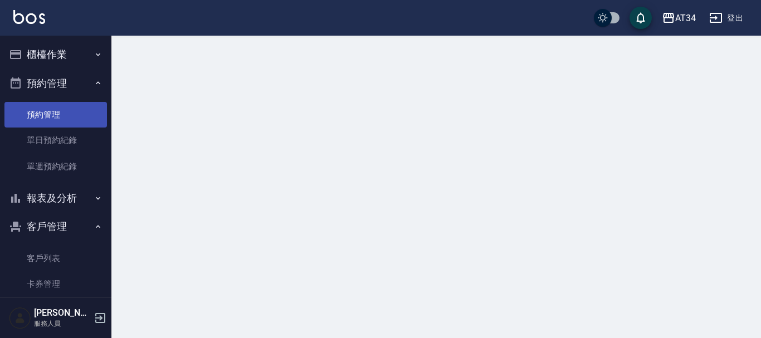
click at [79, 118] on link "預約管理" at bounding box center [55, 115] width 102 height 26
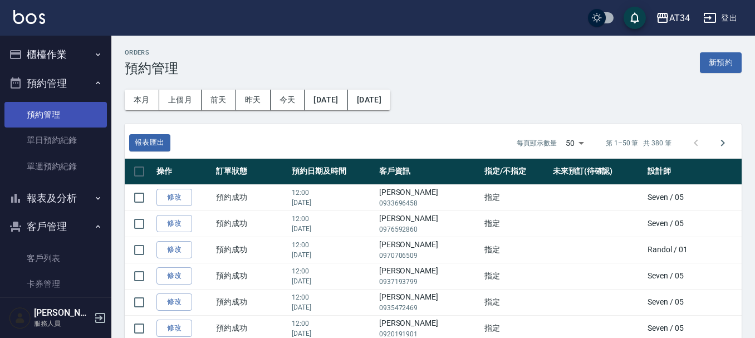
click at [70, 125] on link "預約管理" at bounding box center [55, 115] width 102 height 26
click at [43, 72] on button "預約管理" at bounding box center [55, 83] width 102 height 29
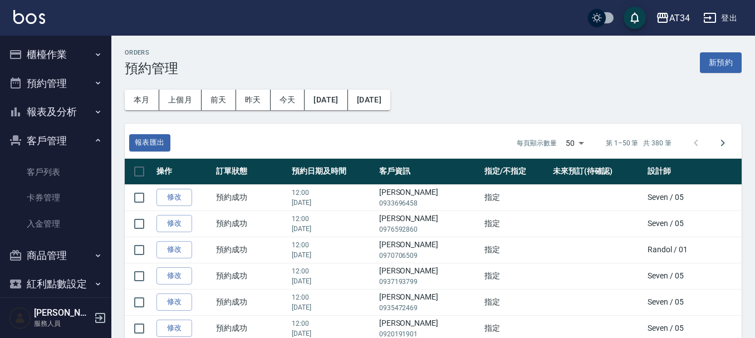
click at [63, 85] on button "預約管理" at bounding box center [55, 83] width 102 height 29
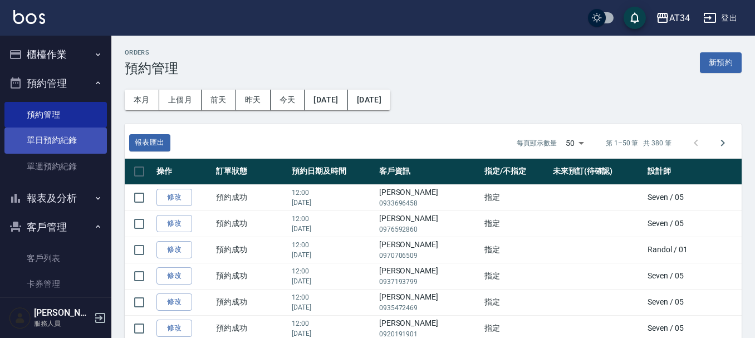
click at [65, 139] on link "單日預約紀錄" at bounding box center [55, 141] width 102 height 26
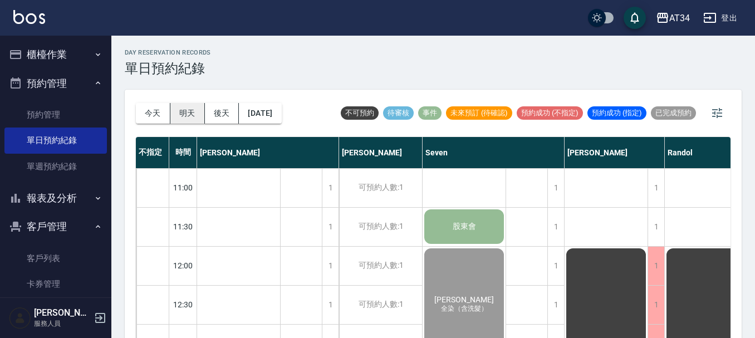
click at [194, 113] on button "明天" at bounding box center [187, 113] width 35 height 21
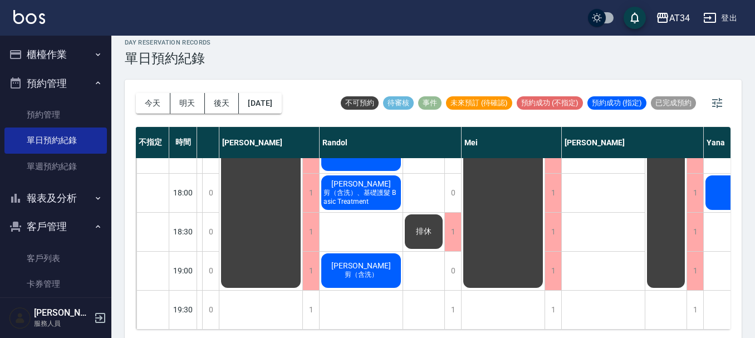
scroll to position [13, 0]
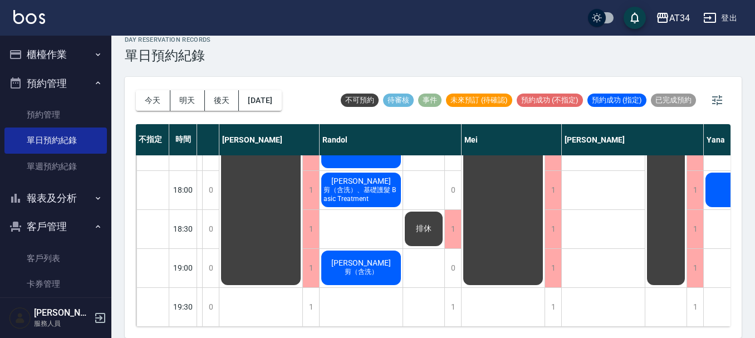
click at [374, 326] on div "今天 明天 後天 2025/09/12 不可預約 待審核 事件 未來預訂 (待確認) 預約成功 (不指定) 預約成功 (指定) 已完成預約 不指定 時間 Gi…" at bounding box center [433, 207] width 617 height 261
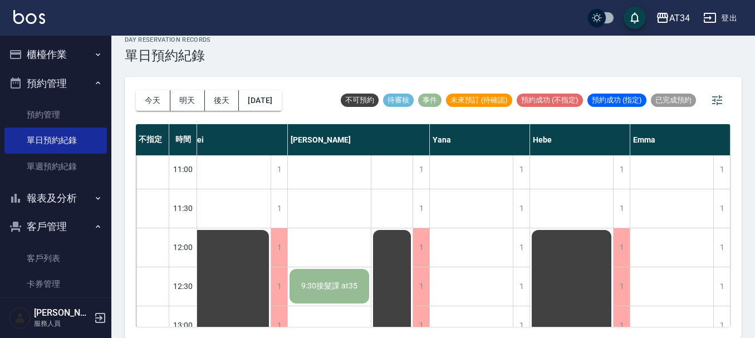
scroll to position [0, 708]
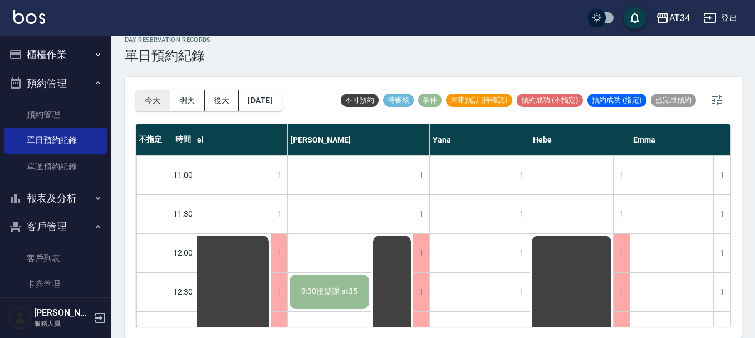
click at [141, 96] on button "今天" at bounding box center [153, 100] width 35 height 21
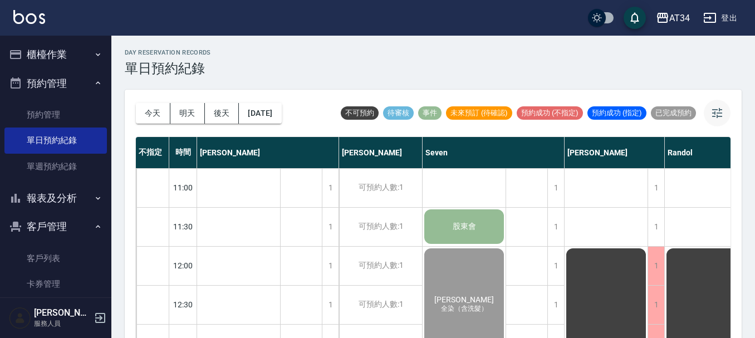
click at [722, 111] on icon "button" at bounding box center [717, 112] width 13 height 13
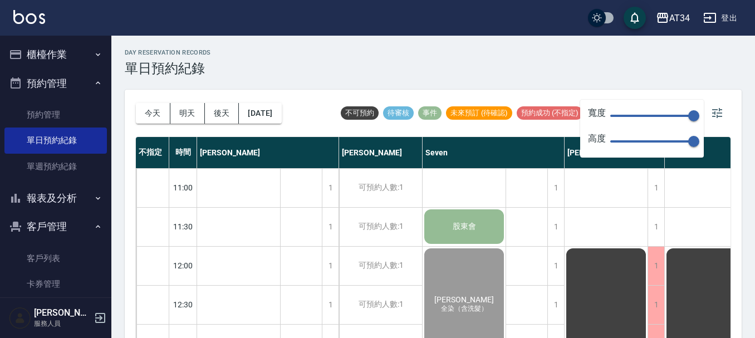
click at [627, 113] on span "150" at bounding box center [652, 115] width 84 height 17
type input "29"
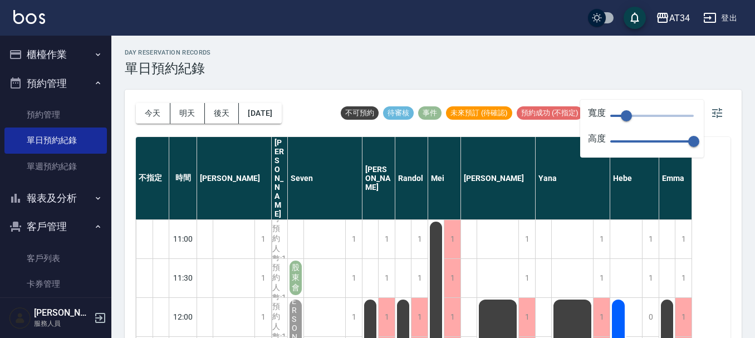
scroll to position [56, 0]
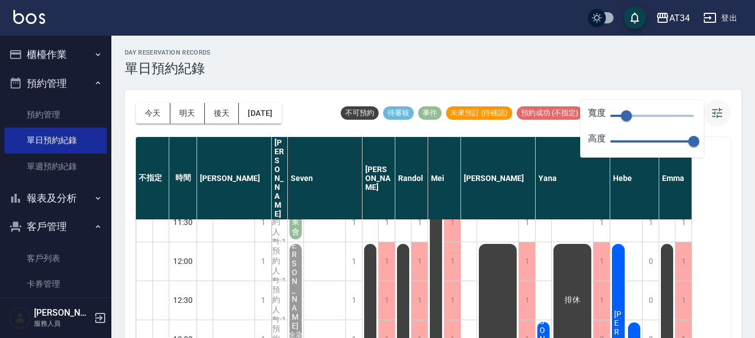
click at [725, 105] on button "button" at bounding box center [717, 113] width 27 height 27
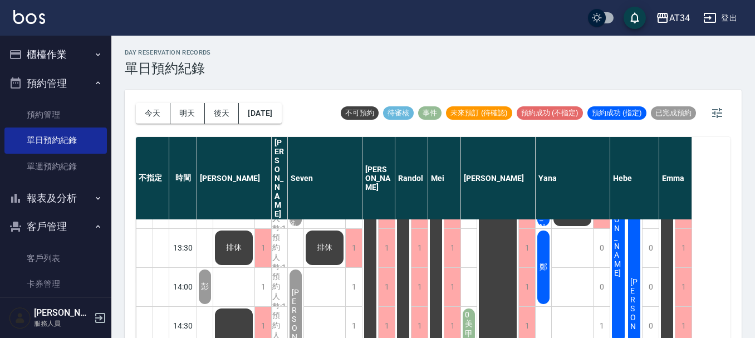
scroll to position [167, 0]
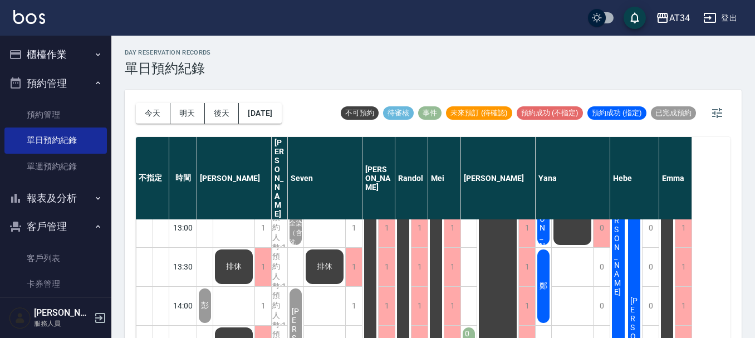
click at [545, 248] on div "鄭" at bounding box center [544, 286] width 16 height 77
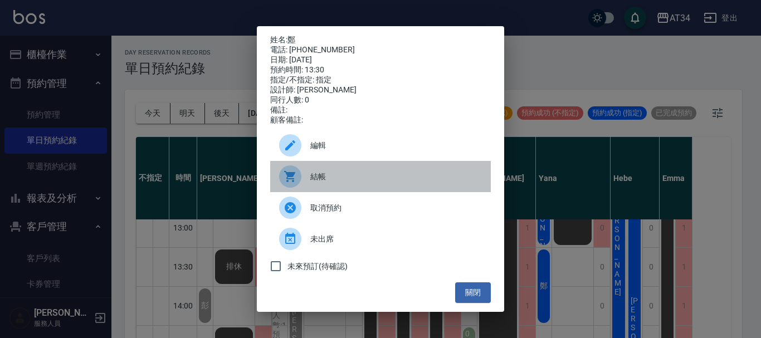
click at [376, 174] on div "結帳" at bounding box center [380, 176] width 221 height 31
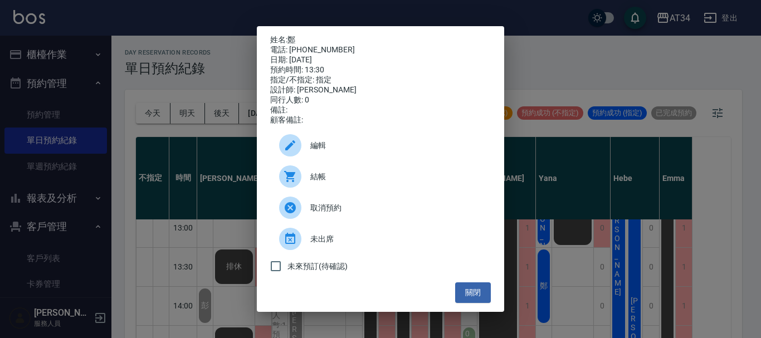
click at [645, 53] on div "姓名: 鄭 電話: 0939343002 日期: 2025/09/11 預約時間: 13:30 指定/不指定: 指定 設計師: Yana 同行人數: 0 備註…" at bounding box center [380, 169] width 761 height 338
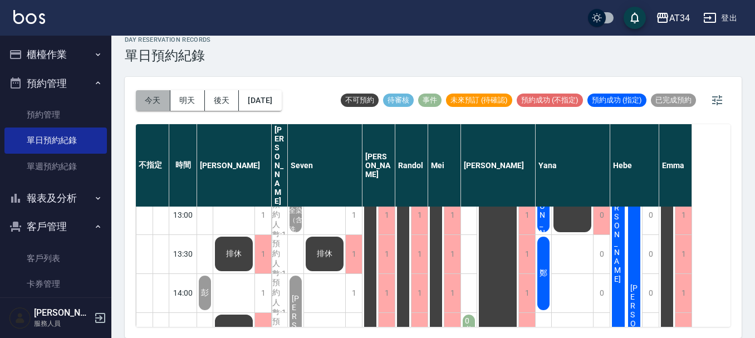
click at [165, 101] on button "今天" at bounding box center [153, 100] width 35 height 21
click at [281, 101] on button "[DATE]" at bounding box center [260, 100] width 42 height 21
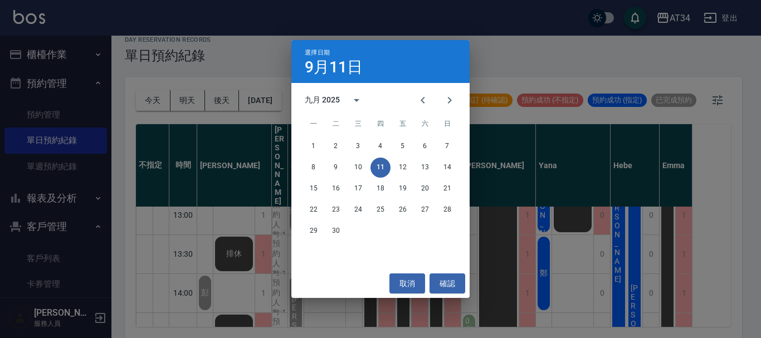
click at [380, 165] on button "11" at bounding box center [380, 168] width 20 height 20
click at [550, 44] on div "選擇日期 9月11日 九月 2025 一 二 三 四 五 六 日 1 2 3 4 5 6 7 8 9 10 11 12 13 14 15 16 17 18 1…" at bounding box center [380, 169] width 761 height 338
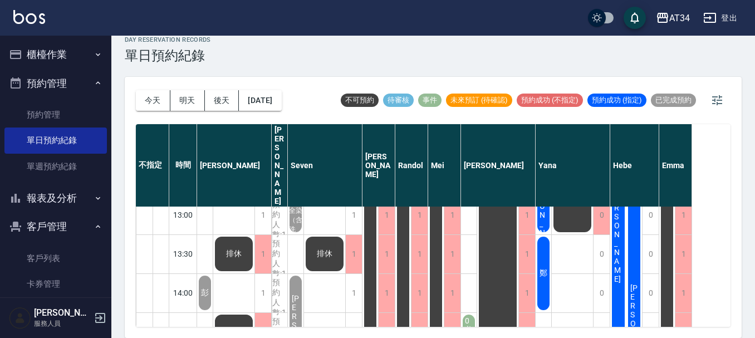
click at [470, 299] on span "2:30美甲新莊" at bounding box center [469, 332] width 12 height 67
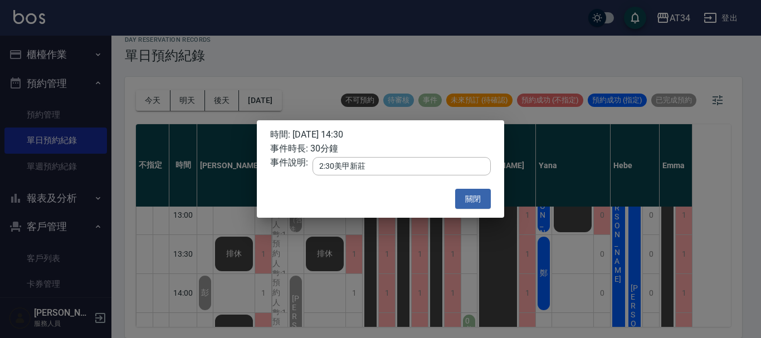
click at [515, 233] on div "時間: 2025/09/11 14:30 事件時長: 30分鐘 事件說明: 2:30美甲新莊 x ​ 關閉" at bounding box center [380, 169] width 761 height 338
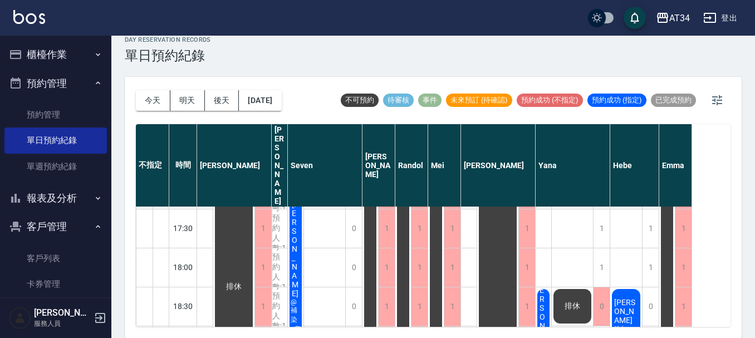
scroll to position [539, 0]
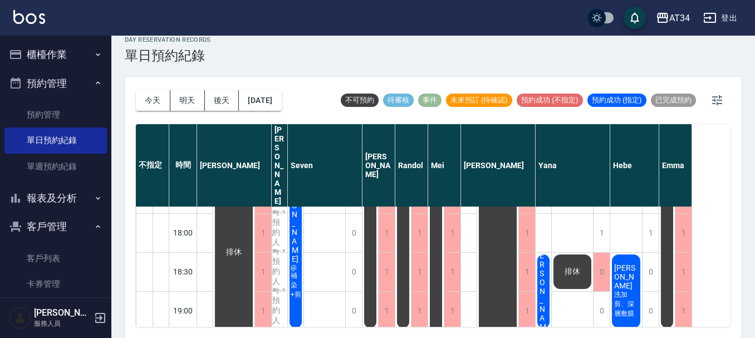
click at [550, 264] on div "蔡佳曄" at bounding box center [544, 291] width 16 height 77
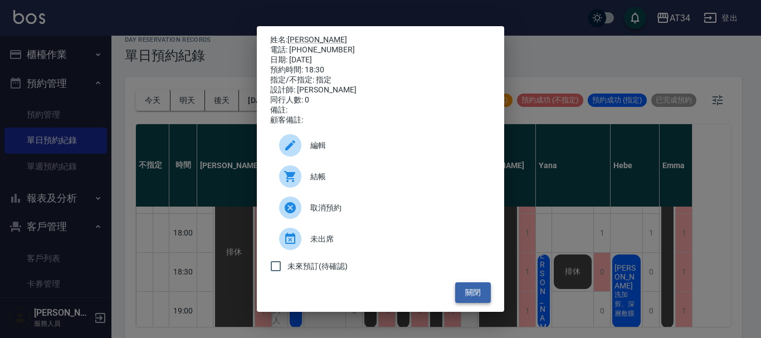
click at [462, 296] on button "關閉" at bounding box center [473, 292] width 36 height 21
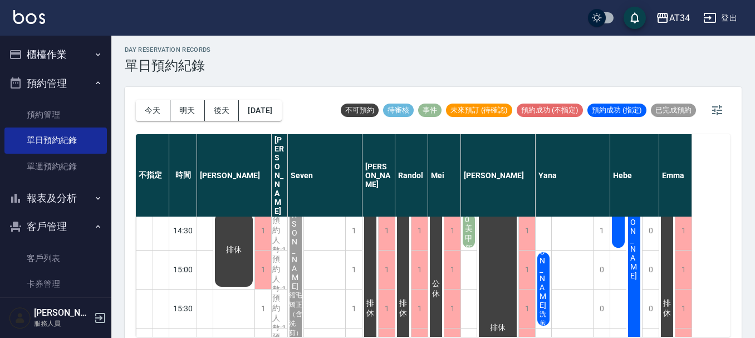
scroll to position [0, 0]
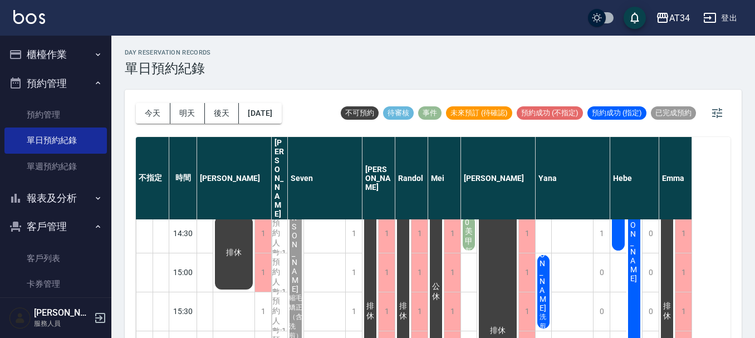
click at [55, 61] on button "櫃檯作業" at bounding box center [55, 54] width 102 height 29
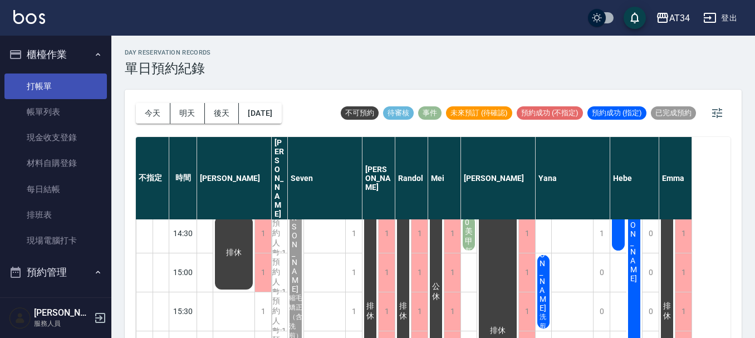
click at [48, 83] on link "打帳單" at bounding box center [55, 87] width 102 height 26
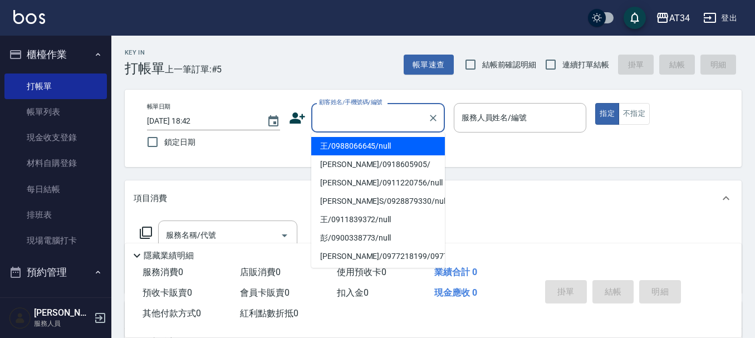
click at [331, 124] on input "顧客姓名/手機號碼/編號" at bounding box center [369, 117] width 107 height 19
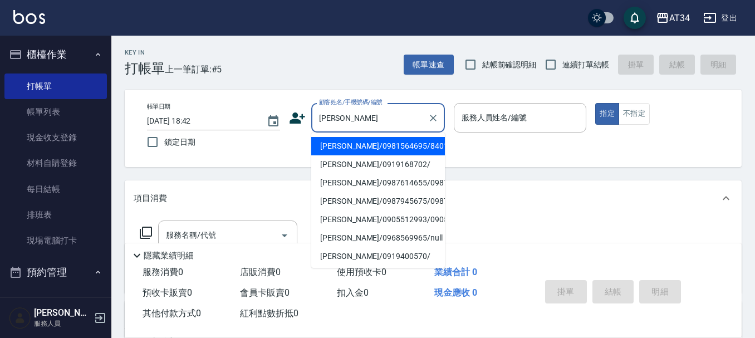
click at [341, 147] on li "陳姵蓉/0981564695/840104" at bounding box center [378, 146] width 134 height 18
type input "陳姵蓉/0981564695/840104"
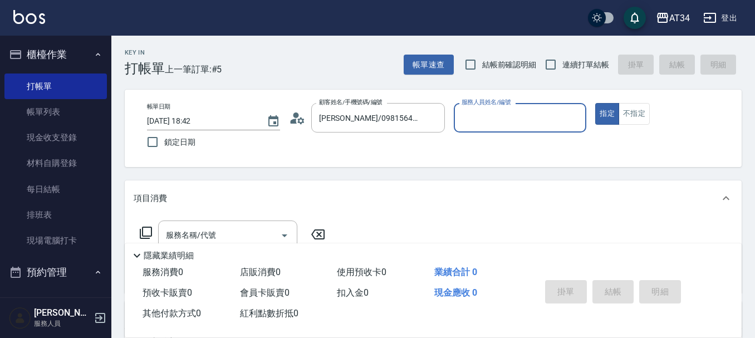
type input "Gina-04"
click at [636, 111] on button "不指定" at bounding box center [634, 114] width 31 height 22
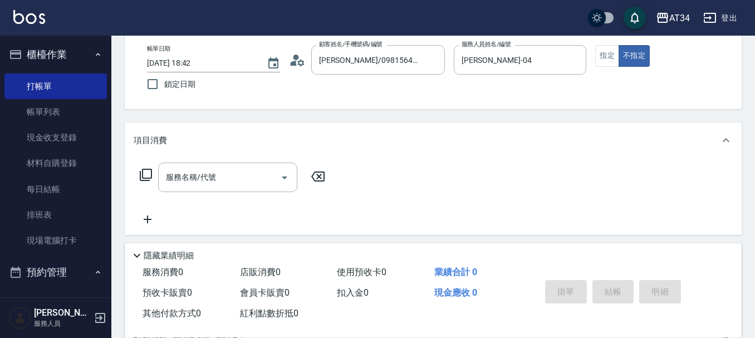
scroll to position [111, 0]
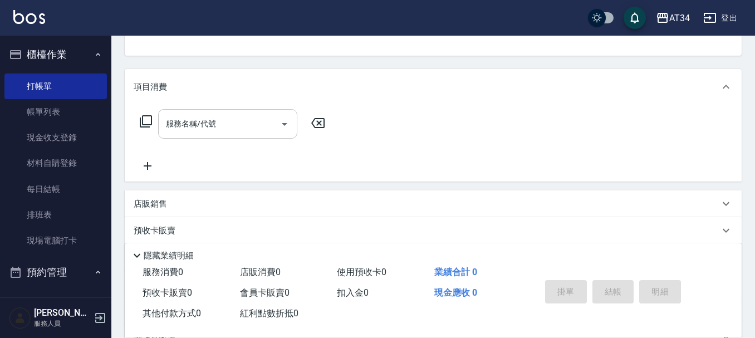
click at [266, 129] on input "服務名稱/代號" at bounding box center [219, 123] width 113 height 19
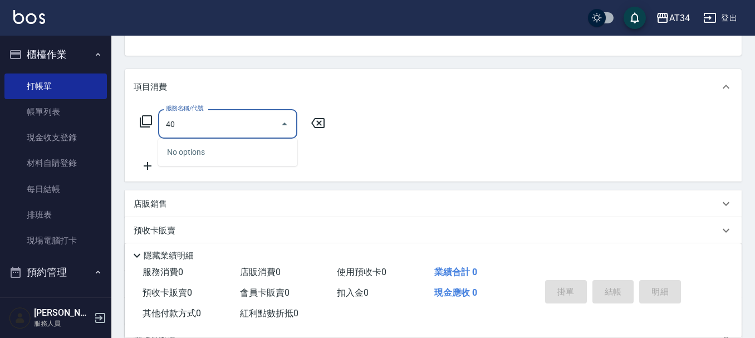
type input "401"
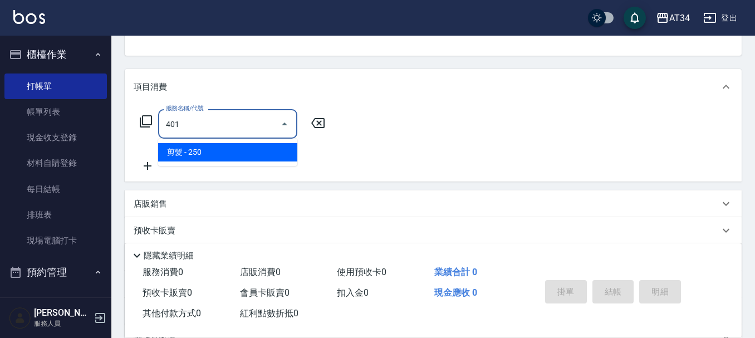
type input "20"
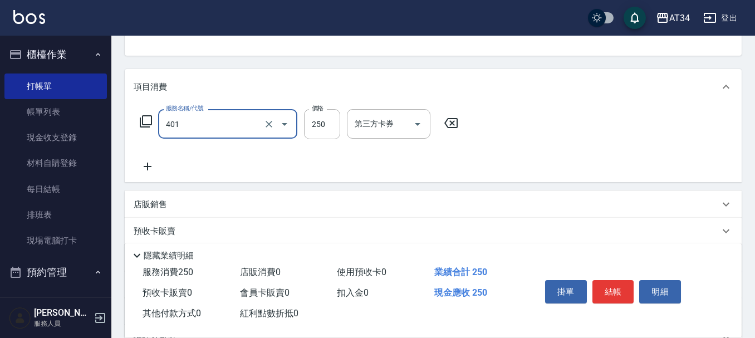
type input "剪髮(401)"
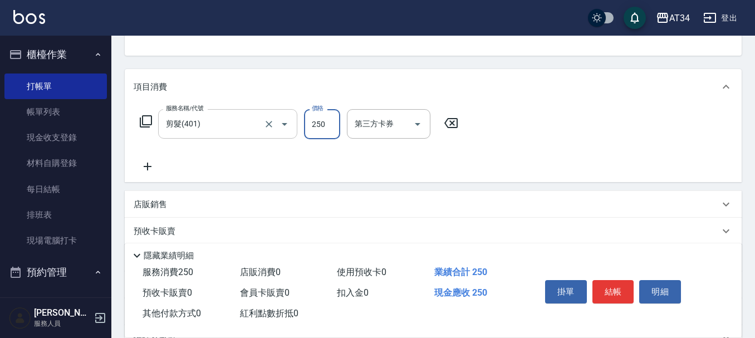
type input "3"
type input "0"
type input "300"
type input "30"
type input "300"
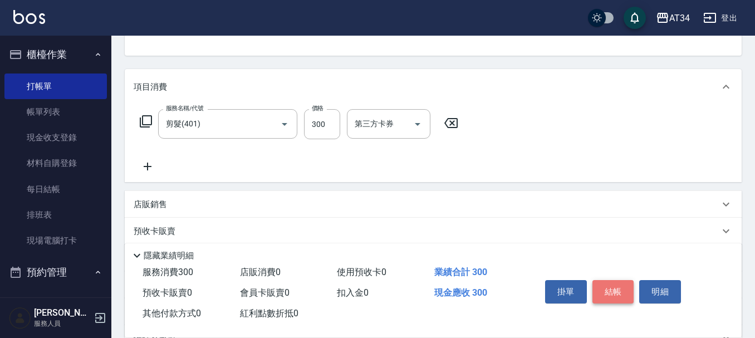
click at [604, 285] on button "結帳" at bounding box center [614, 291] width 42 height 23
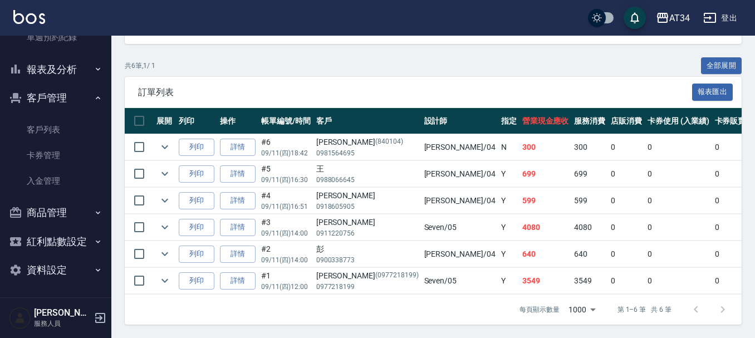
scroll to position [319, 0]
click at [63, 69] on button "報表及分析" at bounding box center [55, 69] width 102 height 29
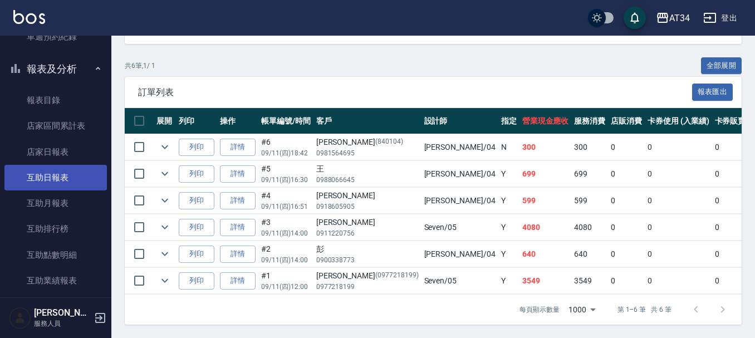
click at [72, 174] on link "互助日報表" at bounding box center [55, 178] width 102 height 26
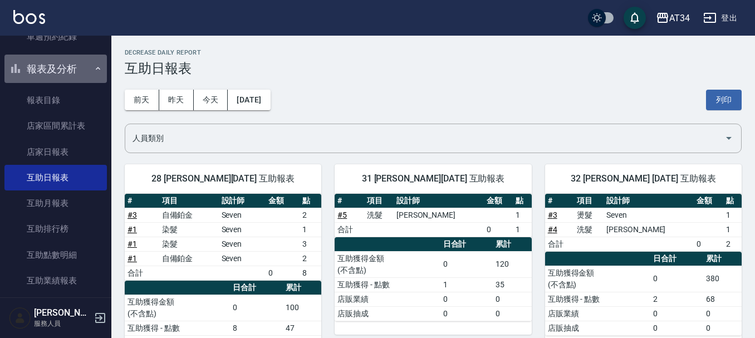
click at [72, 78] on button "報表及分析" at bounding box center [55, 69] width 102 height 29
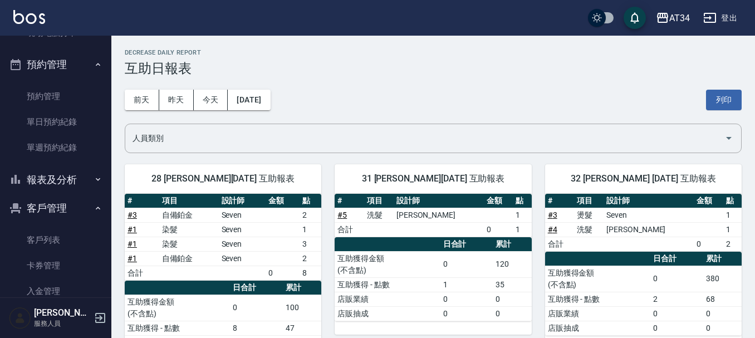
scroll to position [207, 0]
click at [49, 177] on button "報表及分析" at bounding box center [55, 180] width 102 height 29
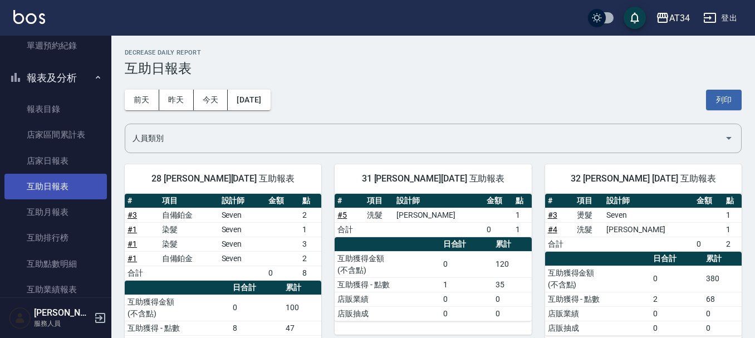
scroll to position [319, 0]
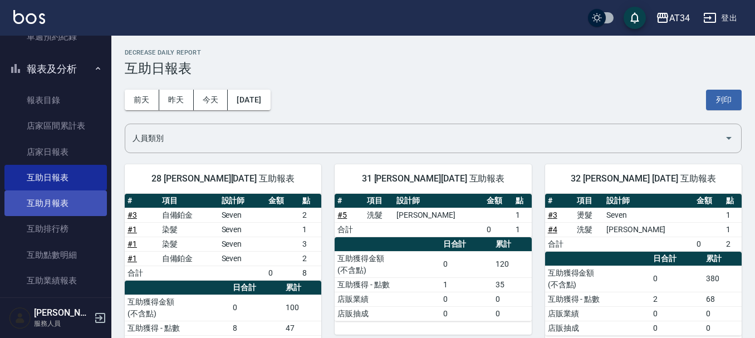
click at [79, 199] on link "互助月報表" at bounding box center [55, 203] width 102 height 26
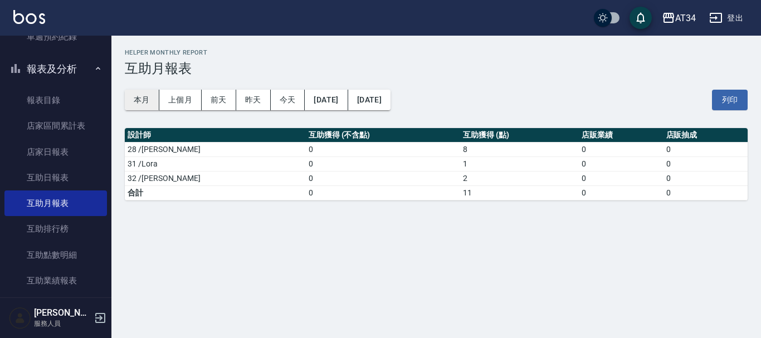
click at [139, 105] on button "本月" at bounding box center [142, 100] width 35 height 21
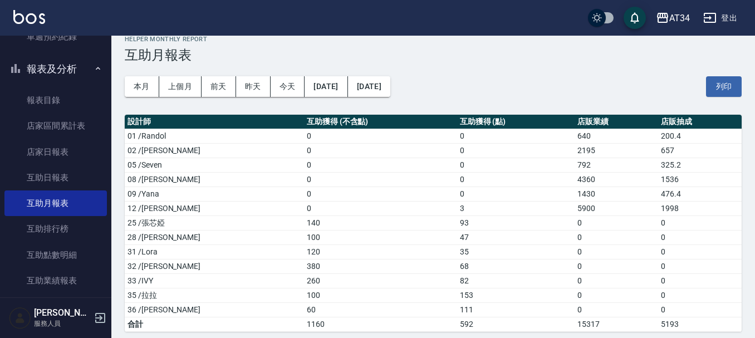
scroll to position [21, 0]
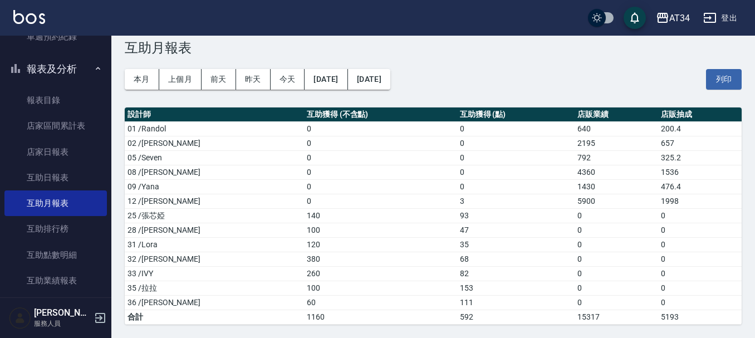
click at [66, 79] on button "報表及分析" at bounding box center [55, 69] width 102 height 29
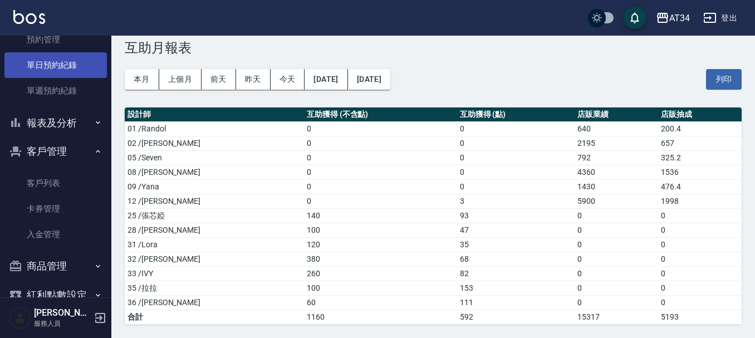
scroll to position [207, 0]
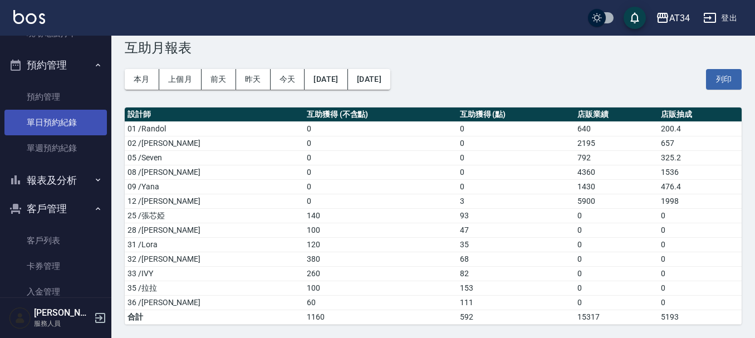
click at [68, 132] on link "單日預約紀錄" at bounding box center [55, 123] width 102 height 26
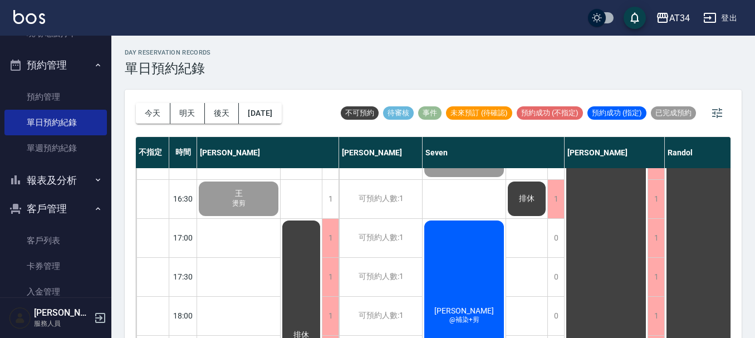
scroll to position [446, 0]
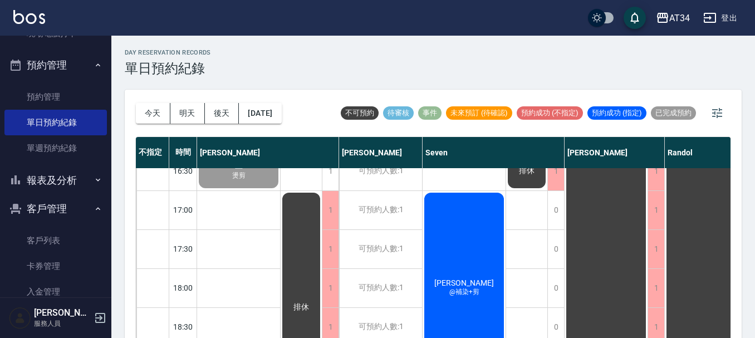
click at [468, 281] on span "[PERSON_NAME]" at bounding box center [464, 282] width 64 height 9
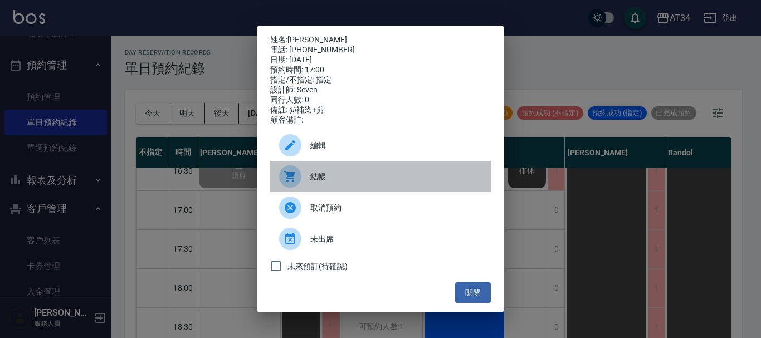
click at [355, 188] on div "結帳" at bounding box center [380, 176] width 221 height 31
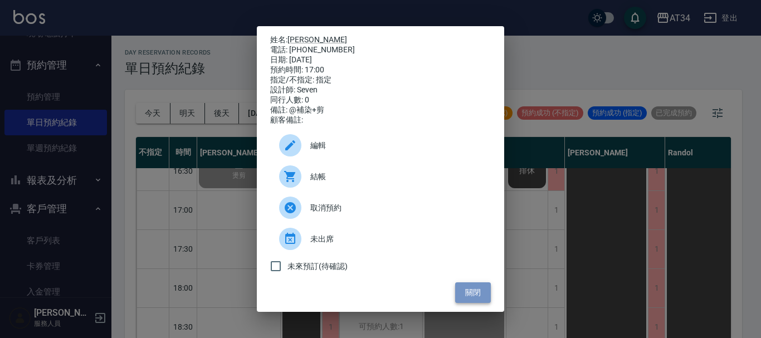
click at [475, 292] on button "關閉" at bounding box center [473, 292] width 36 height 21
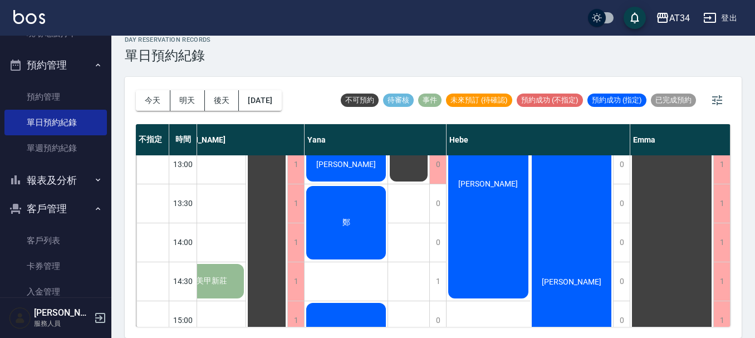
scroll to position [149, 708]
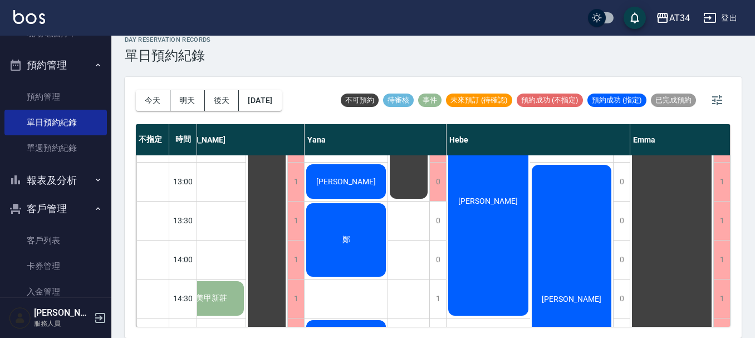
click at [564, 266] on div "[PERSON_NAME]" at bounding box center [572, 299] width 84 height 272
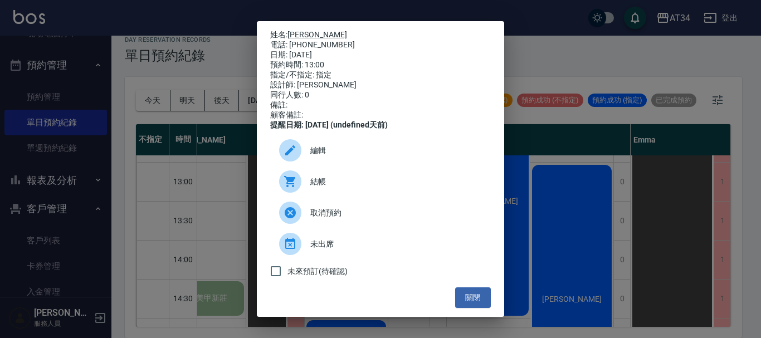
click at [350, 196] on div "結帳" at bounding box center [380, 181] width 221 height 31
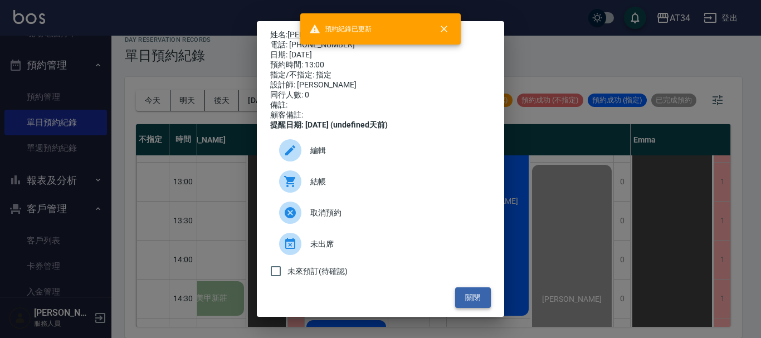
click at [467, 301] on button "關閉" at bounding box center [473, 297] width 36 height 21
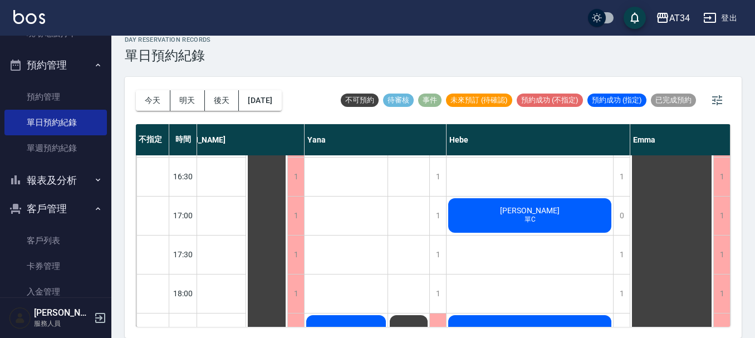
scroll to position [428, 703]
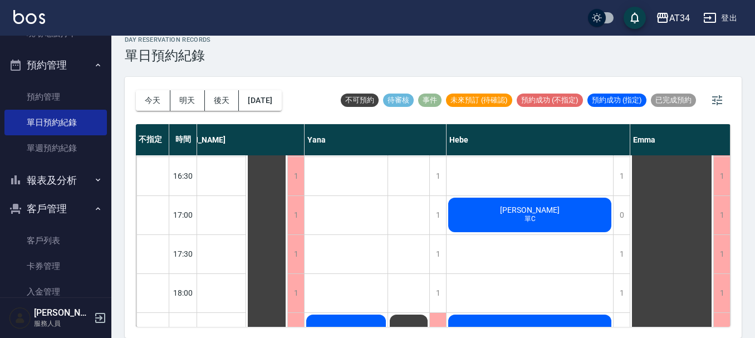
click at [534, 221] on span "單C" at bounding box center [530, 218] width 16 height 9
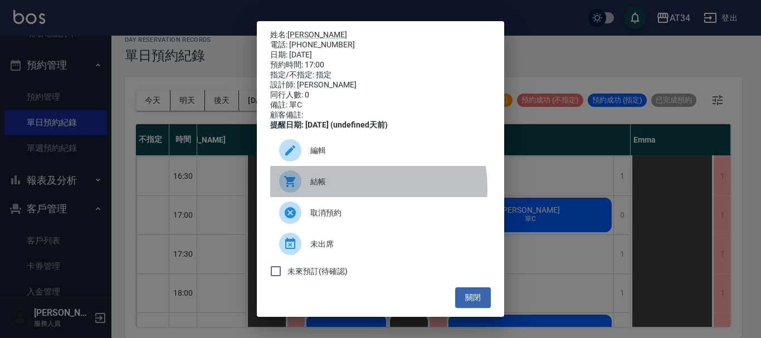
click at [346, 195] on div "結帳" at bounding box center [380, 181] width 221 height 31
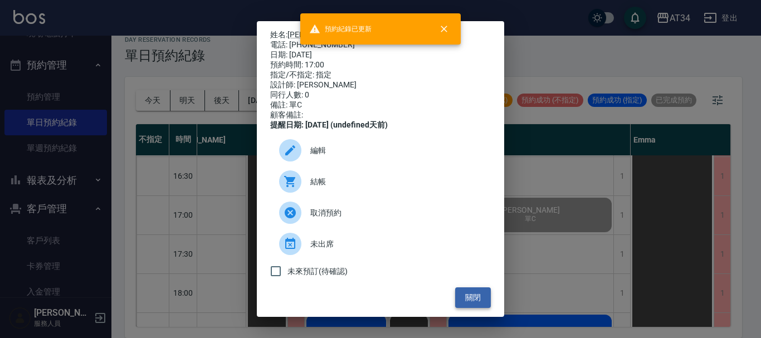
click at [468, 298] on button "關閉" at bounding box center [473, 297] width 36 height 21
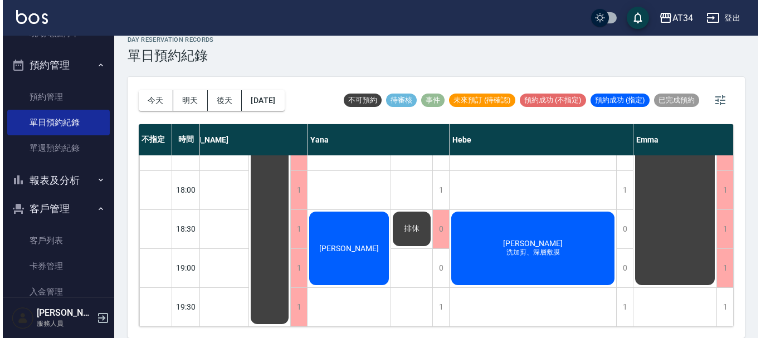
scroll to position [539, 703]
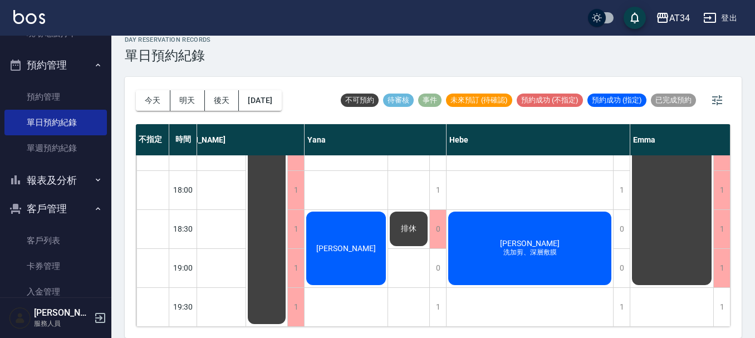
click at [530, 239] on span "王怡惠" at bounding box center [530, 243] width 64 height 9
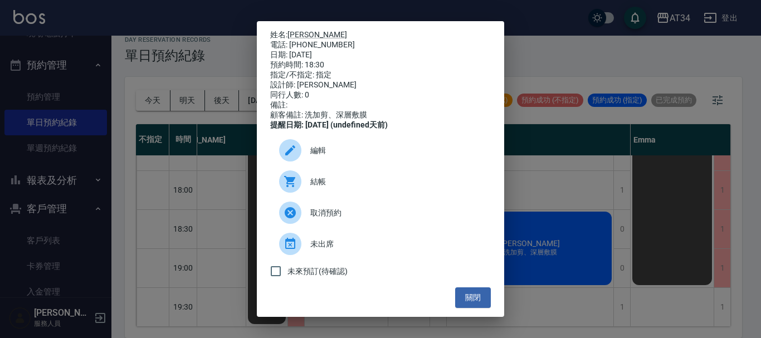
click at [384, 188] on span "結帳" at bounding box center [396, 182] width 172 height 12
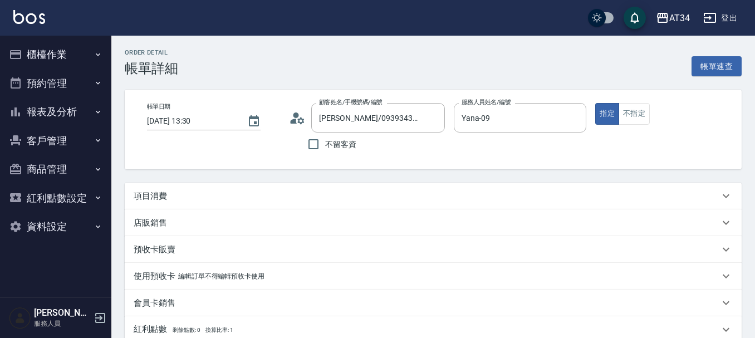
click at [203, 195] on div "項目消費" at bounding box center [427, 196] width 586 height 12
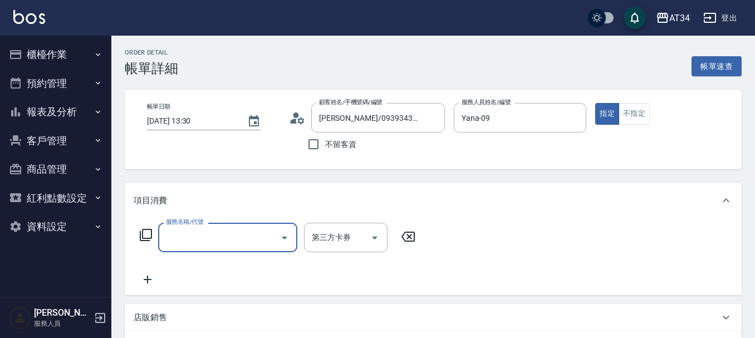
click at [193, 237] on input "服務名稱/代號" at bounding box center [219, 237] width 113 height 19
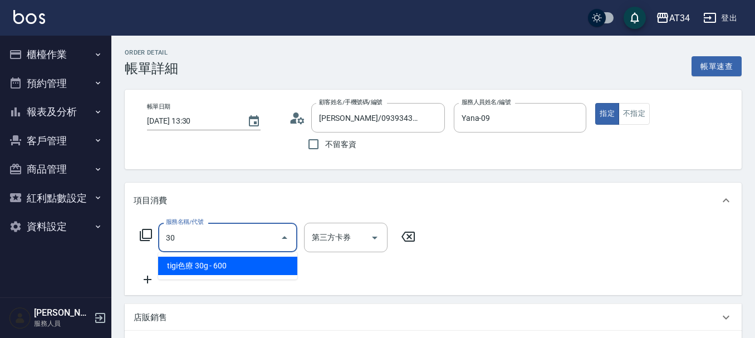
type input "301"
click at [196, 270] on span "燙髮 - 1500" at bounding box center [227, 266] width 139 height 18
type input "150"
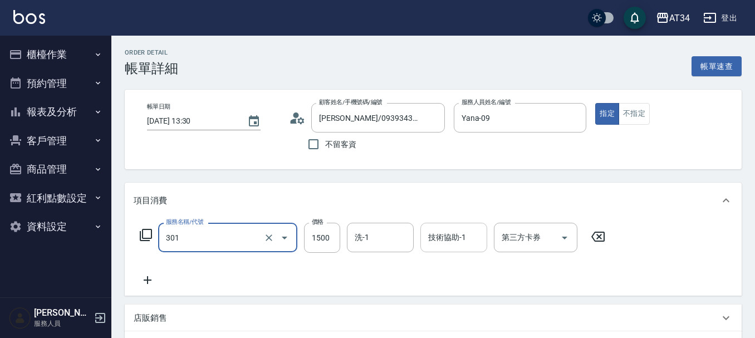
type input "燙髮(301)"
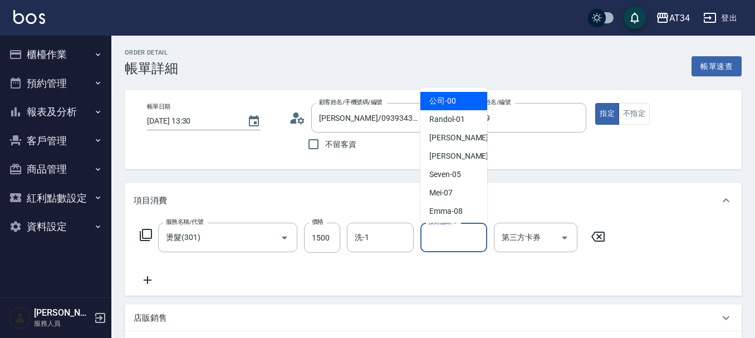
click at [453, 242] on input "技術協助-1" at bounding box center [454, 237] width 57 height 19
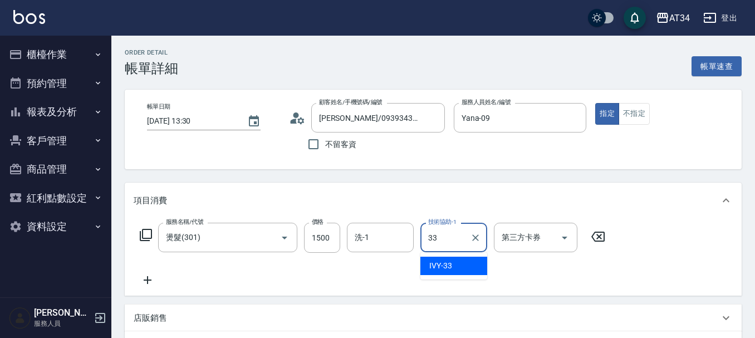
click at [470, 267] on div "IVY -33" at bounding box center [454, 266] width 67 height 18
type input "IVY-33"
click at [139, 279] on icon at bounding box center [148, 279] width 28 height 13
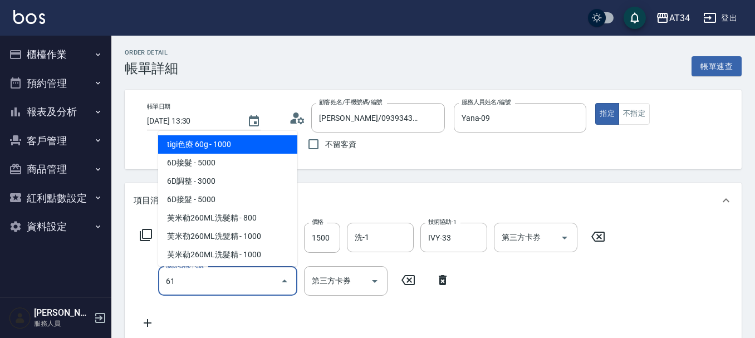
type input "612"
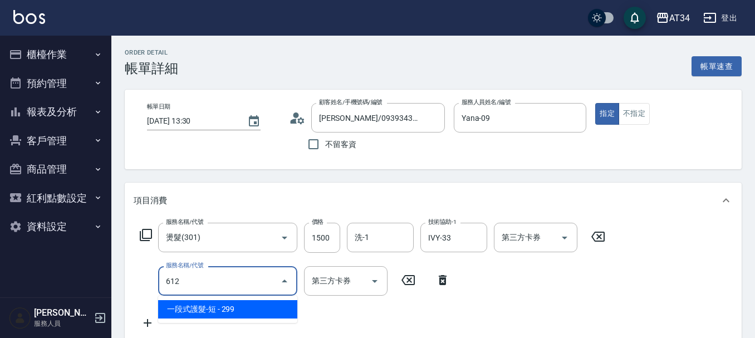
click at [262, 273] on input "612" at bounding box center [219, 280] width 113 height 19
click at [256, 309] on span "一段式護髮-短 - 299" at bounding box center [227, 309] width 139 height 18
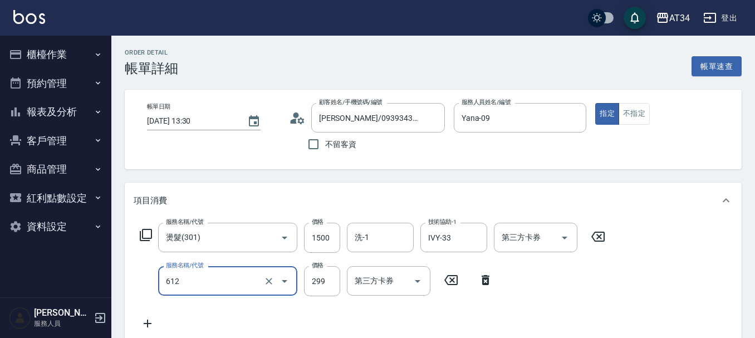
type input "170"
click at [444, 291] on input "技術協助-2" at bounding box center [454, 280] width 57 height 19
type input "一段式護髮-短(612)"
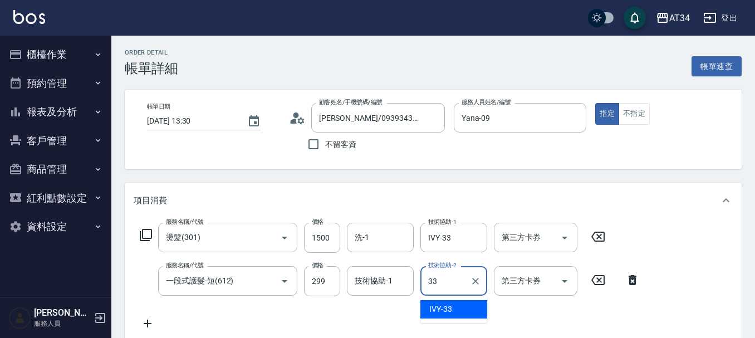
click at [445, 313] on span "IVY -33" at bounding box center [440, 310] width 23 height 12
type input "IVY-33"
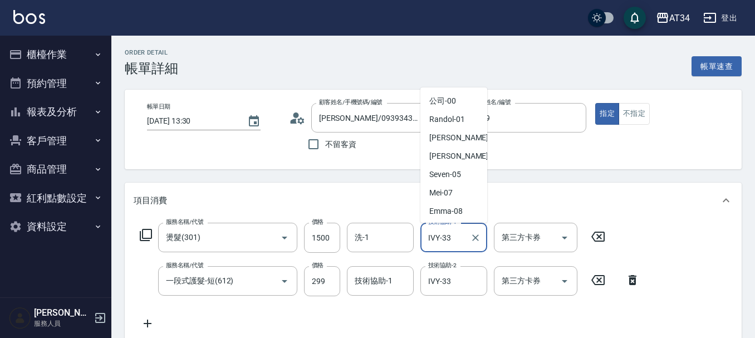
click at [462, 243] on input "IVY-33" at bounding box center [446, 237] width 40 height 19
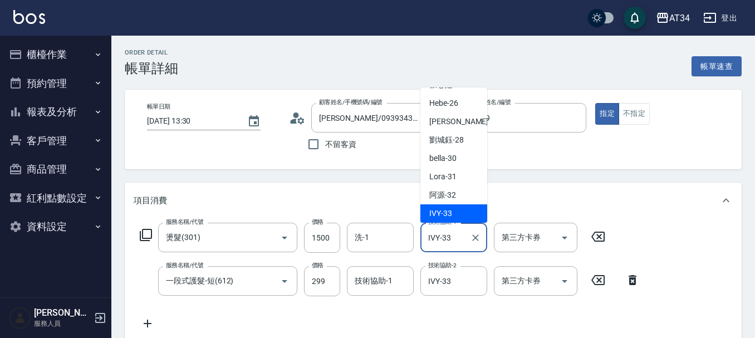
click at [592, 197] on div "項目消費" at bounding box center [427, 201] width 586 height 12
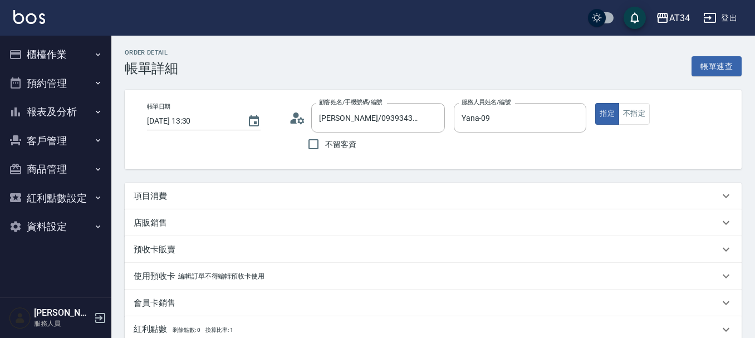
click at [245, 201] on div "項目消費" at bounding box center [427, 196] width 586 height 12
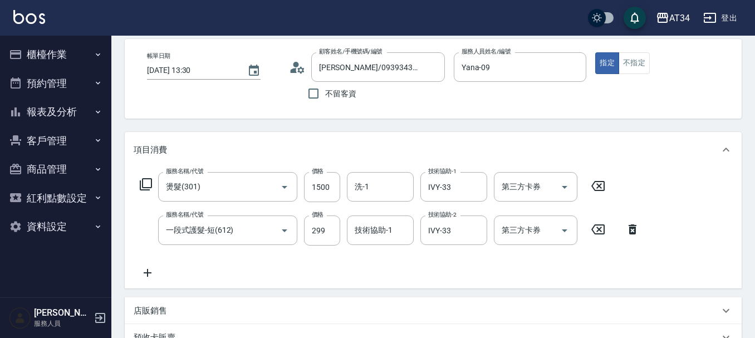
scroll to position [111, 0]
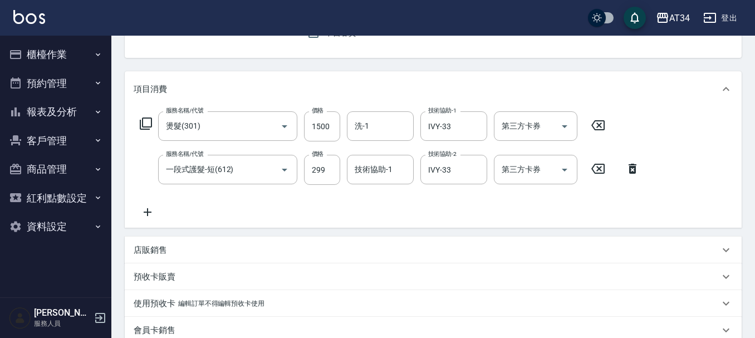
click at [145, 207] on icon at bounding box center [148, 212] width 28 height 13
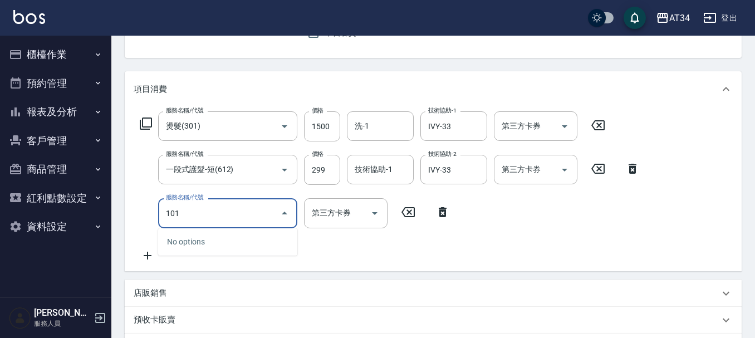
type input "1011"
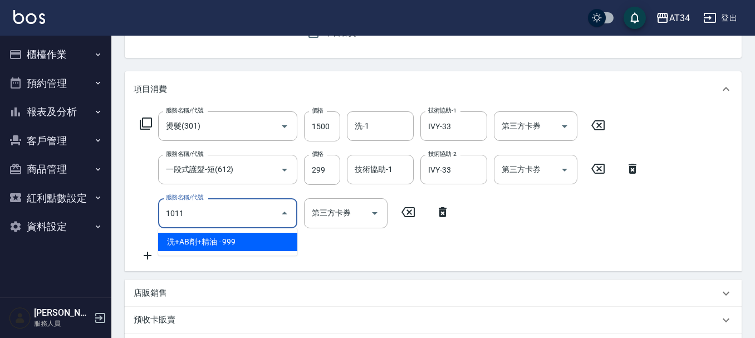
click at [260, 238] on span "洗+AB劑+精油 - 999" at bounding box center [227, 242] width 139 height 18
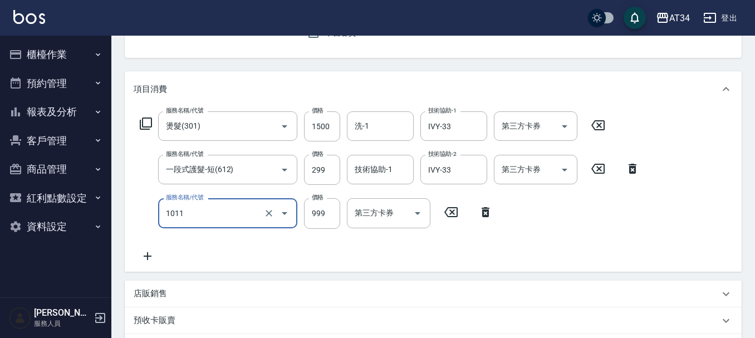
type input "270"
click at [331, 219] on input "999" at bounding box center [322, 213] width 36 height 30
type input "洗+AB劑+精油(1011)"
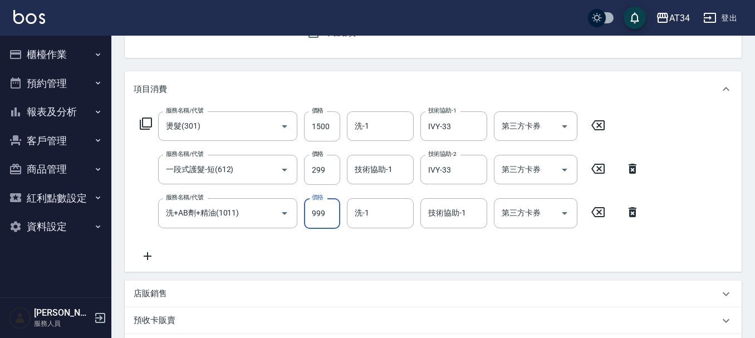
type input "7"
type input "180"
type input "79"
type input "250"
type input "799"
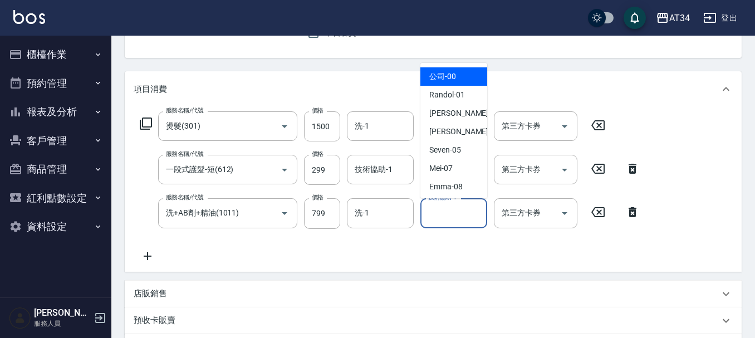
click at [459, 213] on div "技術協助-1 技術協助-1" at bounding box center [454, 213] width 67 height 30
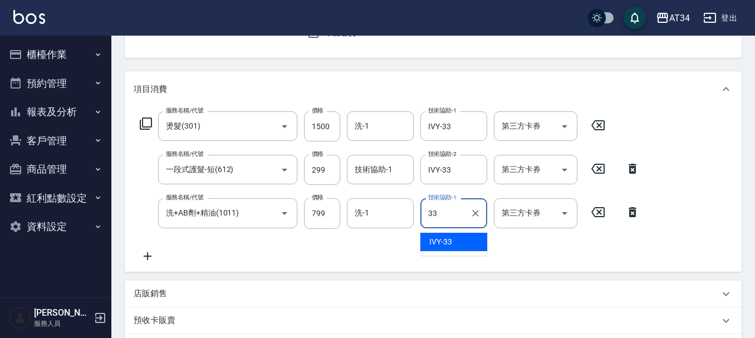
type input "IVY-33"
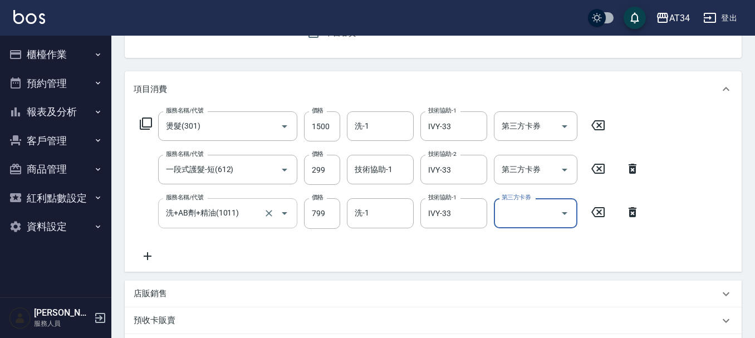
click at [213, 217] on input "洗+AB劑+精油(1011)" at bounding box center [212, 212] width 98 height 19
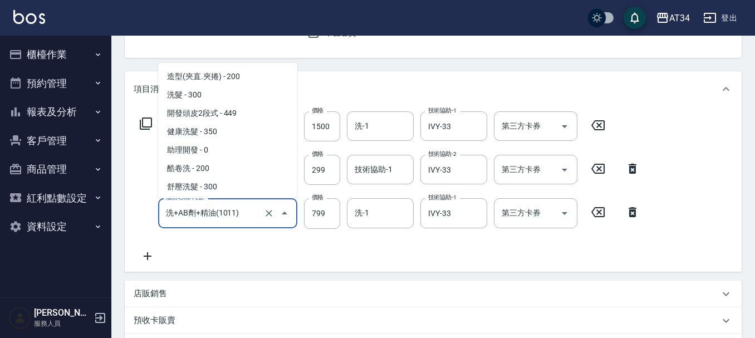
scroll to position [2332, 0]
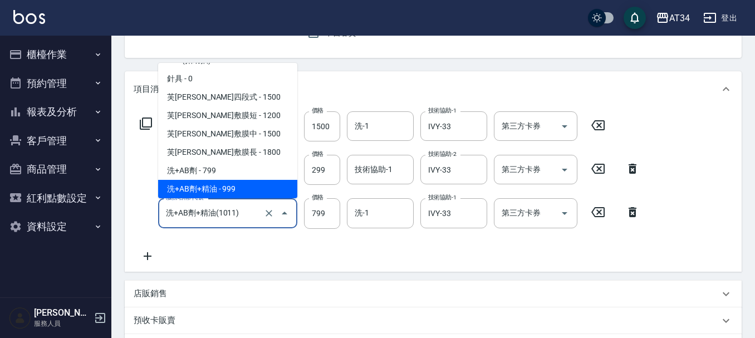
click at [263, 259] on div "服務名稱/代號 燙髮(301) 服務名稱/代號 價格 1500 價格 洗-1 洗-1 技術協助-1 IVY-33 技術協助-1 第三方卡券 第三方卡券 服務名…" at bounding box center [390, 186] width 513 height 151
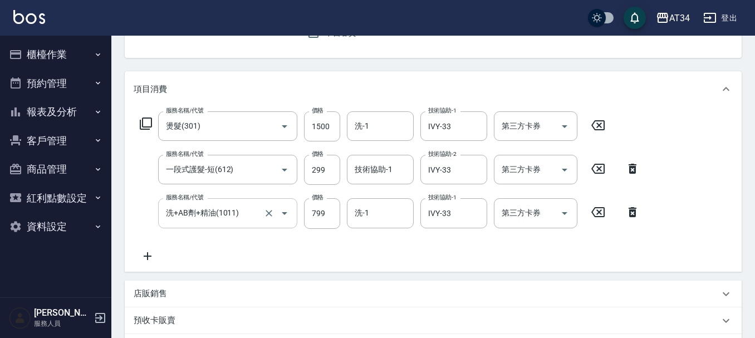
click at [208, 220] on input "洗+AB劑+精油(1011)" at bounding box center [212, 212] width 98 height 19
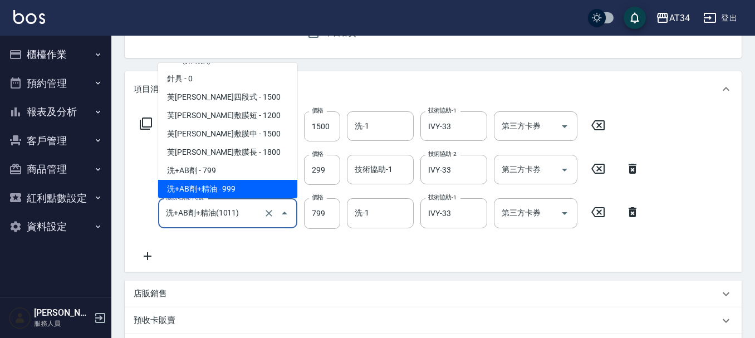
click at [282, 253] on div "服務名稱/代號 燙髮(301) 服務名稱/代號 價格 1500 價格 洗-1 洗-1 技術協助-1 IVY-33 技術協助-1 第三方卡券 第三方卡券 服務名…" at bounding box center [390, 186] width 513 height 151
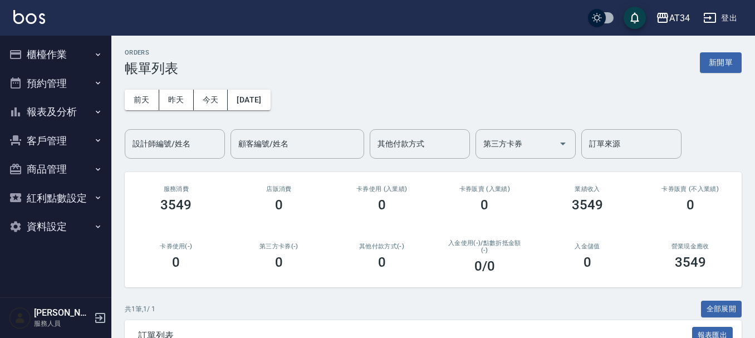
scroll to position [56, 0]
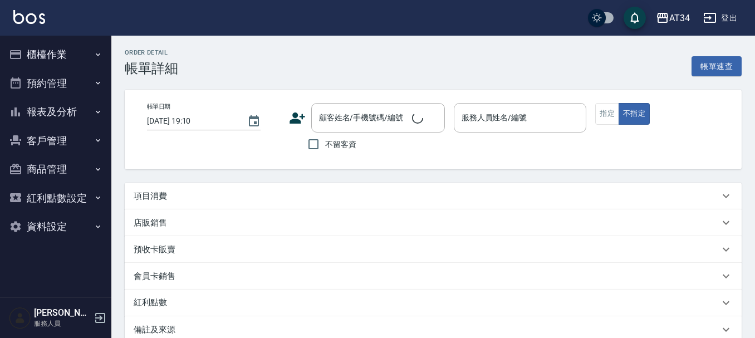
click at [194, 198] on div "項目消費" at bounding box center [427, 196] width 586 height 12
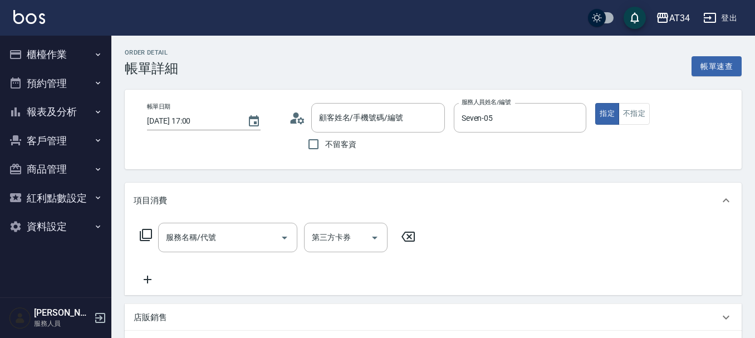
type input "[DATE] 17:00"
type input "Seven-05"
type input "@補染+剪"
type input "[PERSON_NAME]/0955245465/null"
click at [212, 246] on input "服務名稱/代號" at bounding box center [219, 237] width 113 height 19
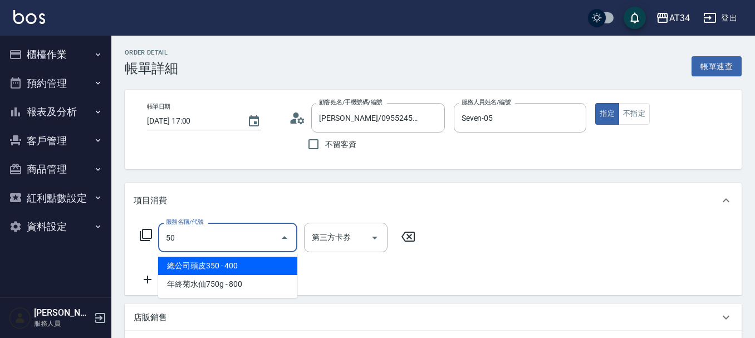
type input "503"
type input "90"
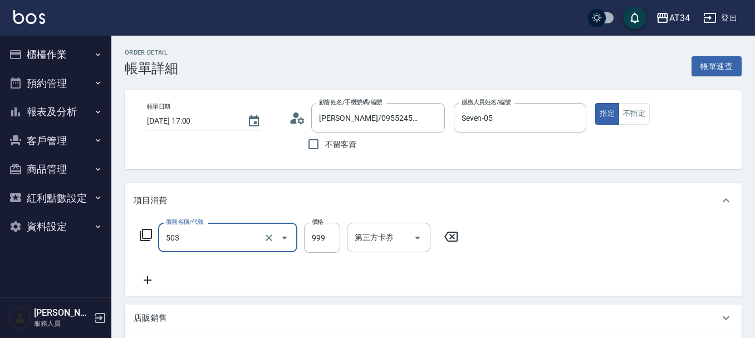
type input "局部髮(503)"
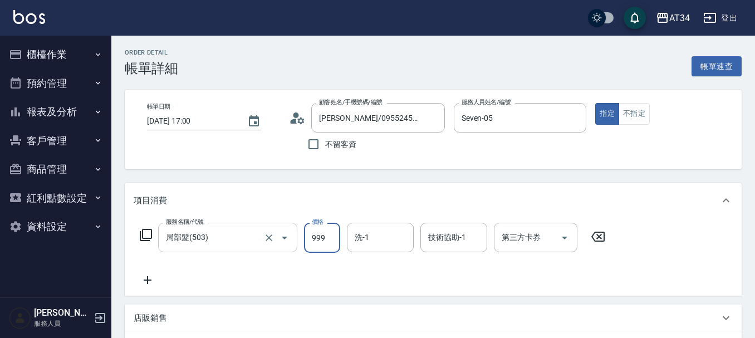
type input "0"
type input "160"
type input "1600"
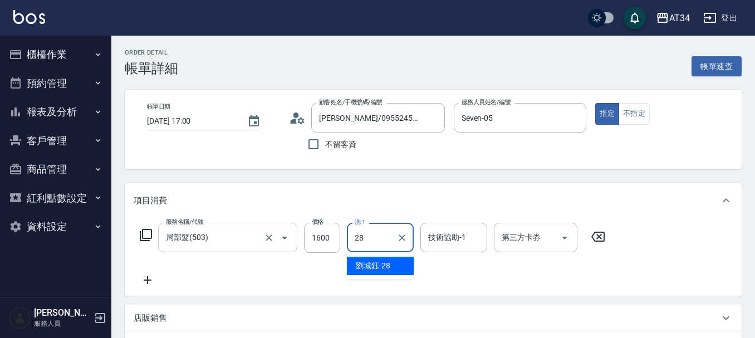
type input "劉城鈺-28"
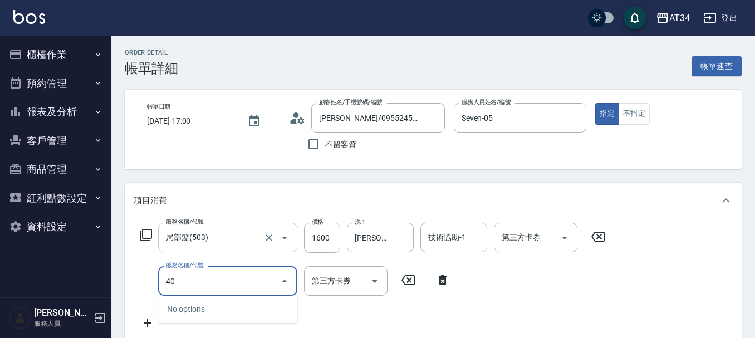
type input "401"
type input "180"
type input "剪髮(401)"
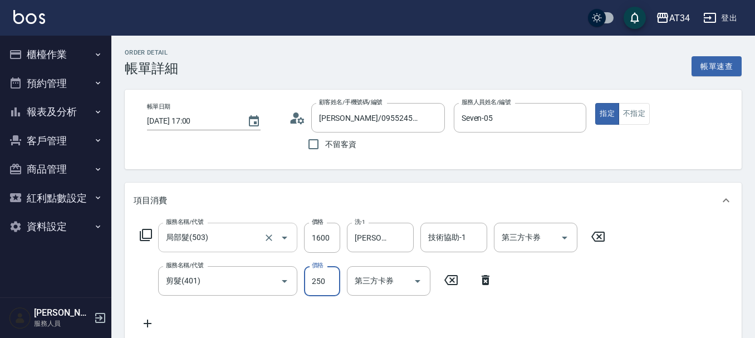
type input "160"
type input "60"
type input "220"
type input "600"
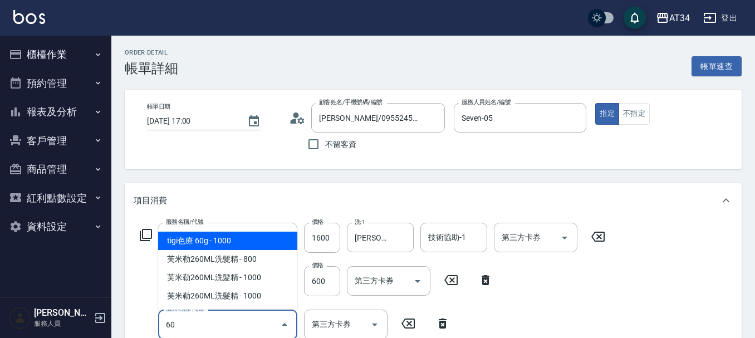
type input "605"
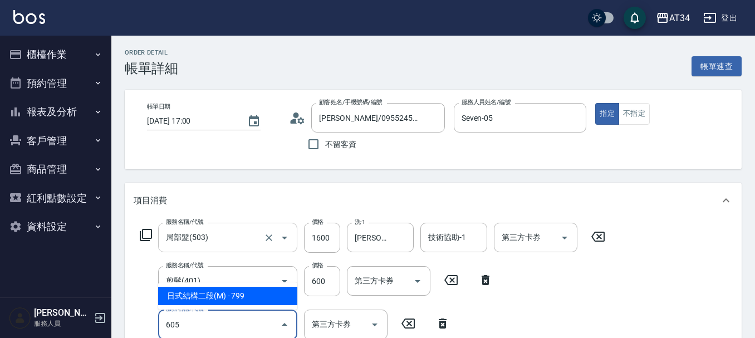
type input "290"
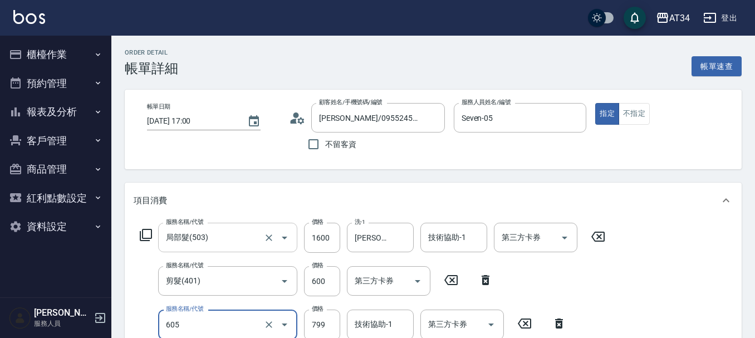
type input "日式結構二段(M)(605)"
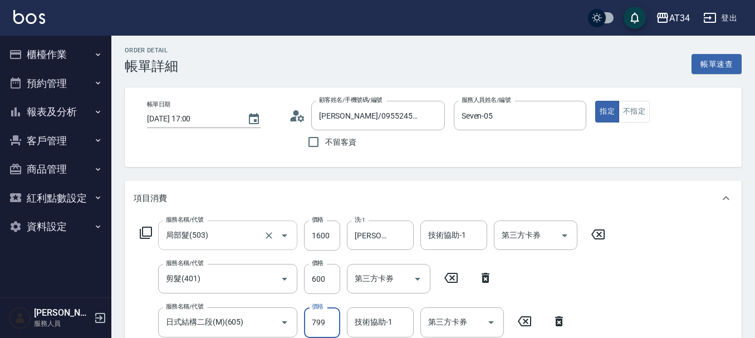
type input "9"
type input "220"
type input "99"
type input "310"
type input "999"
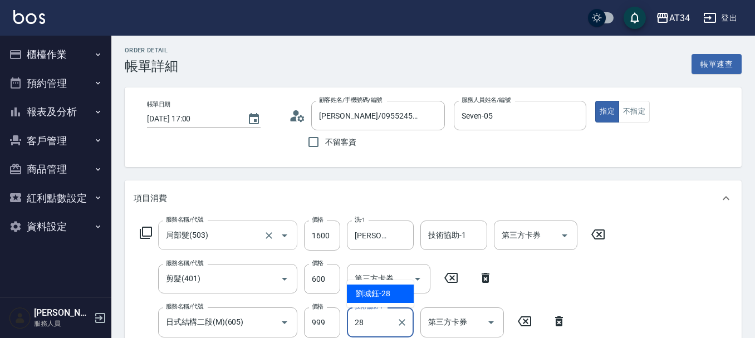
type input "劉城鈺-28"
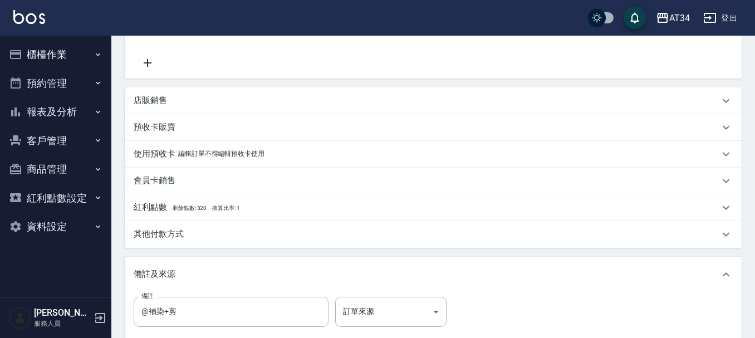
scroll to position [436, 0]
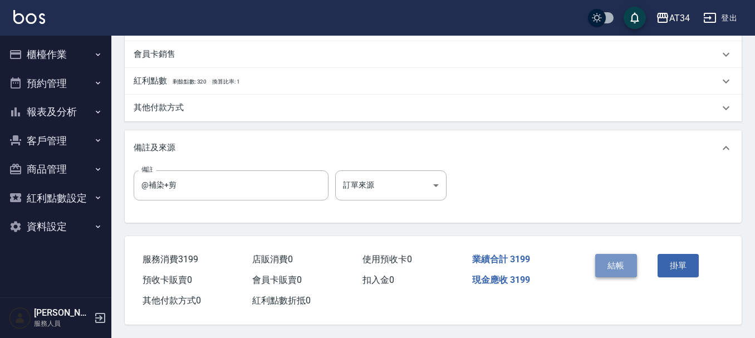
click at [613, 259] on button "結帳" at bounding box center [616, 265] width 42 height 23
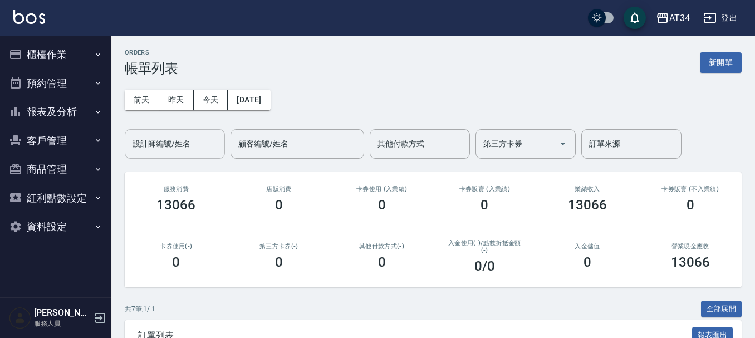
click at [169, 144] on input "設計師編號/姓名" at bounding box center [175, 143] width 90 height 19
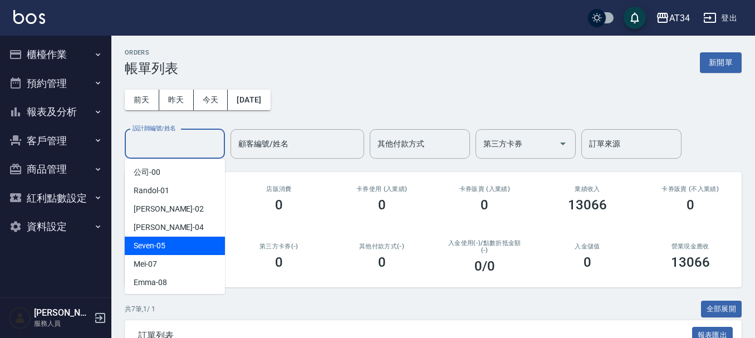
click at [164, 247] on span "Seven -05" at bounding box center [150, 246] width 32 height 12
type input "Seven-05"
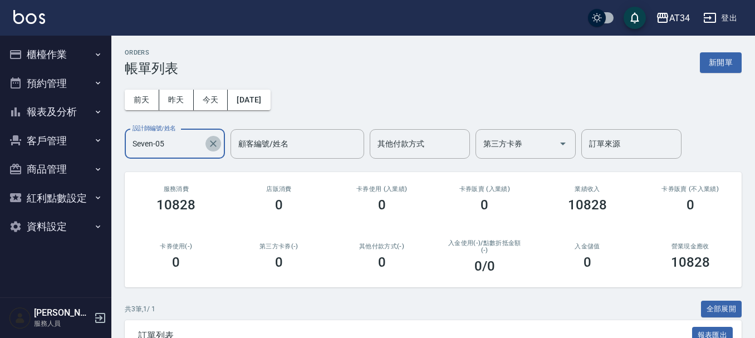
click at [216, 143] on icon "Clear" at bounding box center [213, 143] width 11 height 11
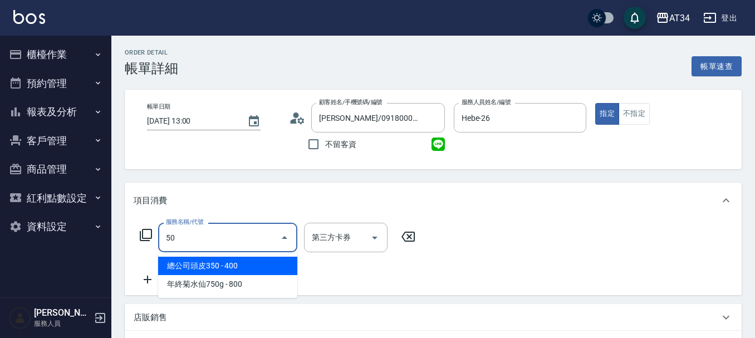
type input "501"
type input "100"
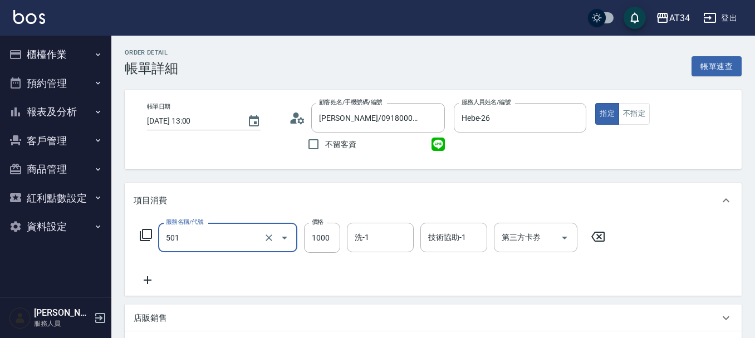
type input "染髮(501)"
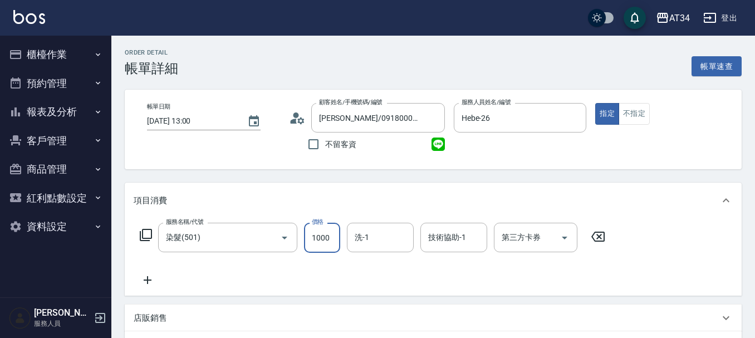
type input "0"
type input "150"
type input "1500"
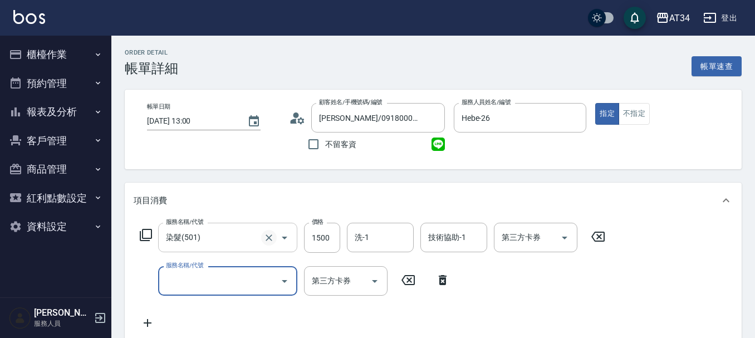
click at [268, 238] on icon "Clear" at bounding box center [269, 237] width 7 height 7
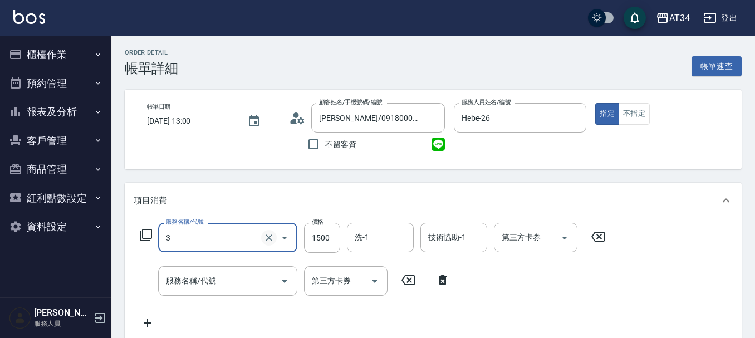
type input "30"
type input "0"
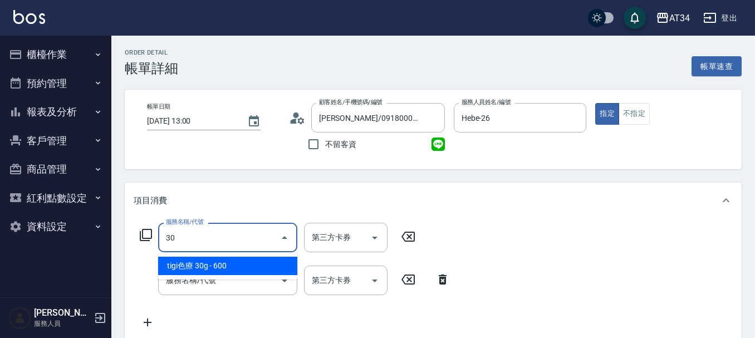
type input "301"
type input "150"
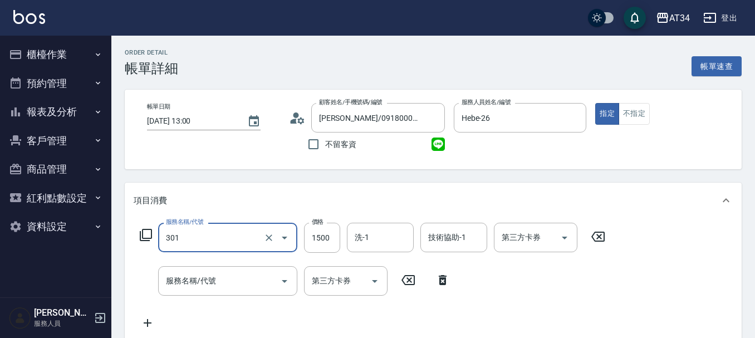
type input "燙髮(301)"
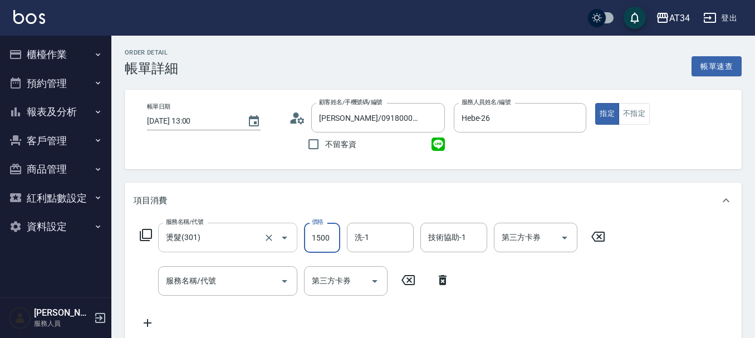
type input "0"
type input "250"
type input "2500"
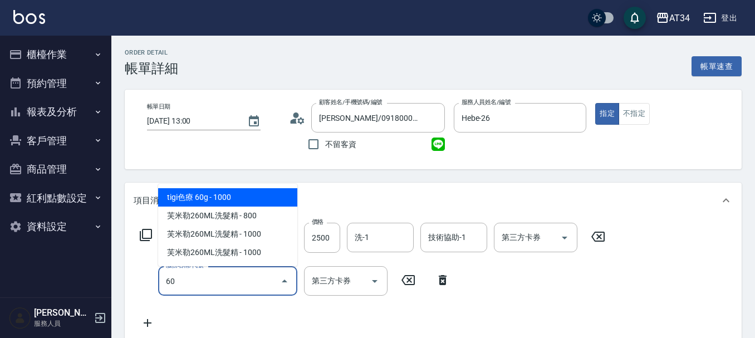
type input "601"
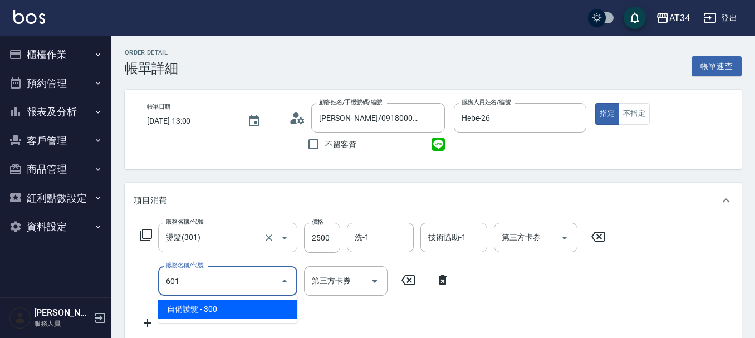
type input "280"
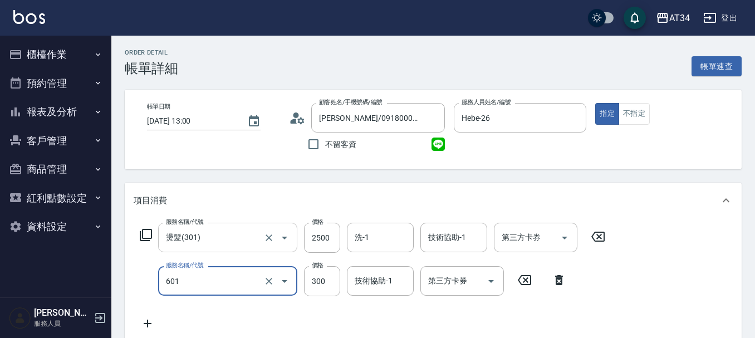
type input "自備護髮(601)"
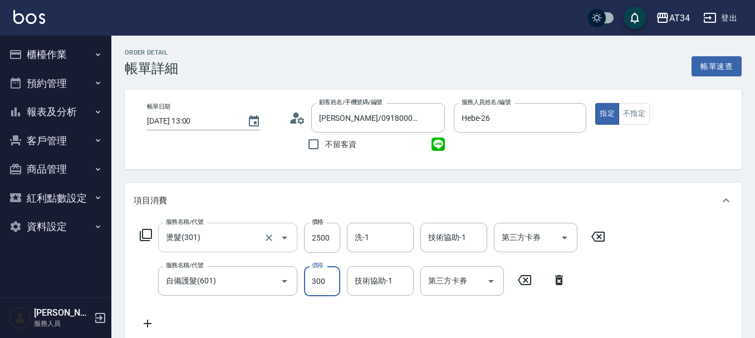
type input "250"
type input "110"
type input "360"
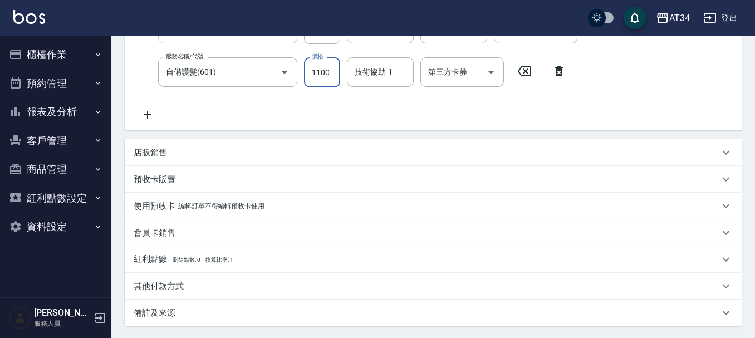
scroll to position [317, 0]
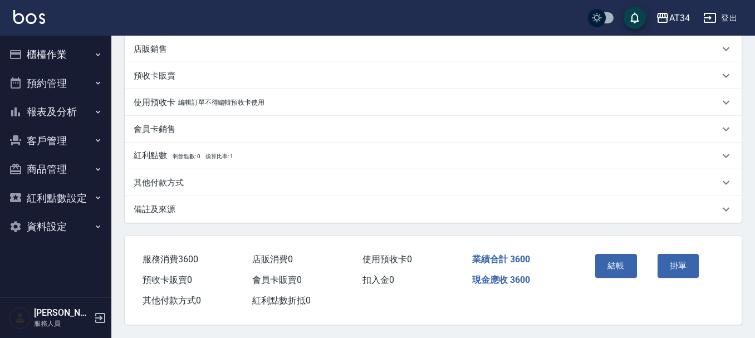
type input "1100"
click at [186, 184] on div "其他付款方式" at bounding box center [433, 182] width 617 height 27
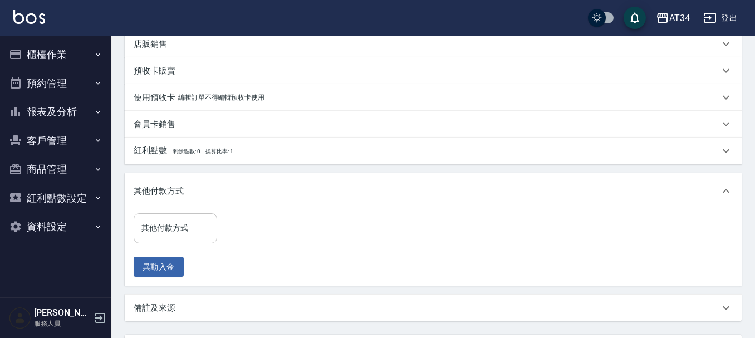
click at [163, 222] on div "其他付款方式 其他付款方式" at bounding box center [176, 228] width 84 height 30
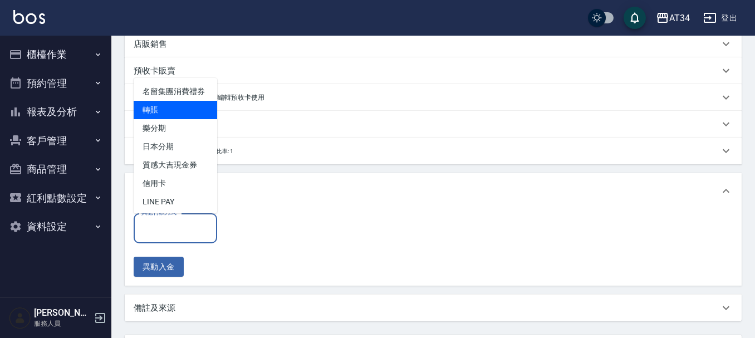
click at [158, 119] on span "轉賬" at bounding box center [176, 110] width 84 height 18
type input "轉賬"
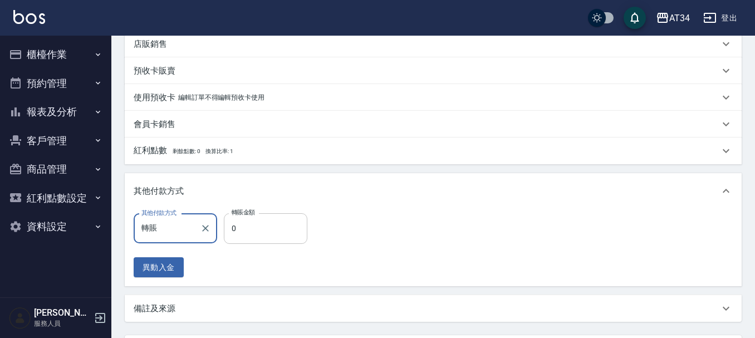
click at [249, 219] on input "0" at bounding box center [266, 228] width 84 height 30
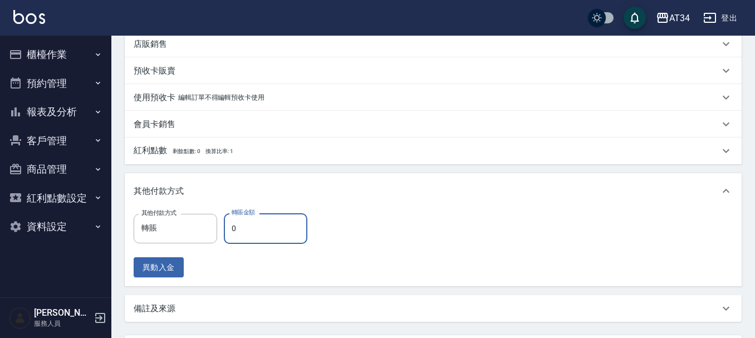
type input "3"
type input "350"
type input "360"
type input "320"
type input "3600"
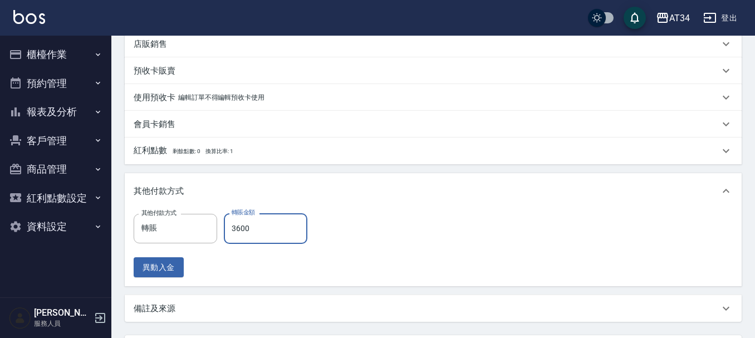
type input "0"
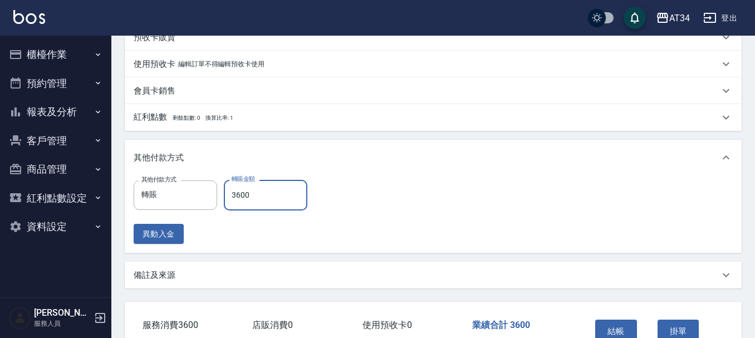
scroll to position [422, 0]
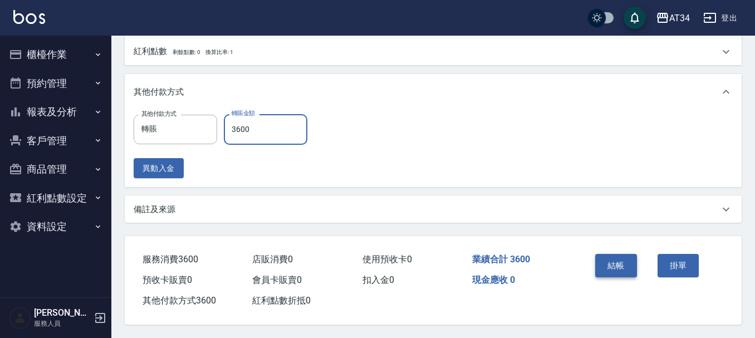
type input "3600"
click at [627, 265] on button "結帳" at bounding box center [616, 265] width 42 height 23
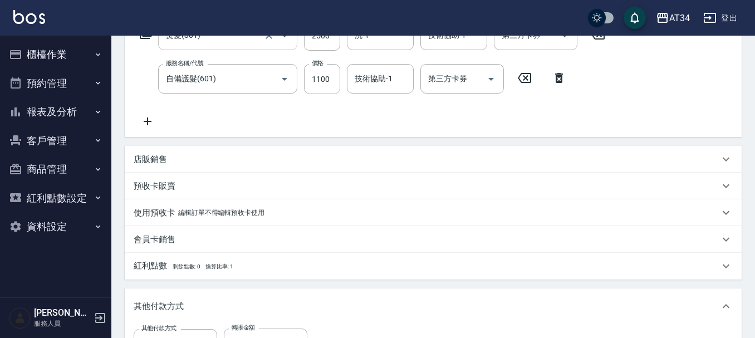
scroll to position [87, 0]
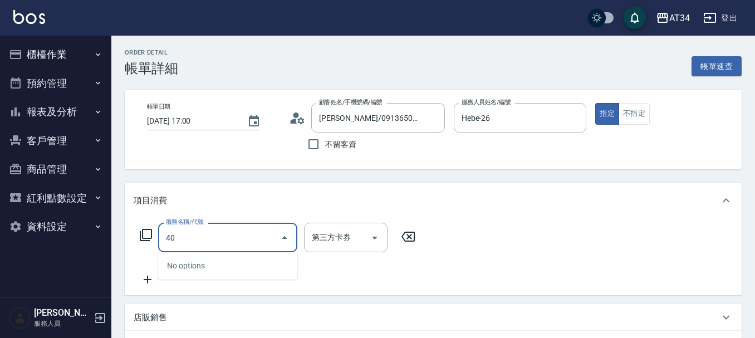
type input "401"
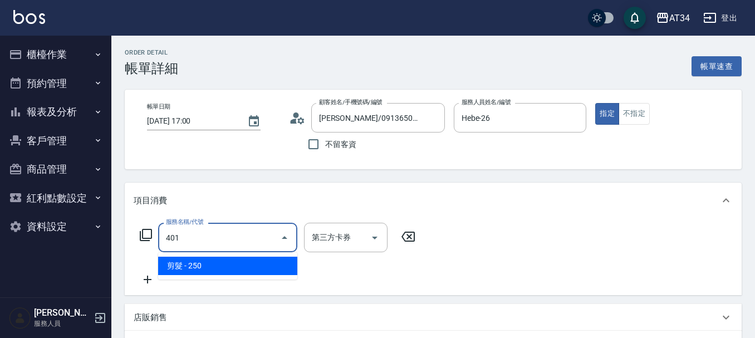
type input "20"
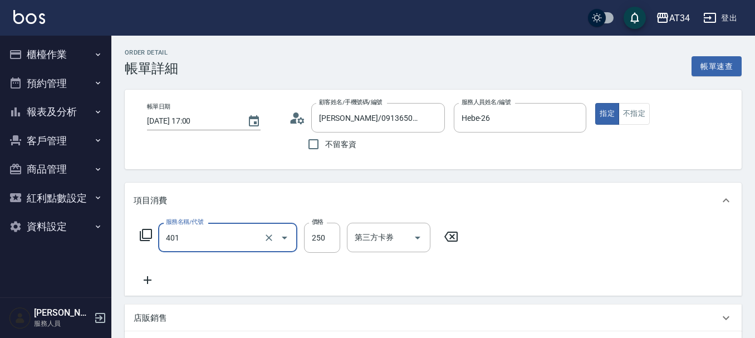
type input "剪髮(401)"
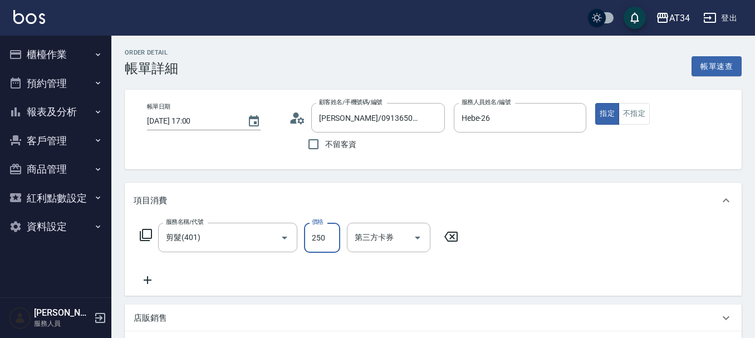
type input "0"
type input "299"
type input "20"
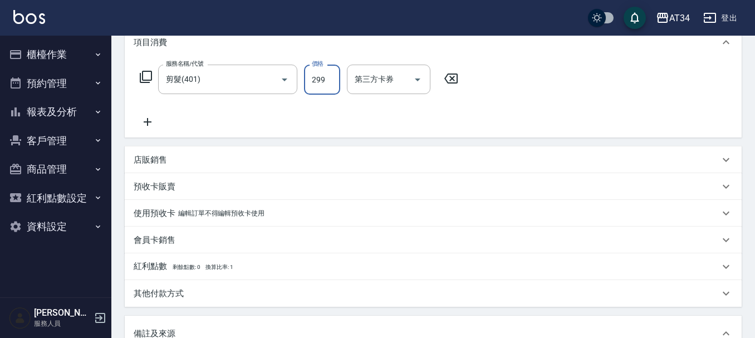
scroll to position [349, 0]
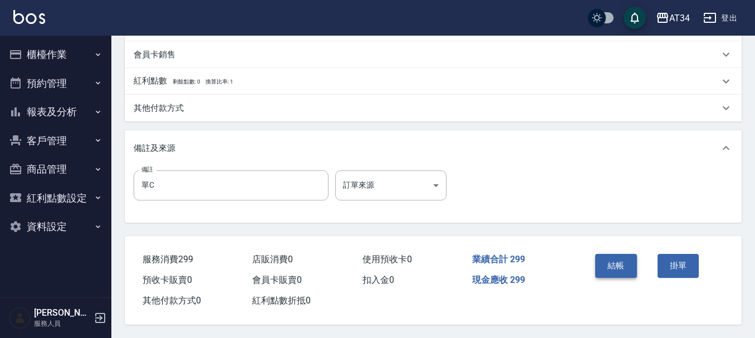
type input "299"
click at [618, 262] on button "結帳" at bounding box center [616, 265] width 42 height 23
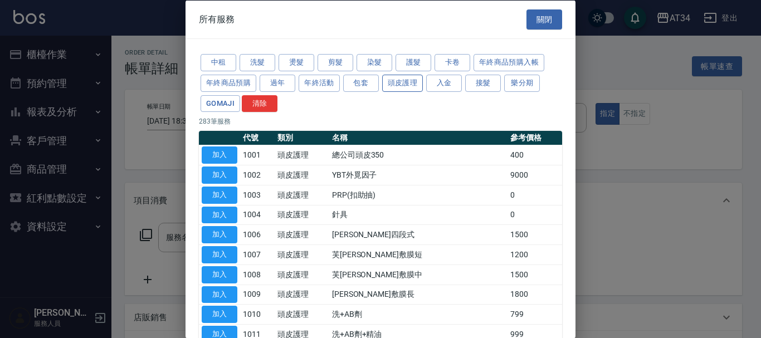
click at [409, 82] on button "頭皮護理" at bounding box center [402, 82] width 41 height 17
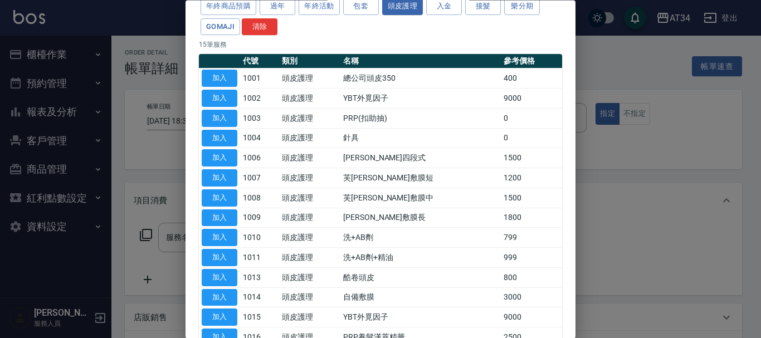
scroll to position [167, 0]
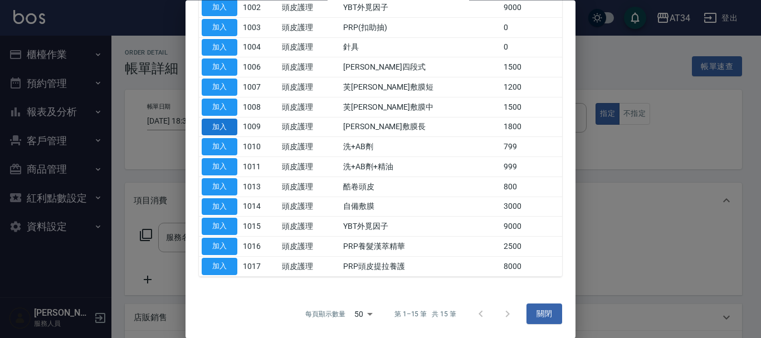
click at [223, 89] on button "加入" at bounding box center [220, 87] width 36 height 17
type input "芙米勒敷膜短(1007)"
type input "120"
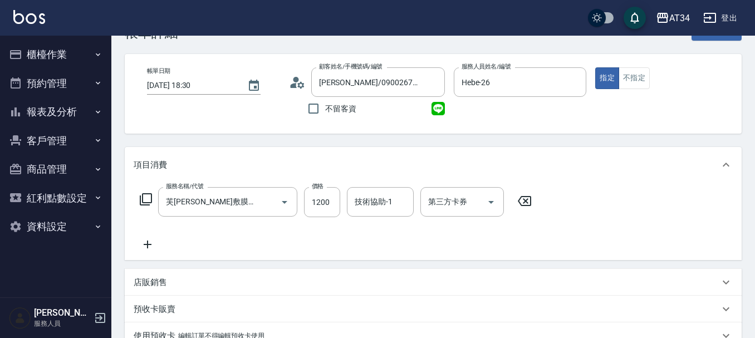
scroll to position [111, 0]
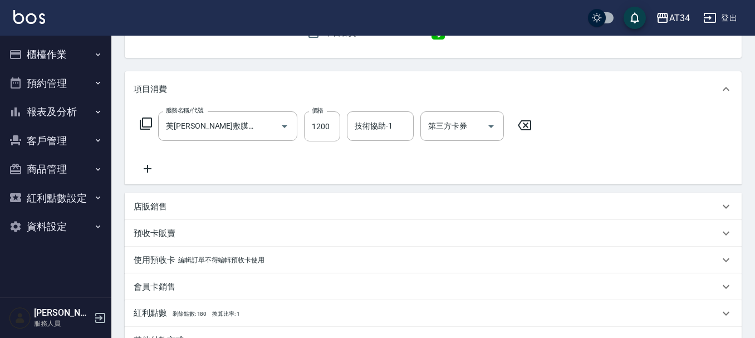
click at [146, 170] on icon at bounding box center [148, 168] width 28 height 13
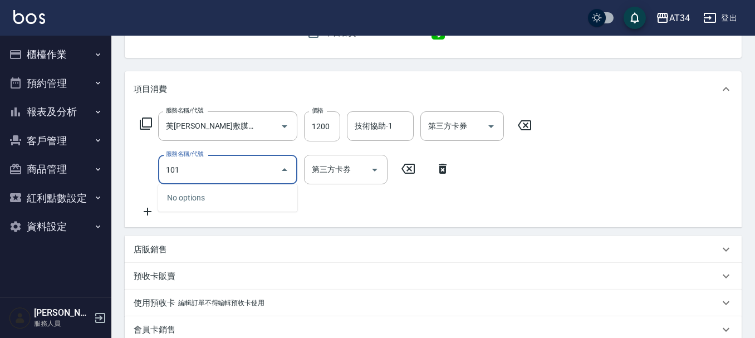
type input "1010"
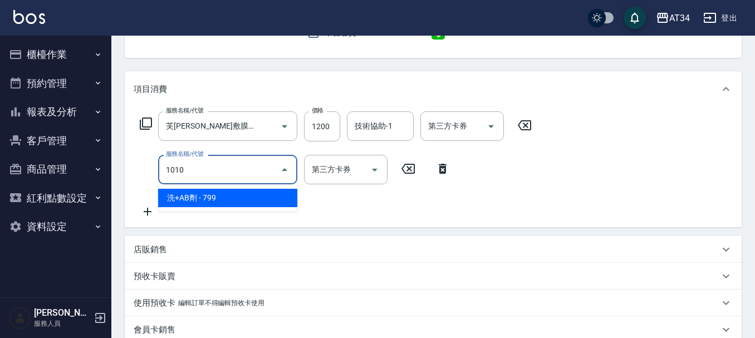
type input "190"
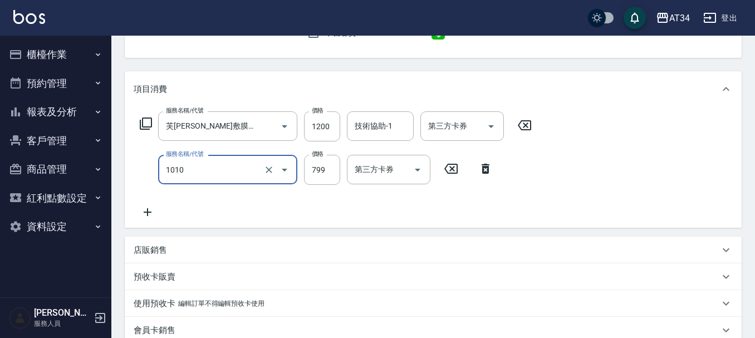
type input "洗+AB劑(1010)"
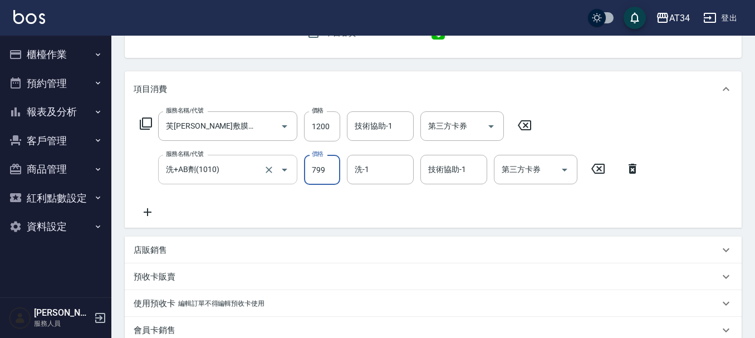
type input "7"
type input "120"
type input "700"
type input "190"
type input "700"
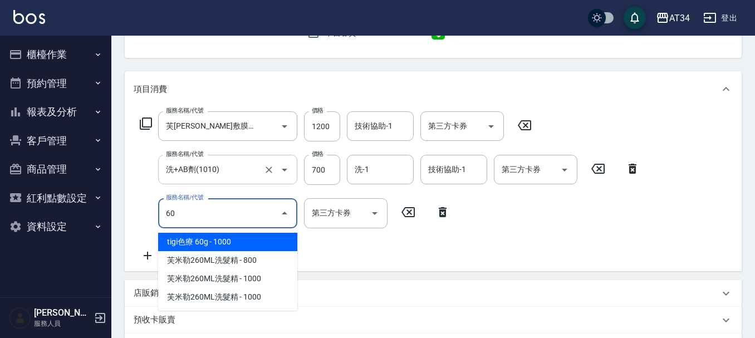
type input "601"
type input "220"
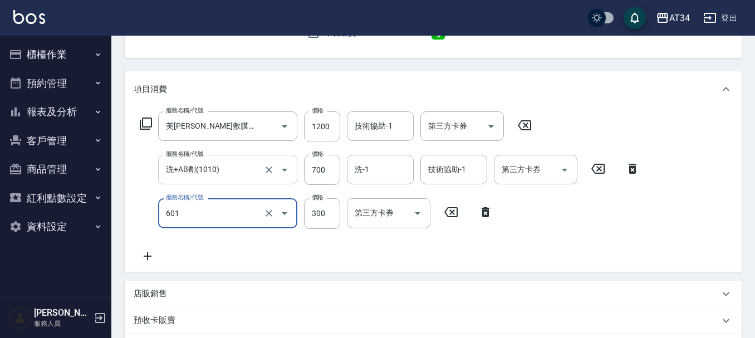
type input "自備護髮(601)"
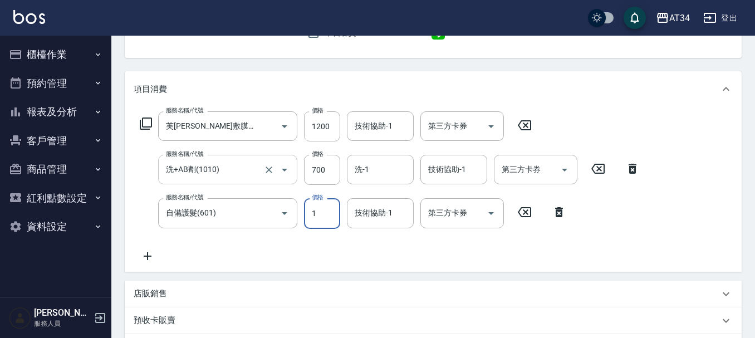
type input "11"
type input "200"
type input "110"
type input "300"
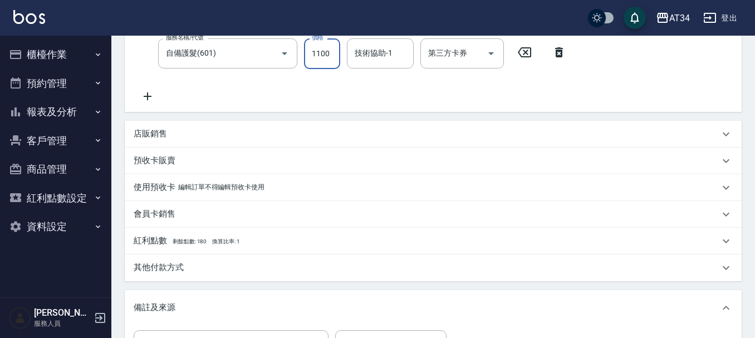
scroll to position [102, 0]
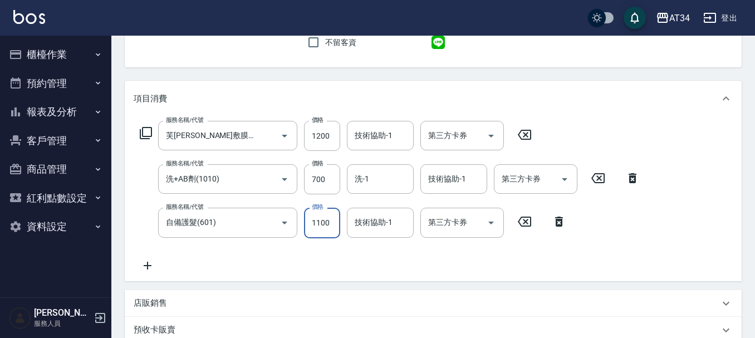
type input "1100"
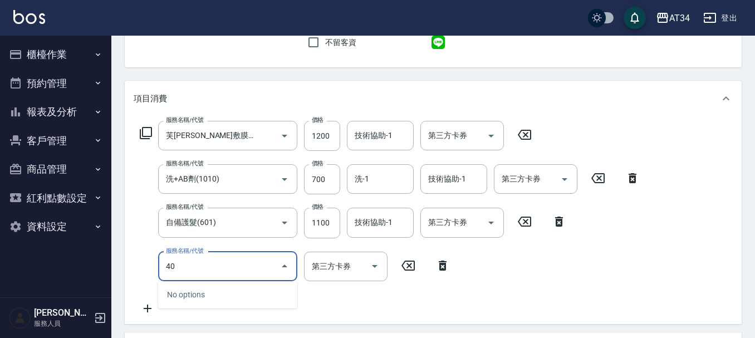
type input "401"
type input "320"
type input "剪髮(401)"
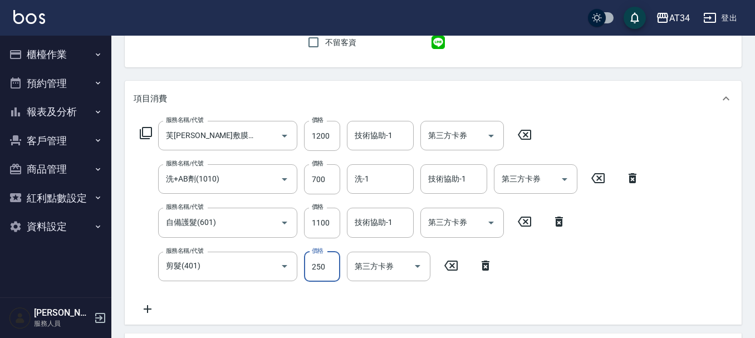
type input "3"
type input "300"
type input "330"
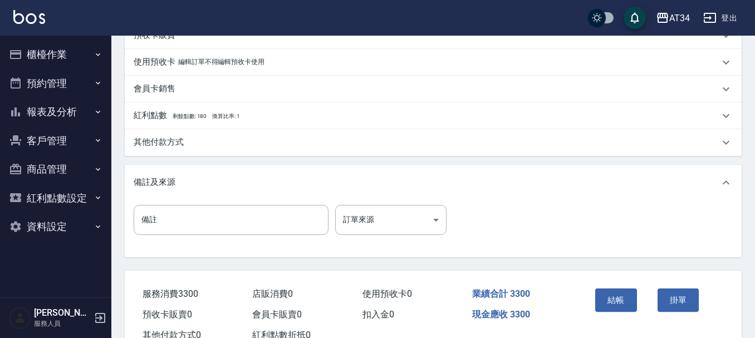
scroll to position [480, 0]
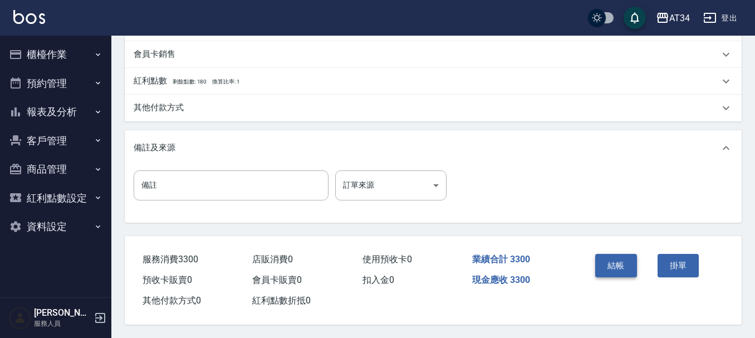
type input "300"
click at [620, 268] on button "結帳" at bounding box center [616, 265] width 42 height 23
